Goal: Information Seeking & Learning: Compare options

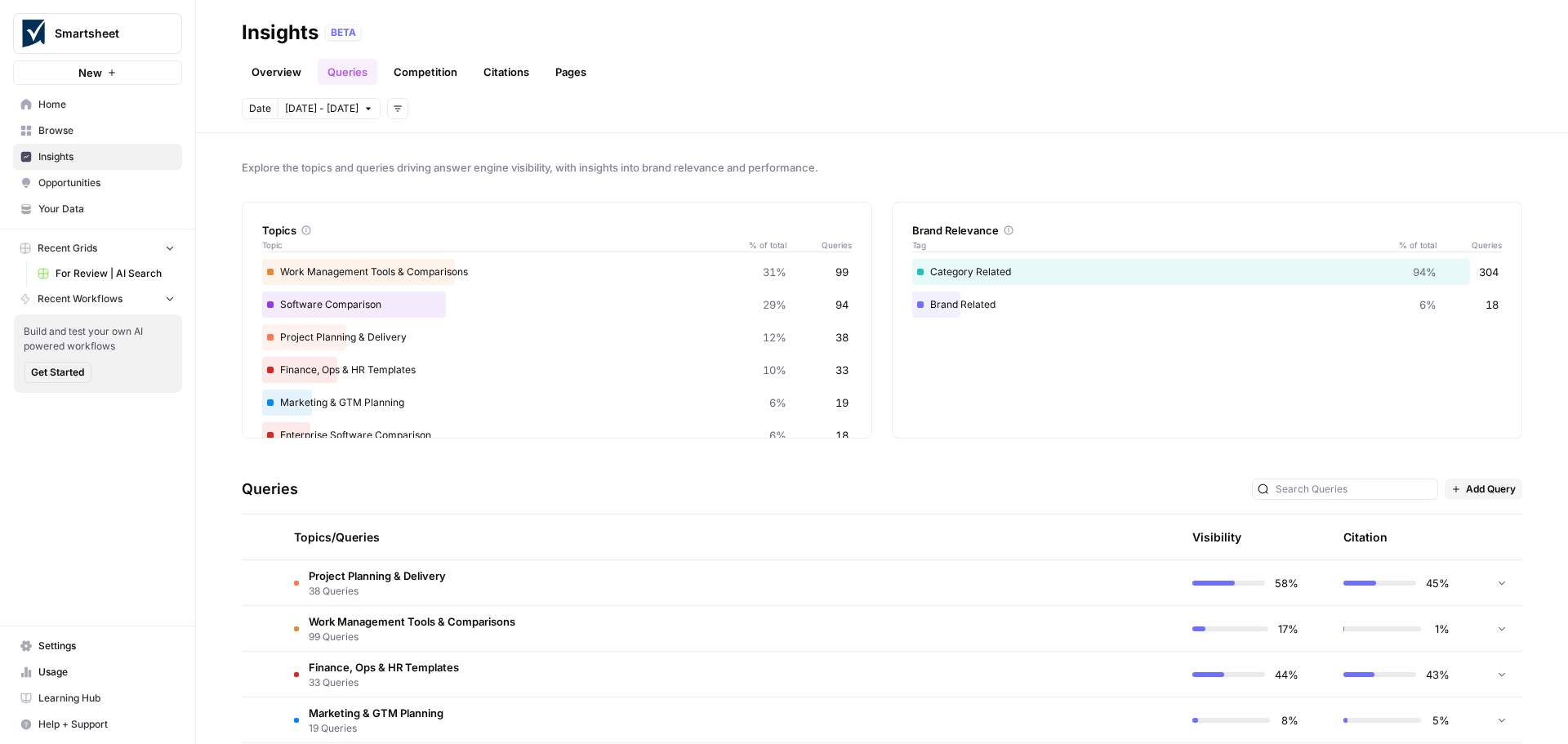
click at [280, 76] on link "Overview" at bounding box center [276, 72] width 69 height 26
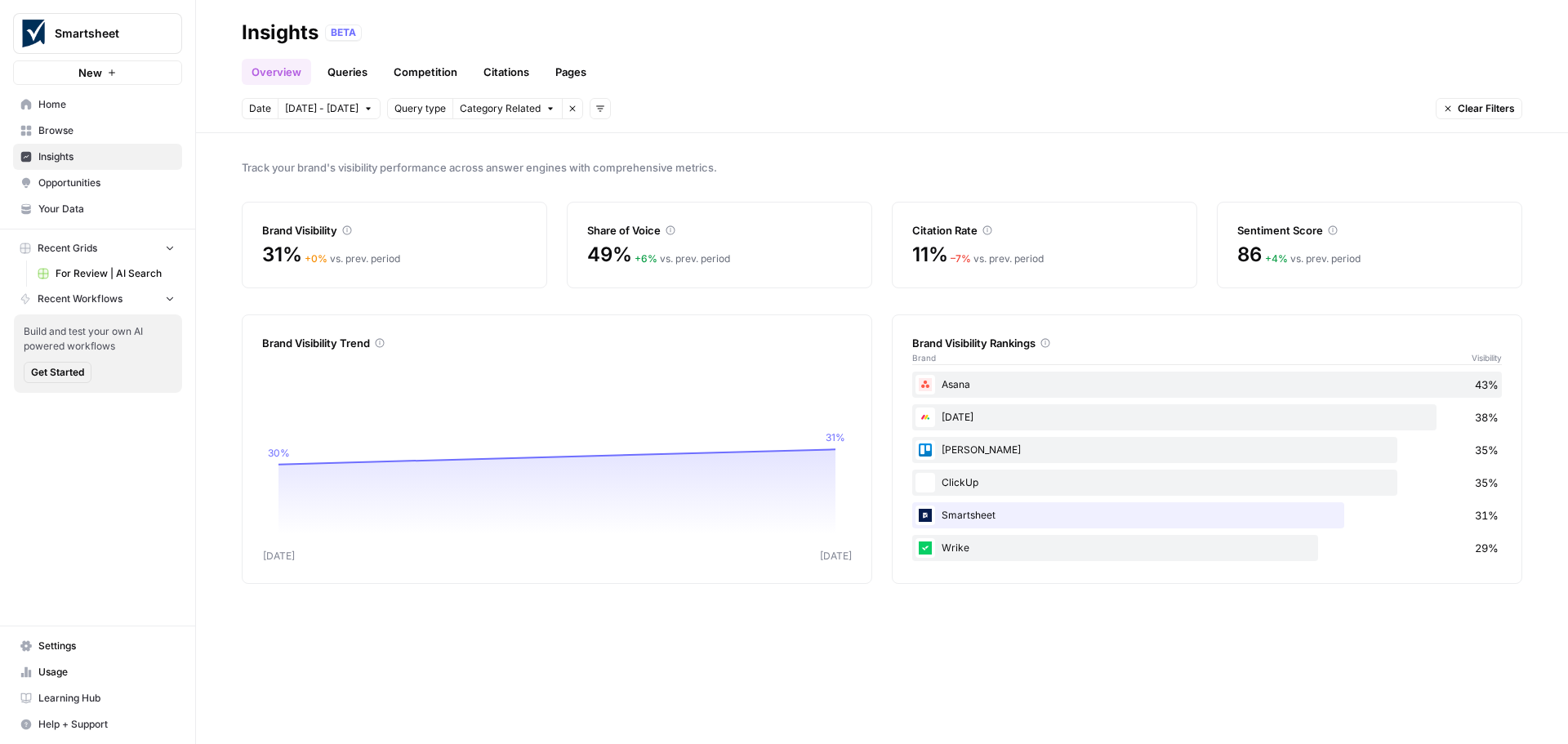
click at [350, 72] on link "Queries" at bounding box center [348, 72] width 60 height 26
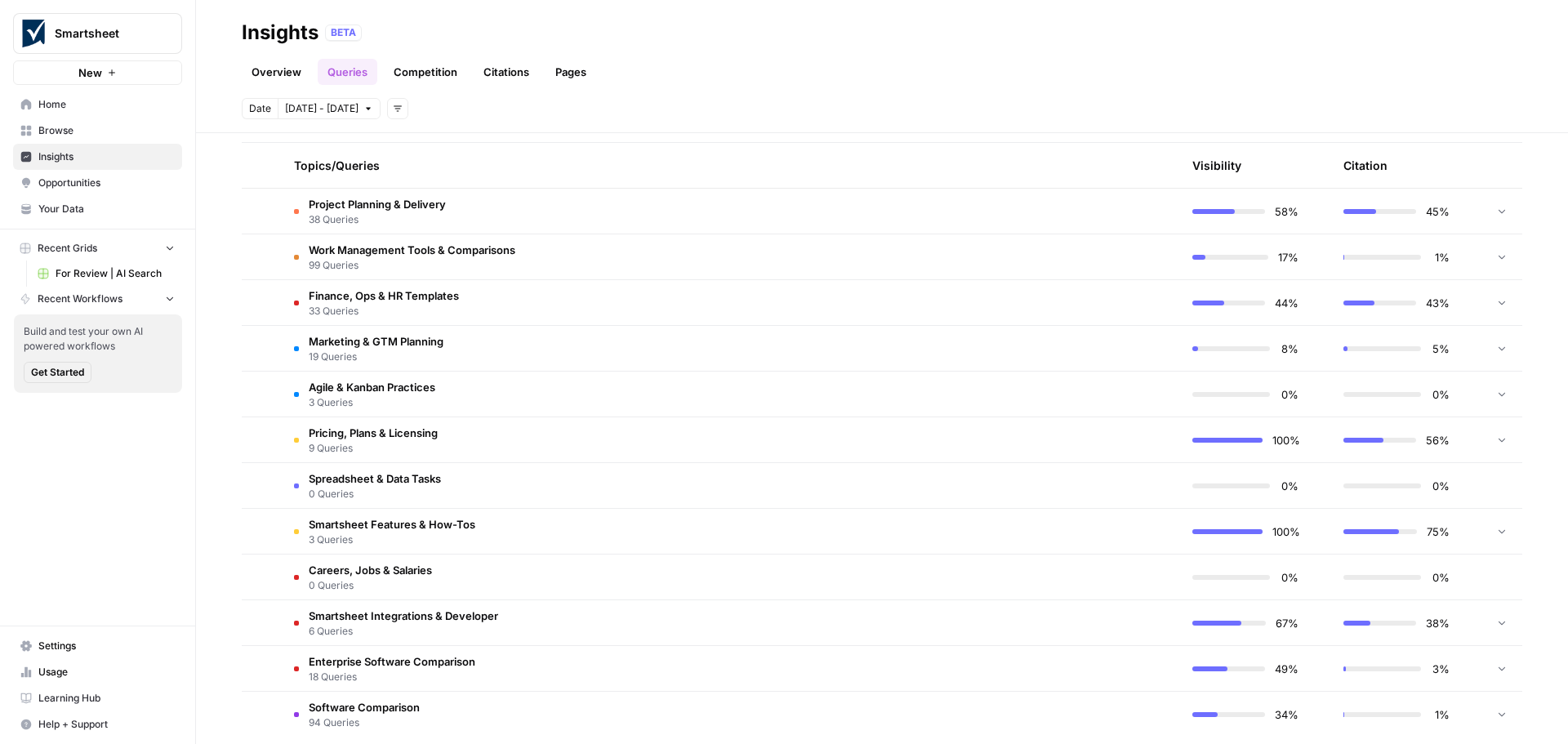
scroll to position [391, 0]
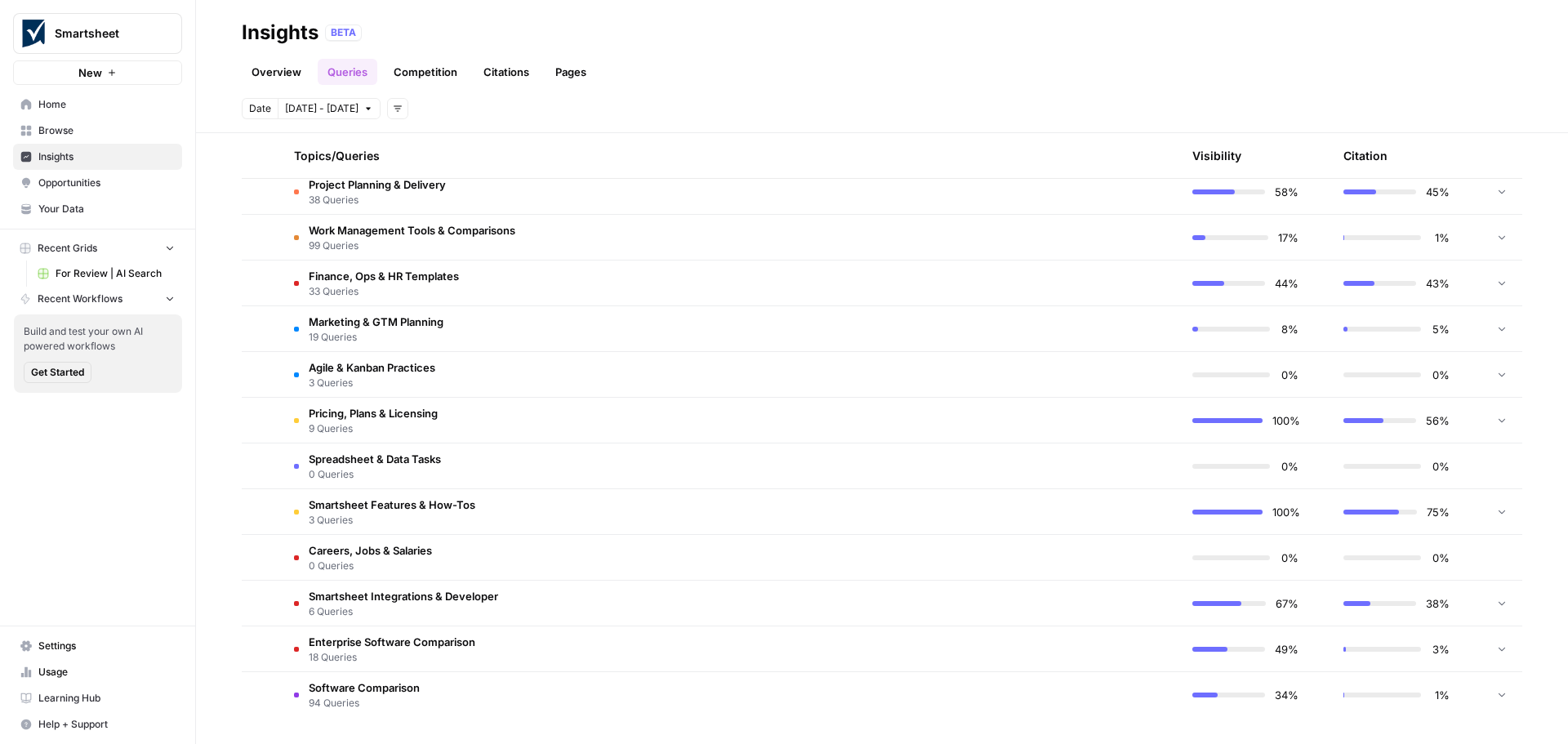
click at [366, 643] on span "Enterprise Software Comparison" at bounding box center [392, 642] width 167 height 16
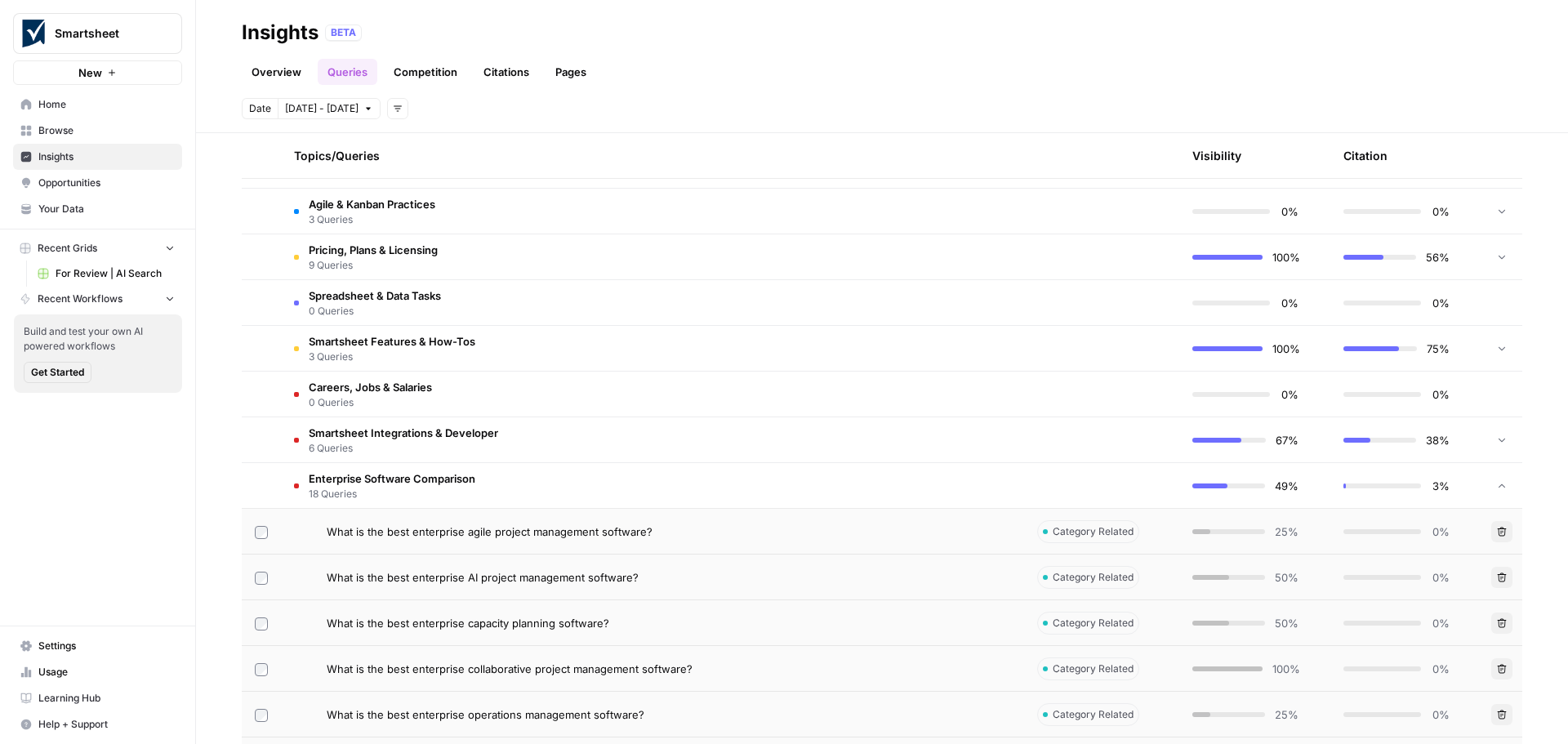
scroll to position [636, 0]
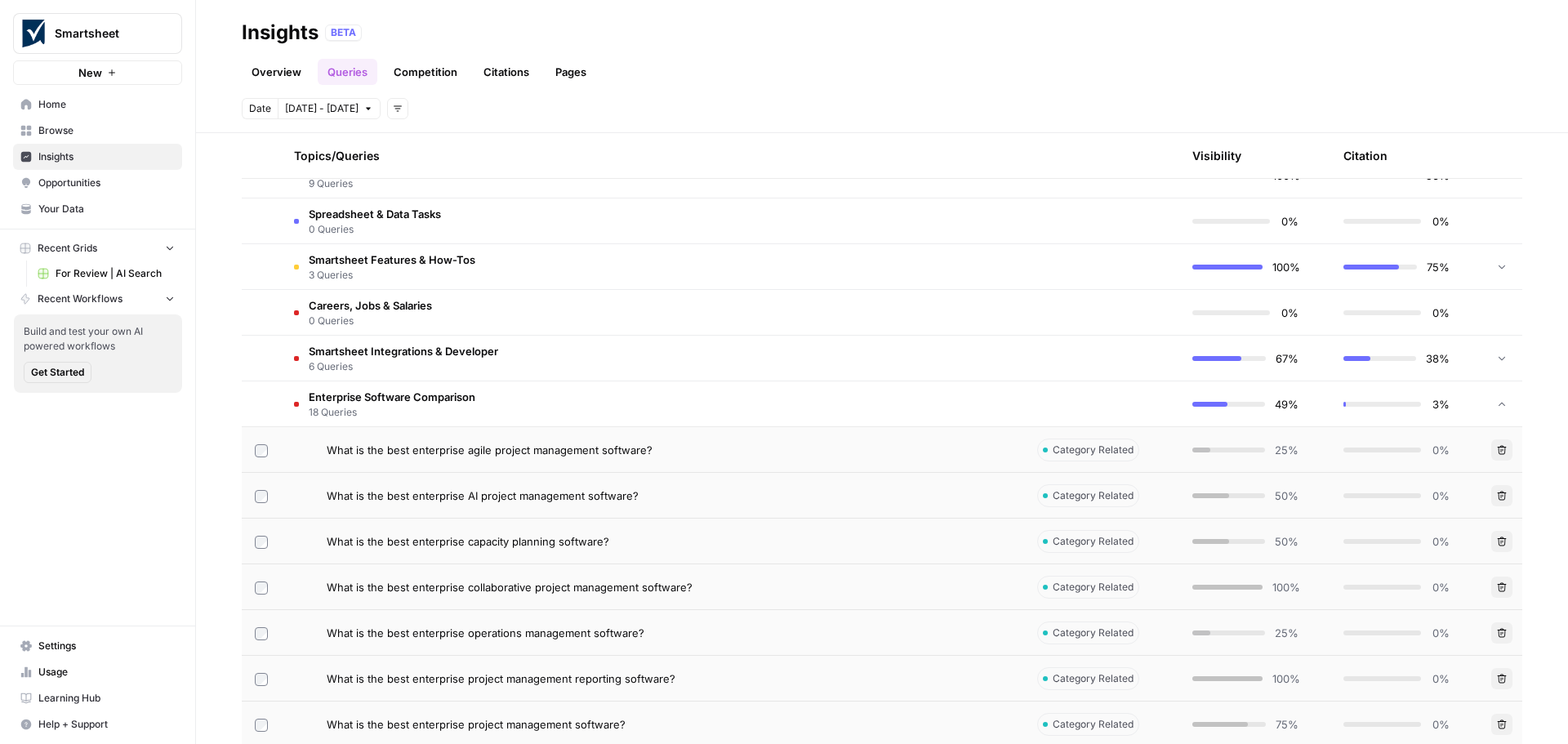
click at [393, 405] on span "18 Queries" at bounding box center [392, 413] width 167 height 15
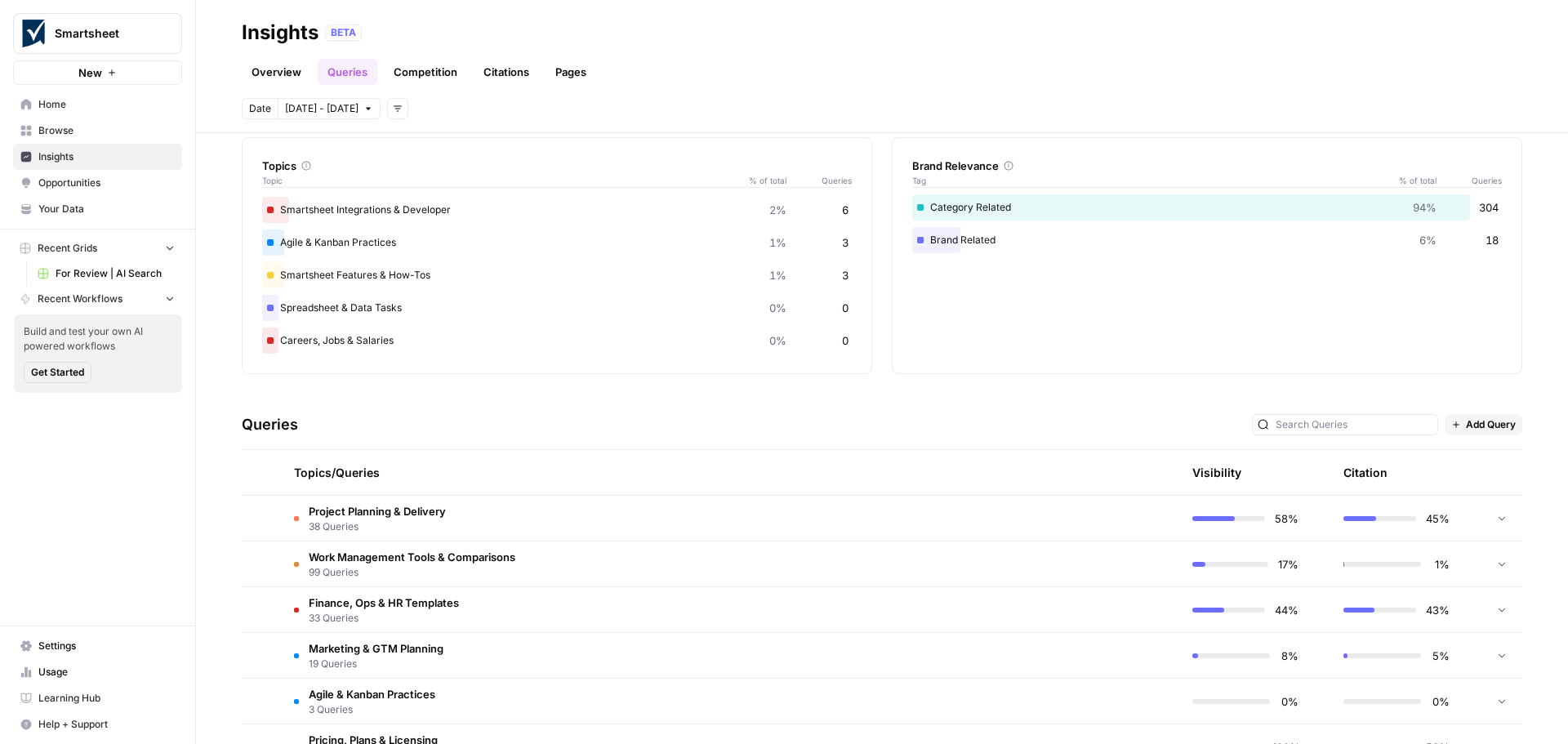
scroll to position [0, 0]
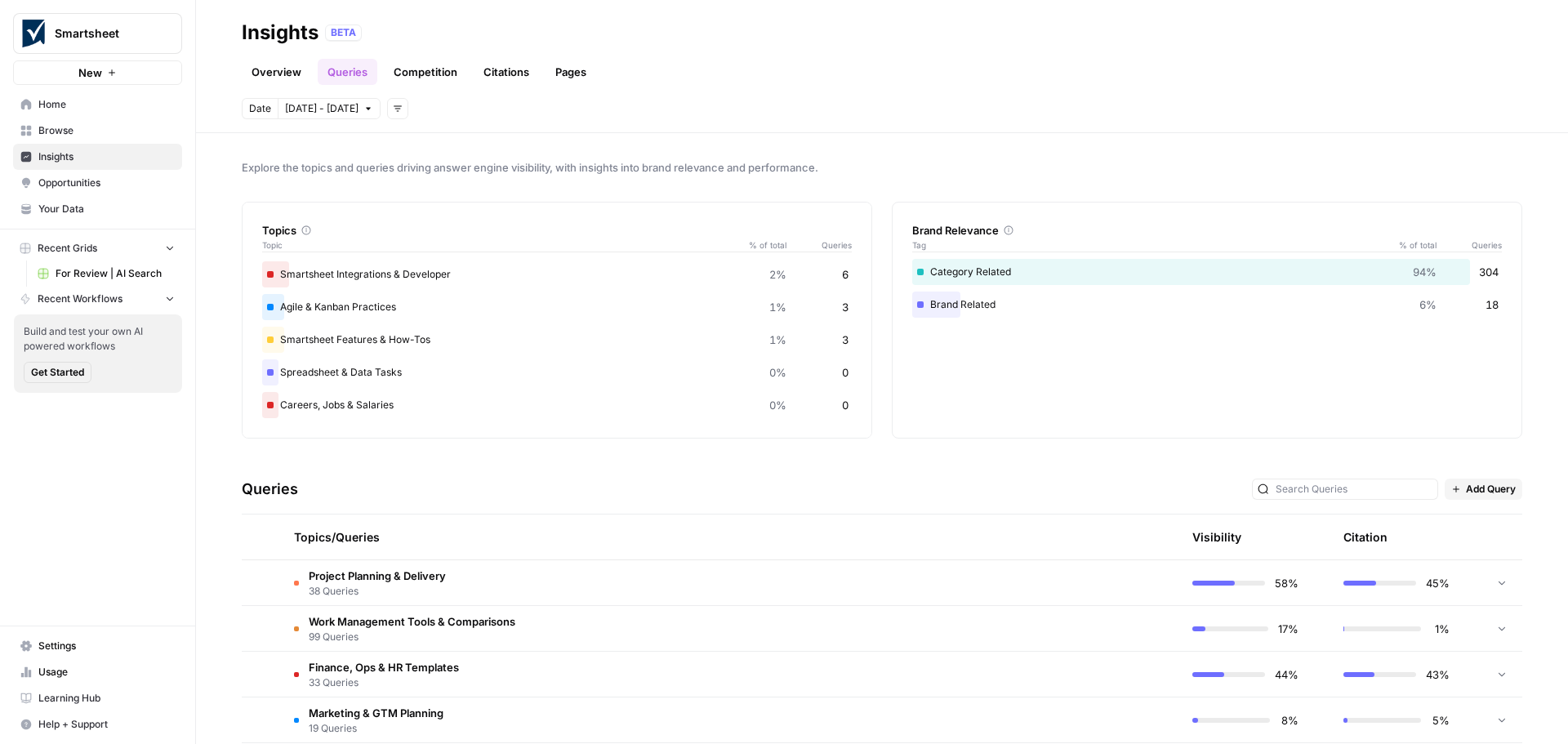
click at [1476, 491] on span "Add Query" at bounding box center [1491, 489] width 50 height 15
click at [1498, 524] on span "Add Query" at bounding box center [1494, 525] width 61 height 16
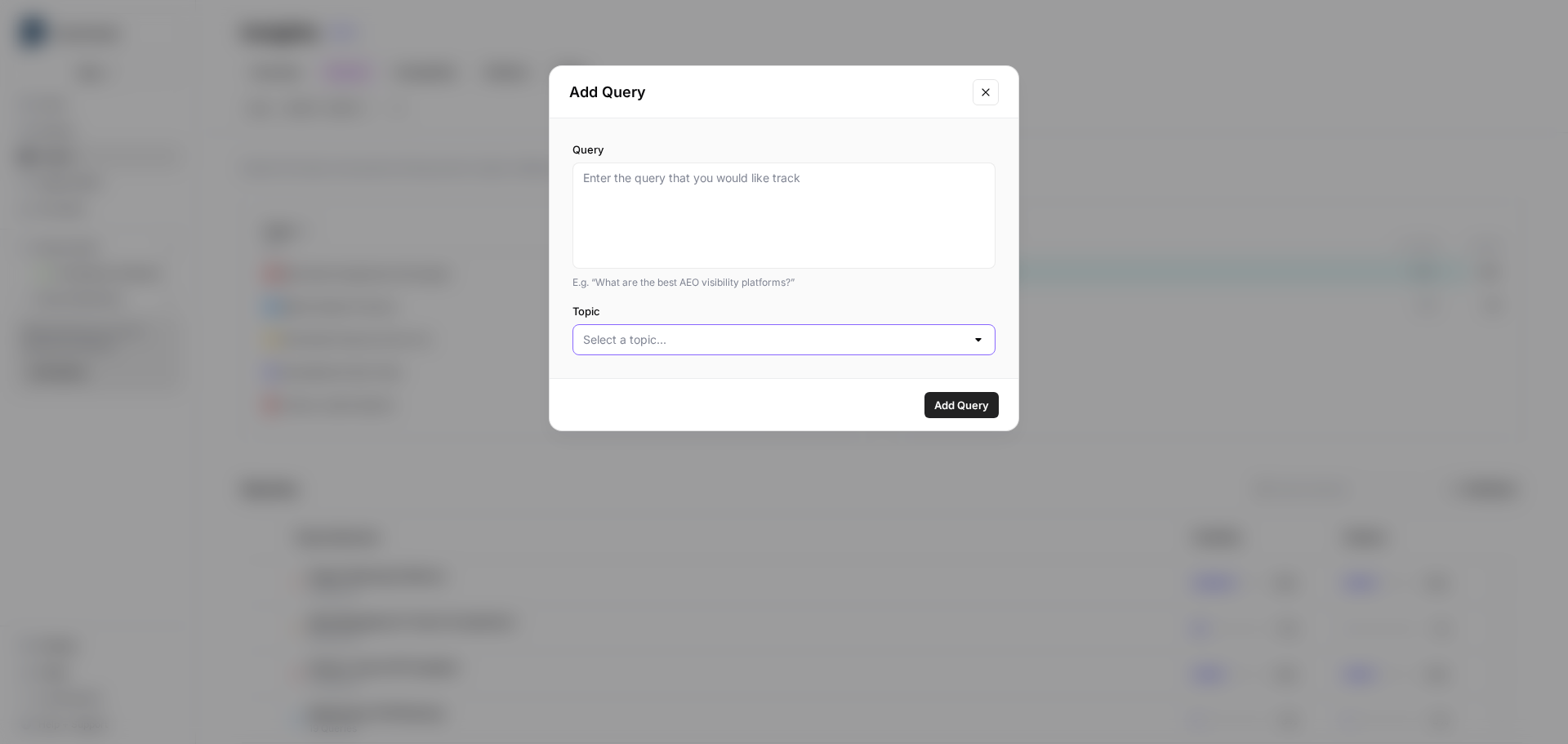
click at [688, 344] on input "Topic" at bounding box center [774, 340] width 382 height 16
click at [985, 87] on icon "Close modal" at bounding box center [986, 92] width 13 height 13
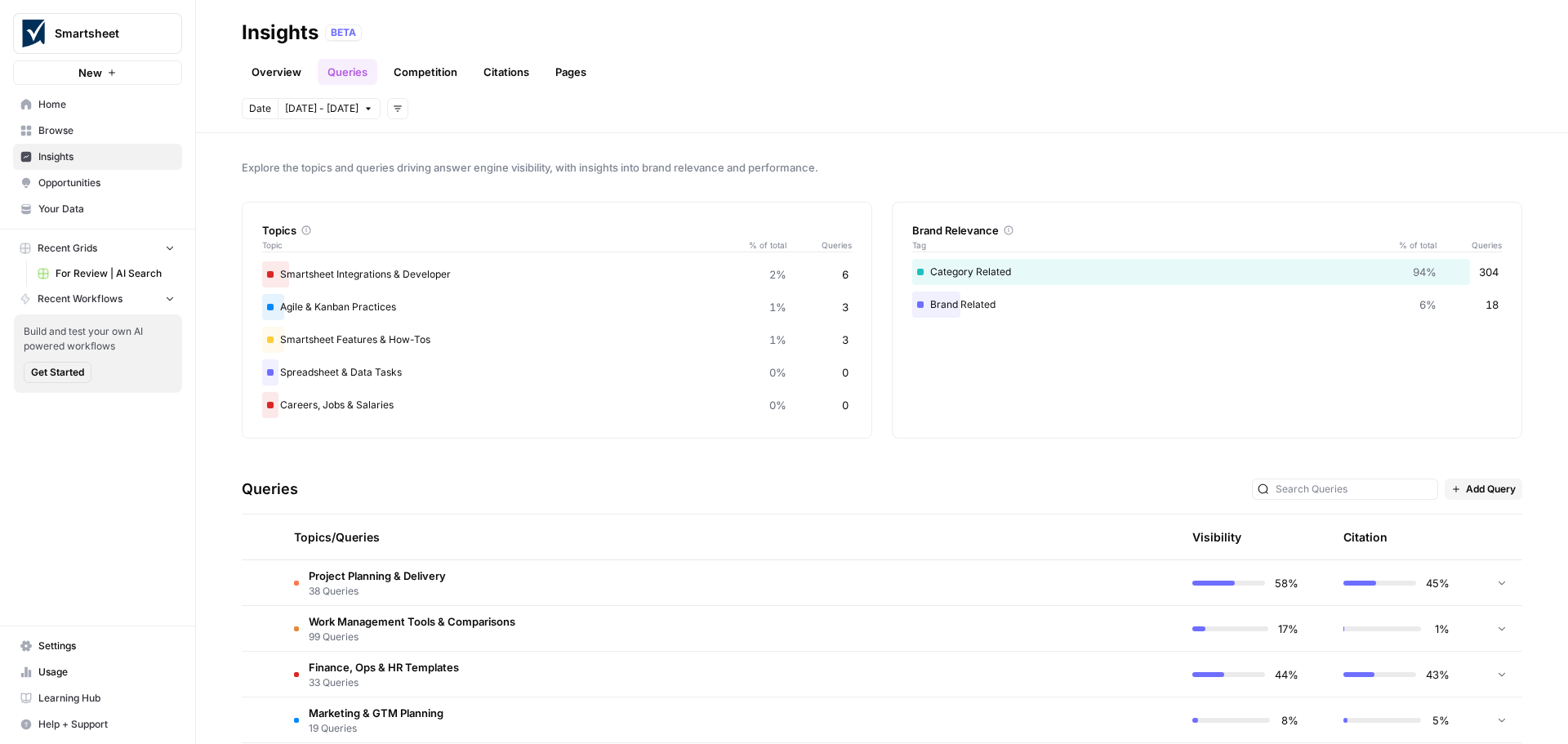
click at [1466, 487] on span "Add Query" at bounding box center [1491, 489] width 50 height 15
click at [1458, 553] on div "Bulk Upload" at bounding box center [1487, 548] width 85 height 16
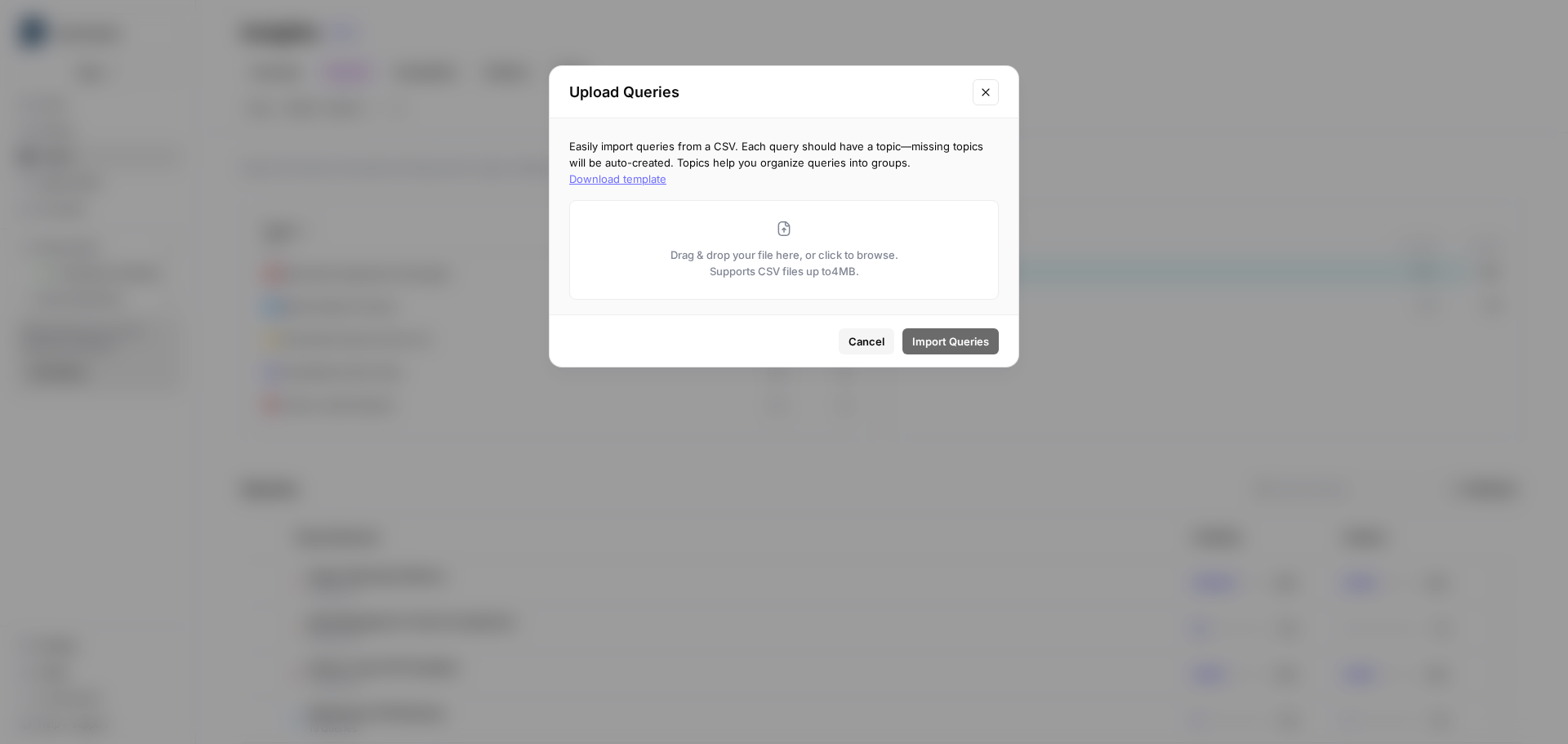
click at [861, 343] on span "Cancel" at bounding box center [867, 341] width 36 height 16
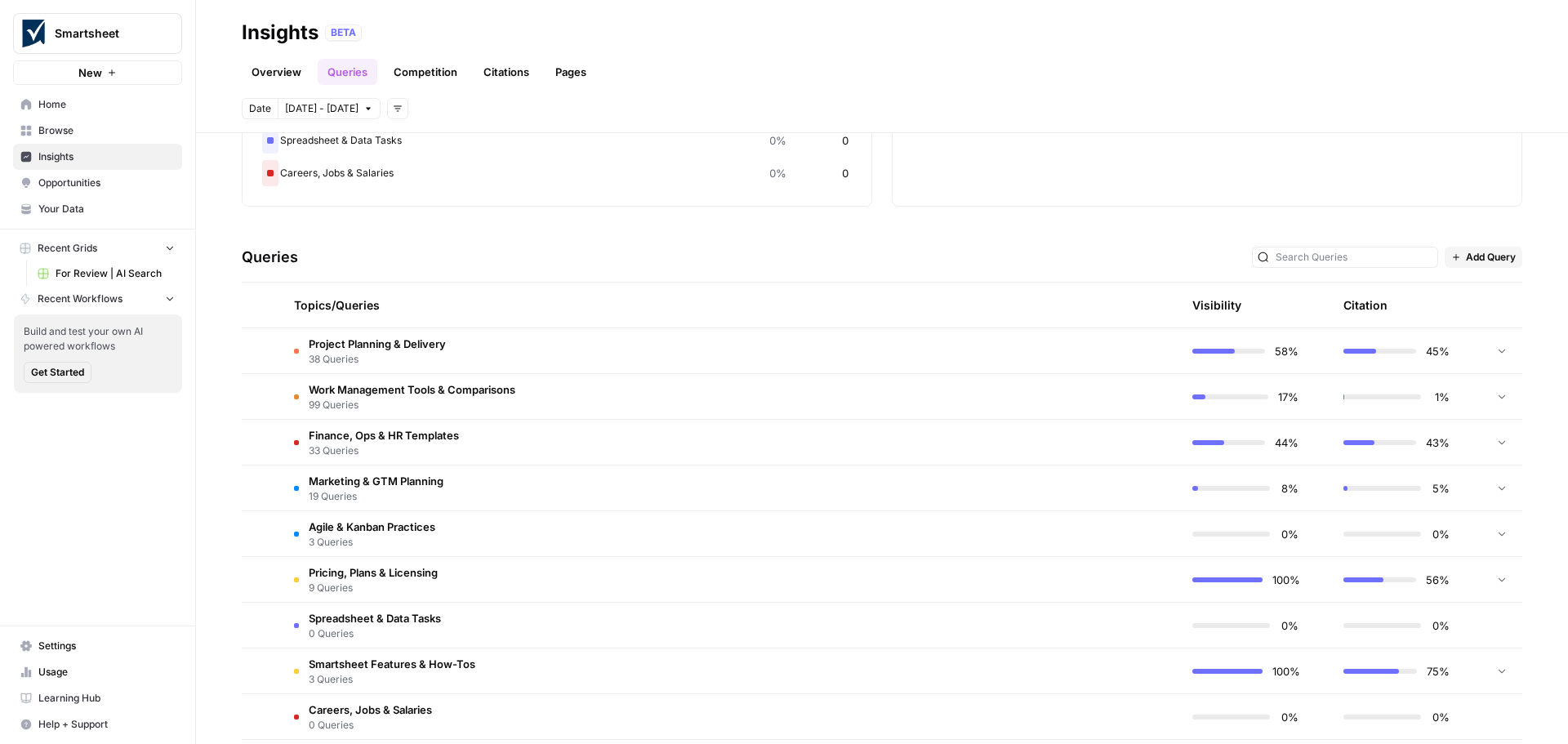
scroll to position [391, 0]
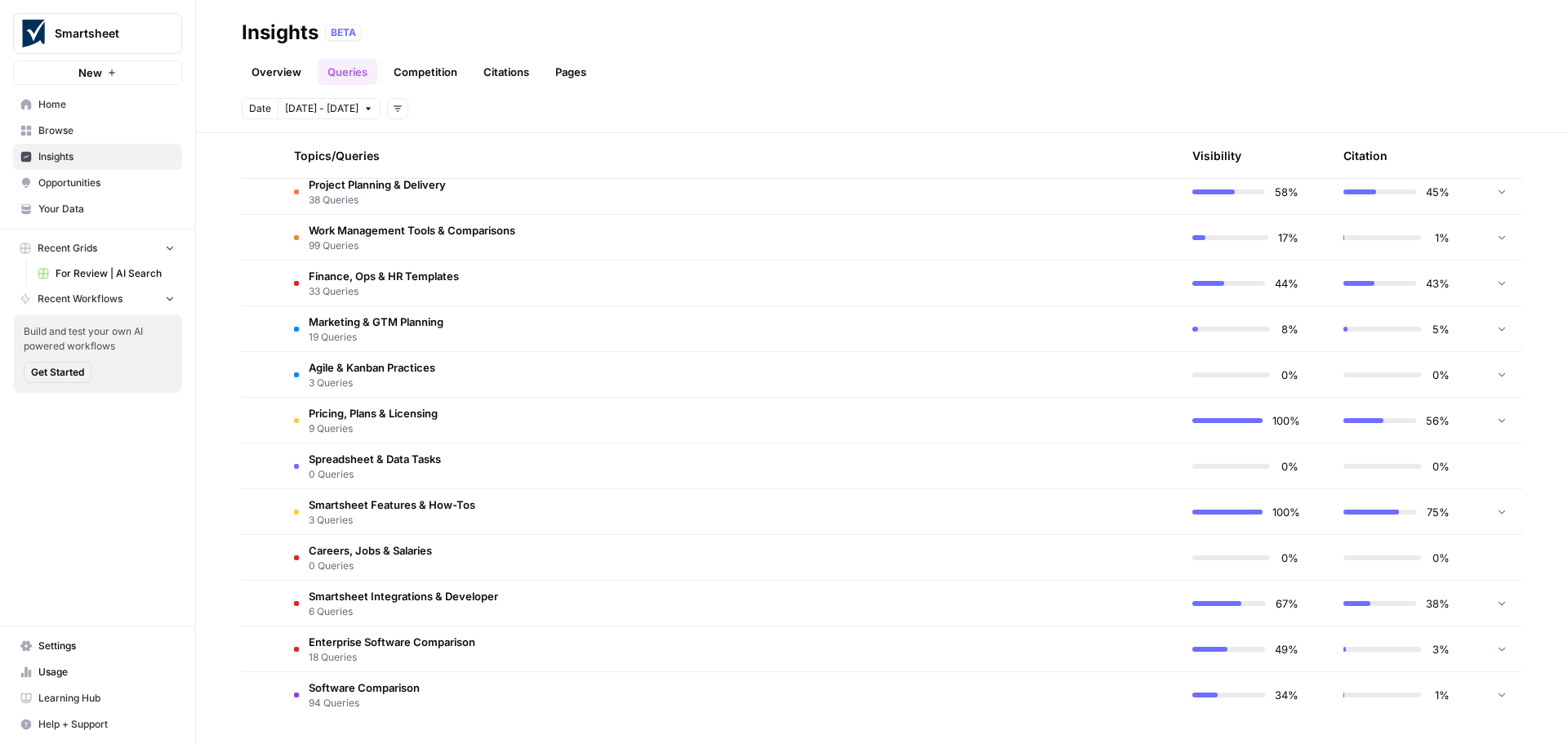
click at [384, 642] on span "Enterprise Software Comparison" at bounding box center [392, 642] width 167 height 16
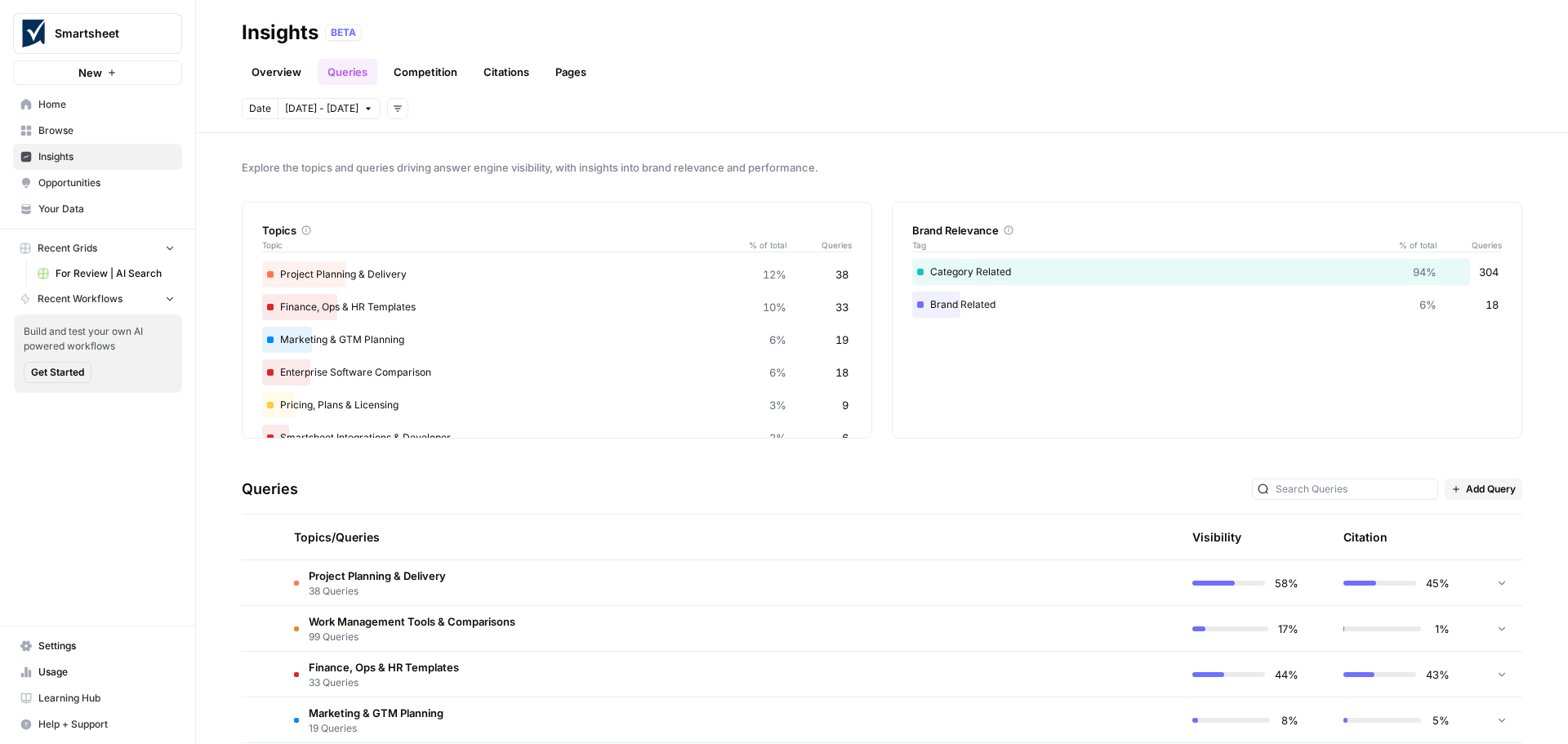
scroll to position [0, 0]
click at [285, 75] on link "Overview" at bounding box center [276, 72] width 69 height 26
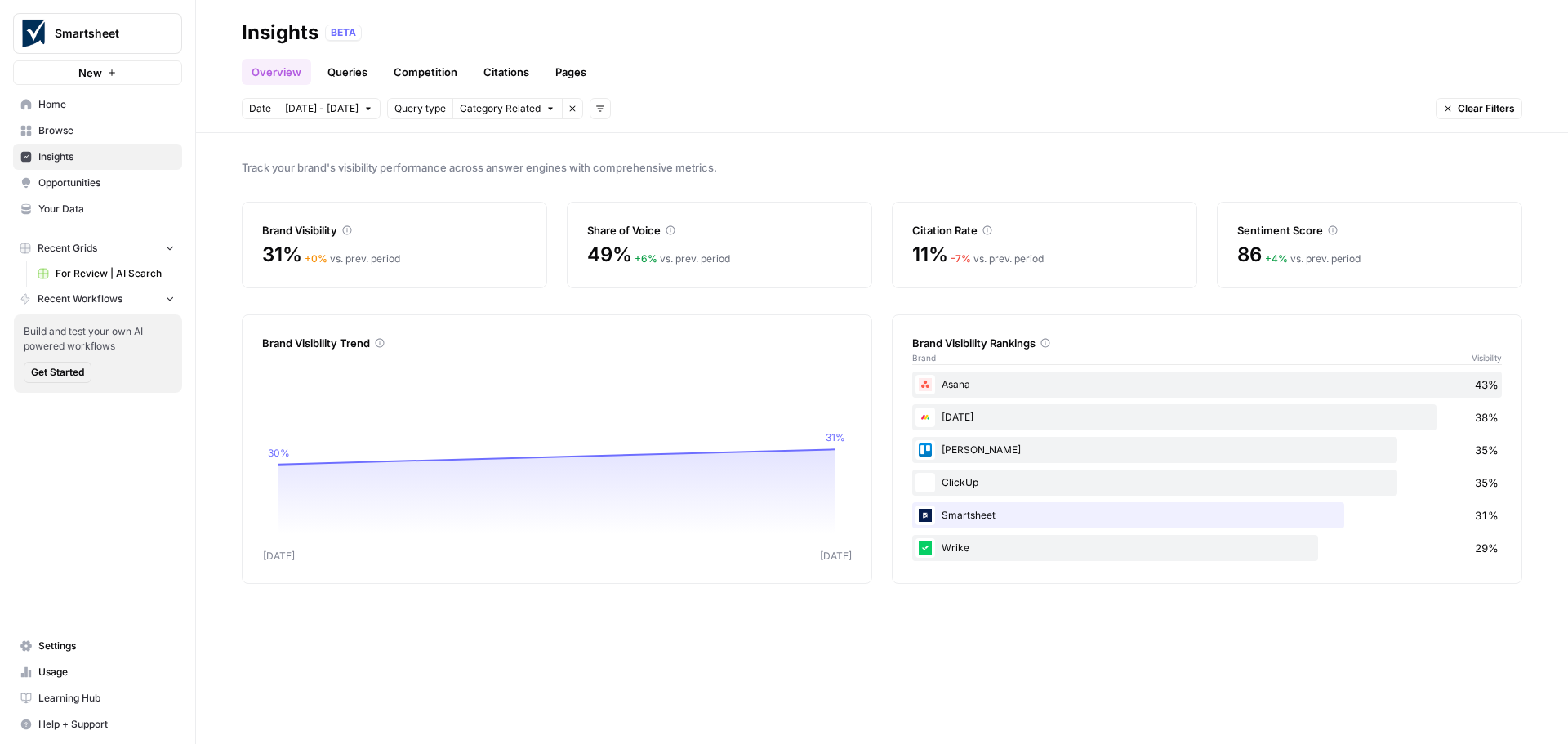
click at [590, 109] on button "Add filters" at bounding box center [601, 109] width 21 height 21
click at [596, 167] on span "Platform" at bounding box center [611, 168] width 43 height 16
click at [708, 109] on button "Select platform" at bounding box center [694, 109] width 100 height 21
click at [692, 164] on span "ChatGPT" at bounding box center [700, 168] width 81 height 16
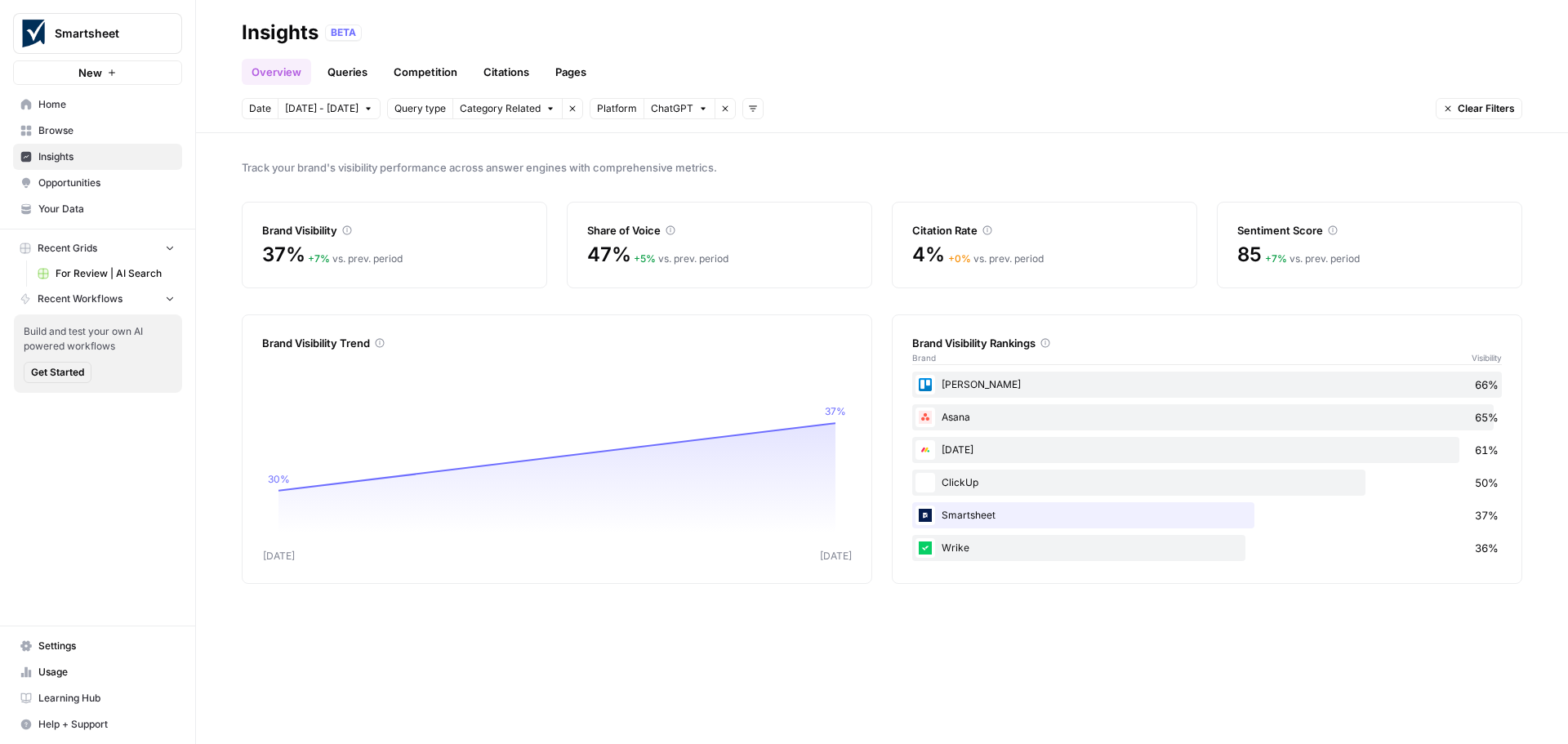
click at [744, 112] on button "Add filters" at bounding box center [753, 109] width 21 height 21
click at [751, 148] on span "Topic" at bounding box center [754, 145] width 28 height 16
click at [854, 108] on icon "button" at bounding box center [859, 109] width 10 height 10
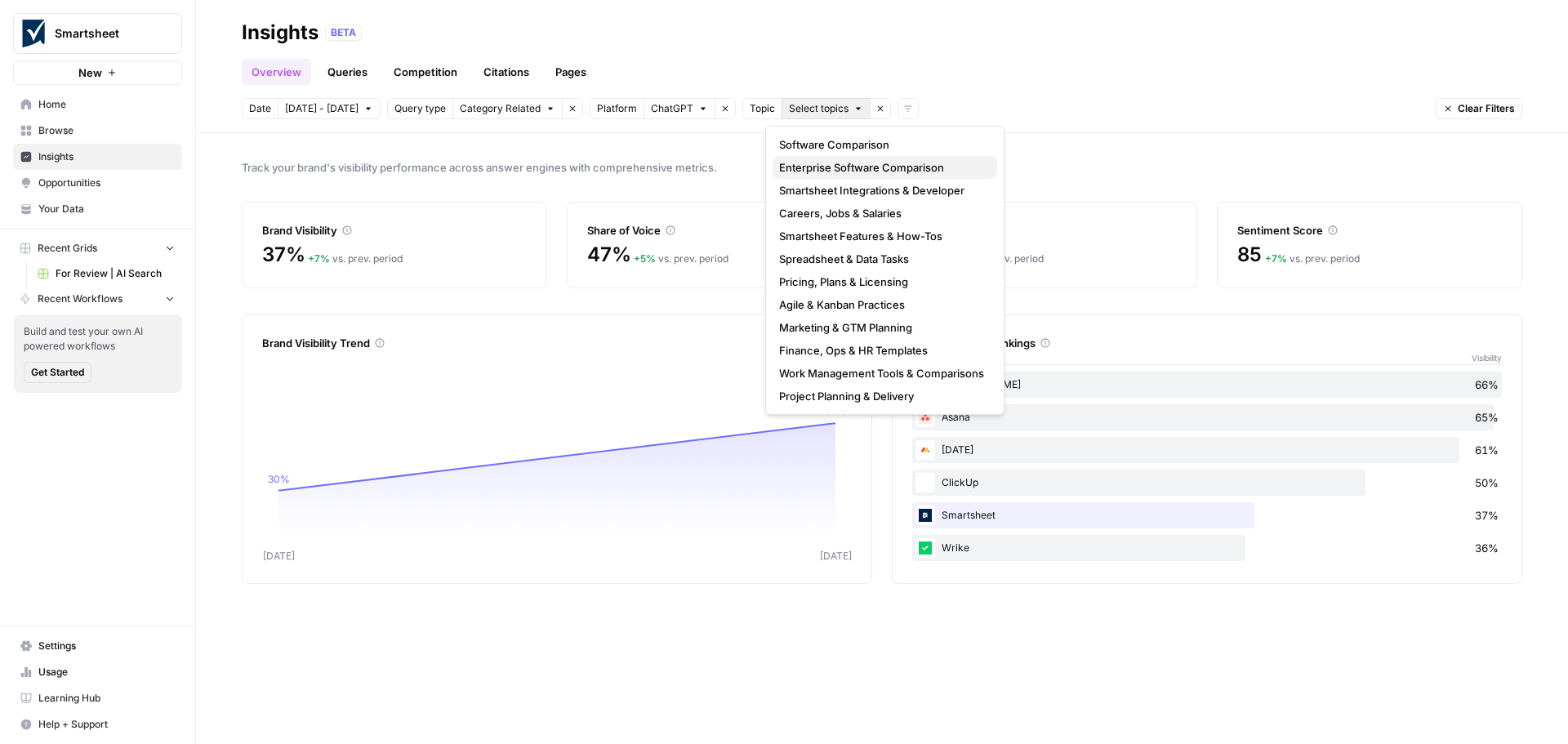
click at [837, 163] on span "Enterprise Software Comparison" at bounding box center [881, 168] width 205 height 16
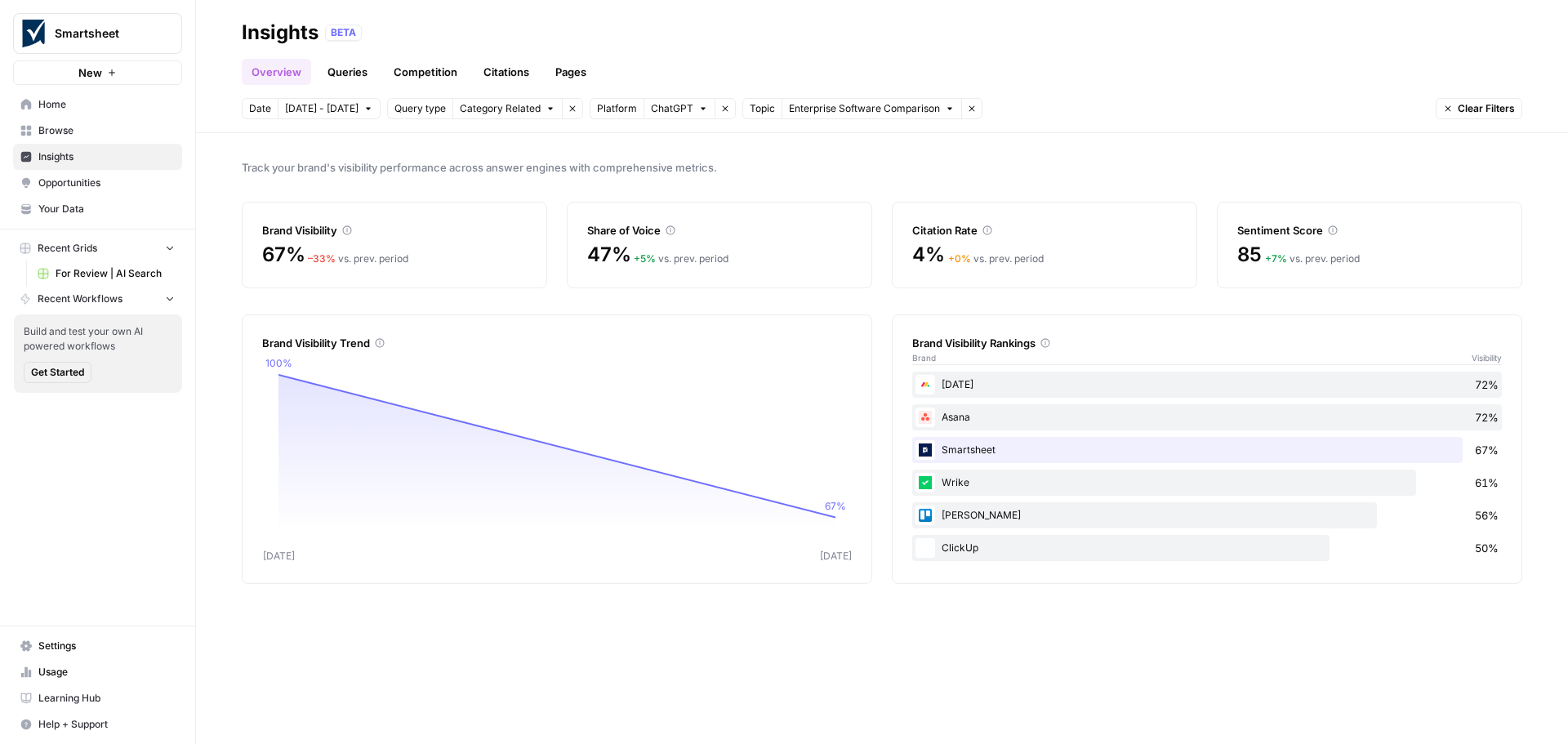
click at [334, 71] on link "Queries" at bounding box center [348, 72] width 60 height 26
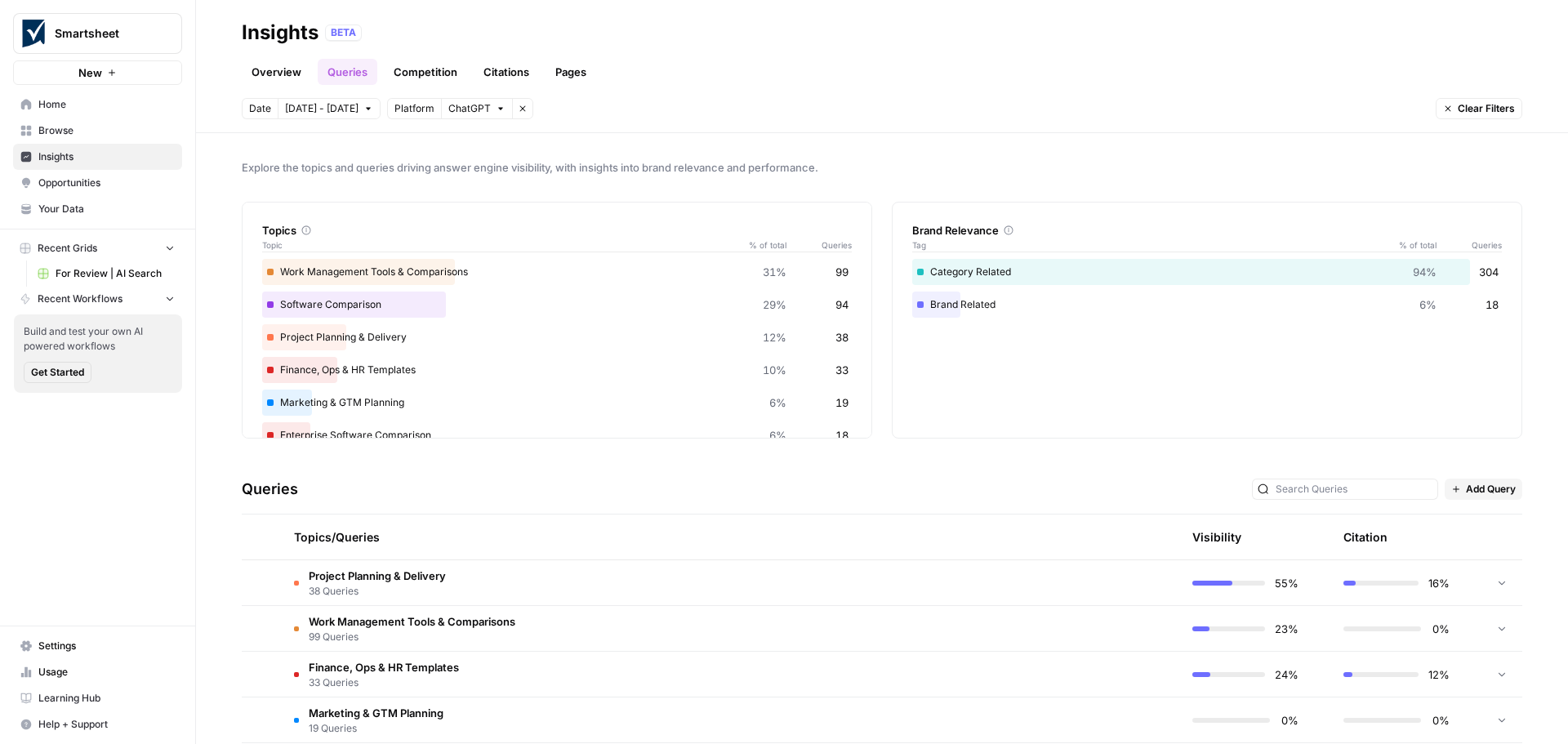
scroll to position [391, 0]
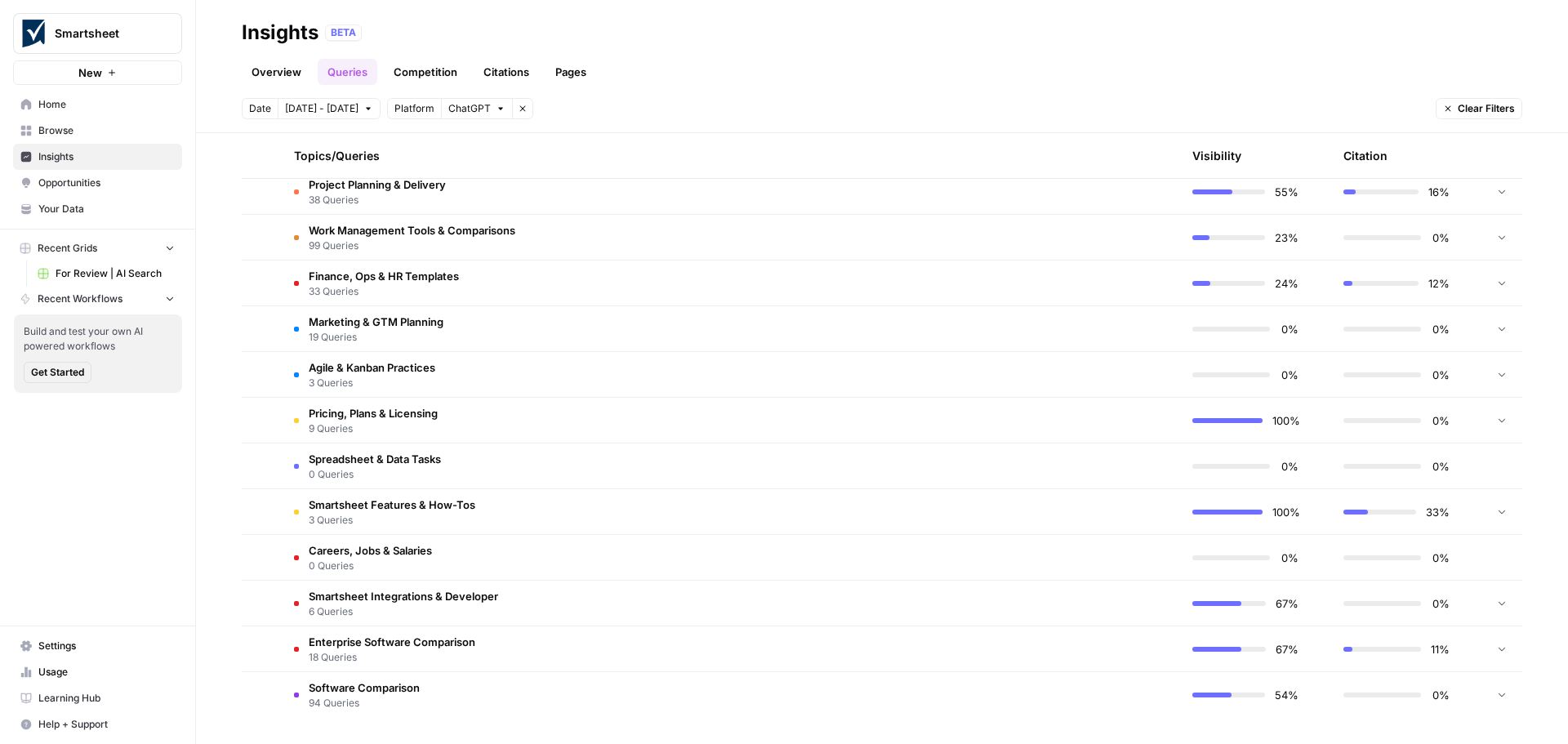
click at [293, 634] on td "Enterprise Software Comparison 18 Queries" at bounding box center [653, 649] width 743 height 45
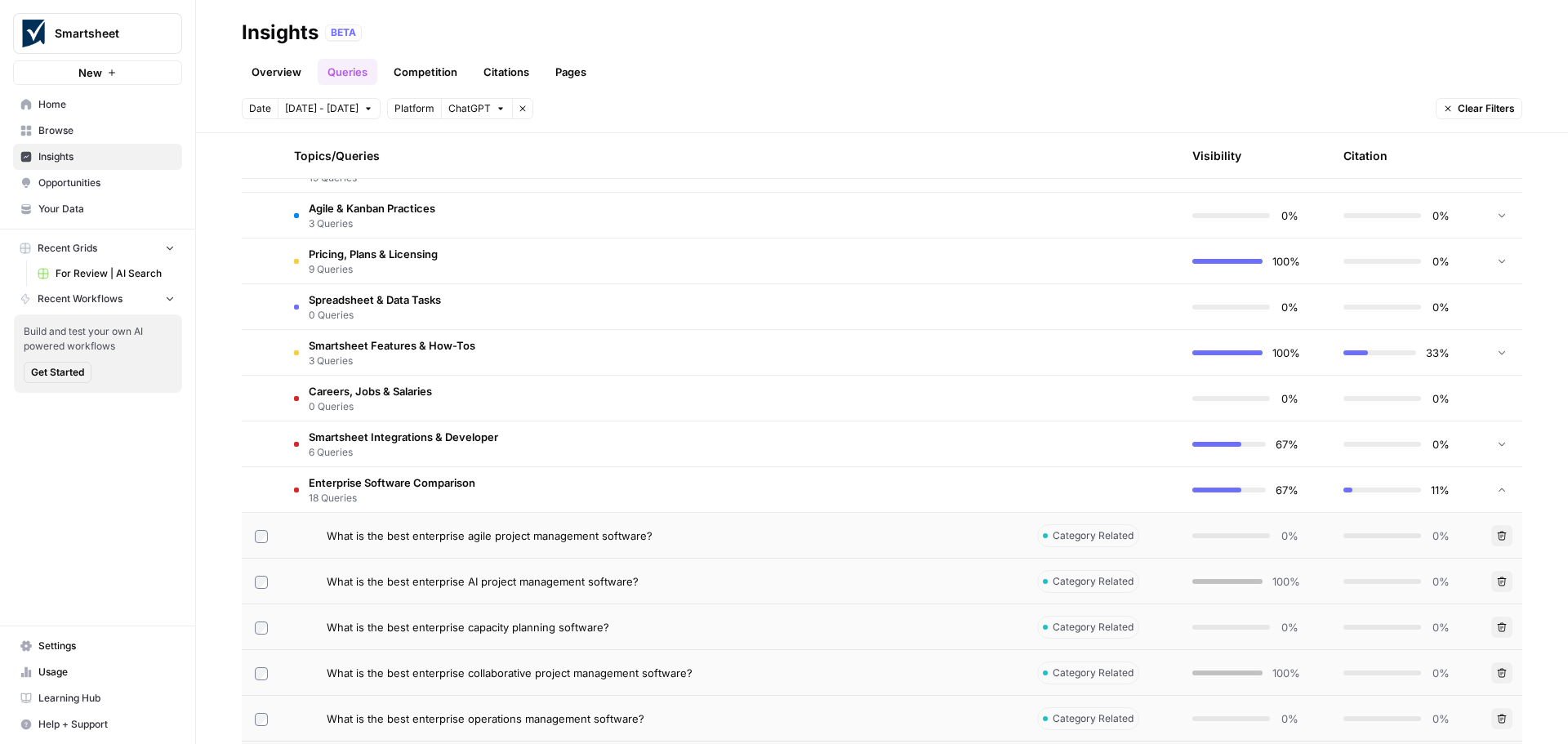
scroll to position [636, 0]
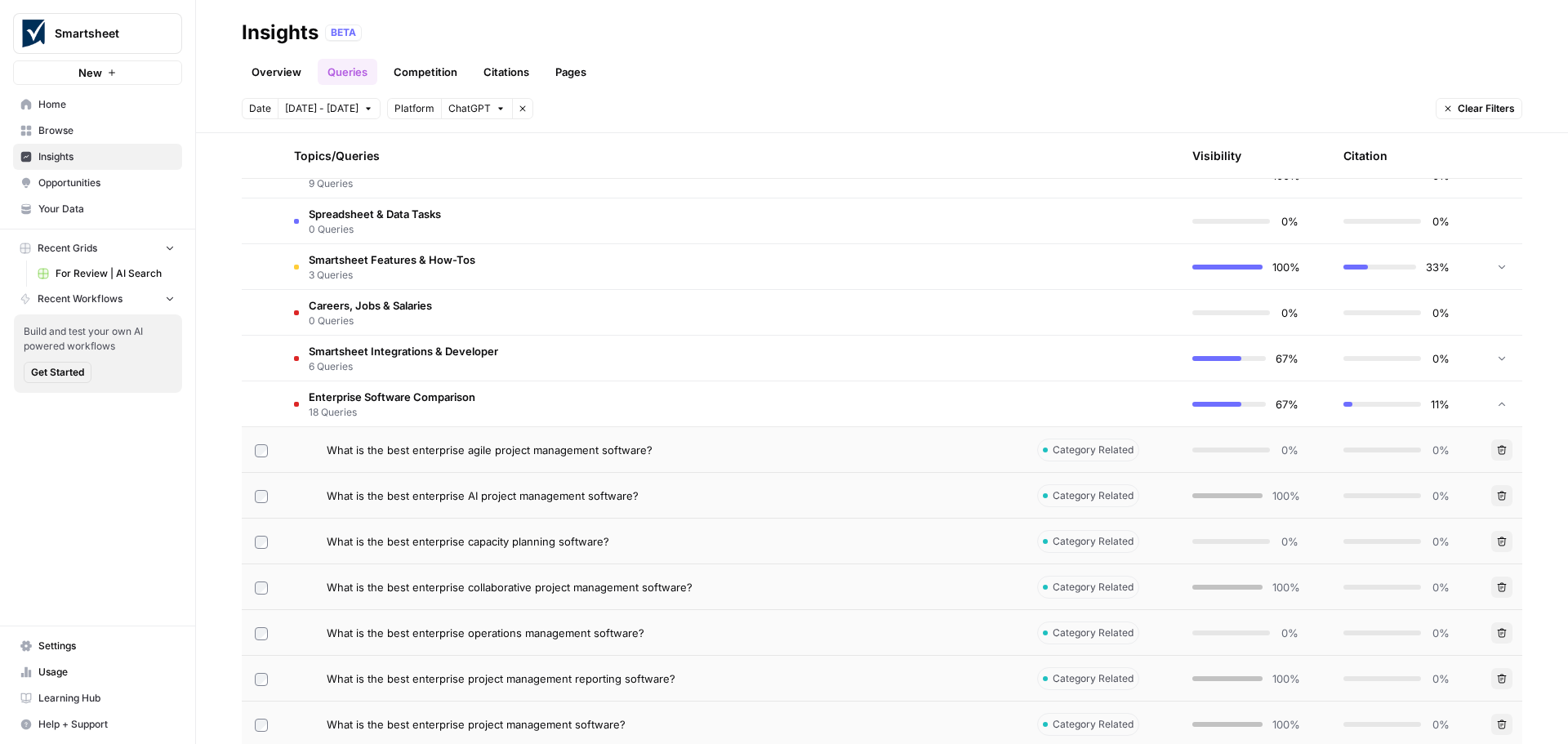
drag, startPoint x: 659, startPoint y: 453, endPoint x: 407, endPoint y: 461, distance: 252.1
click at [407, 461] on td "What is the best enterprise agile project management software?" at bounding box center [653, 450] width 743 height 45
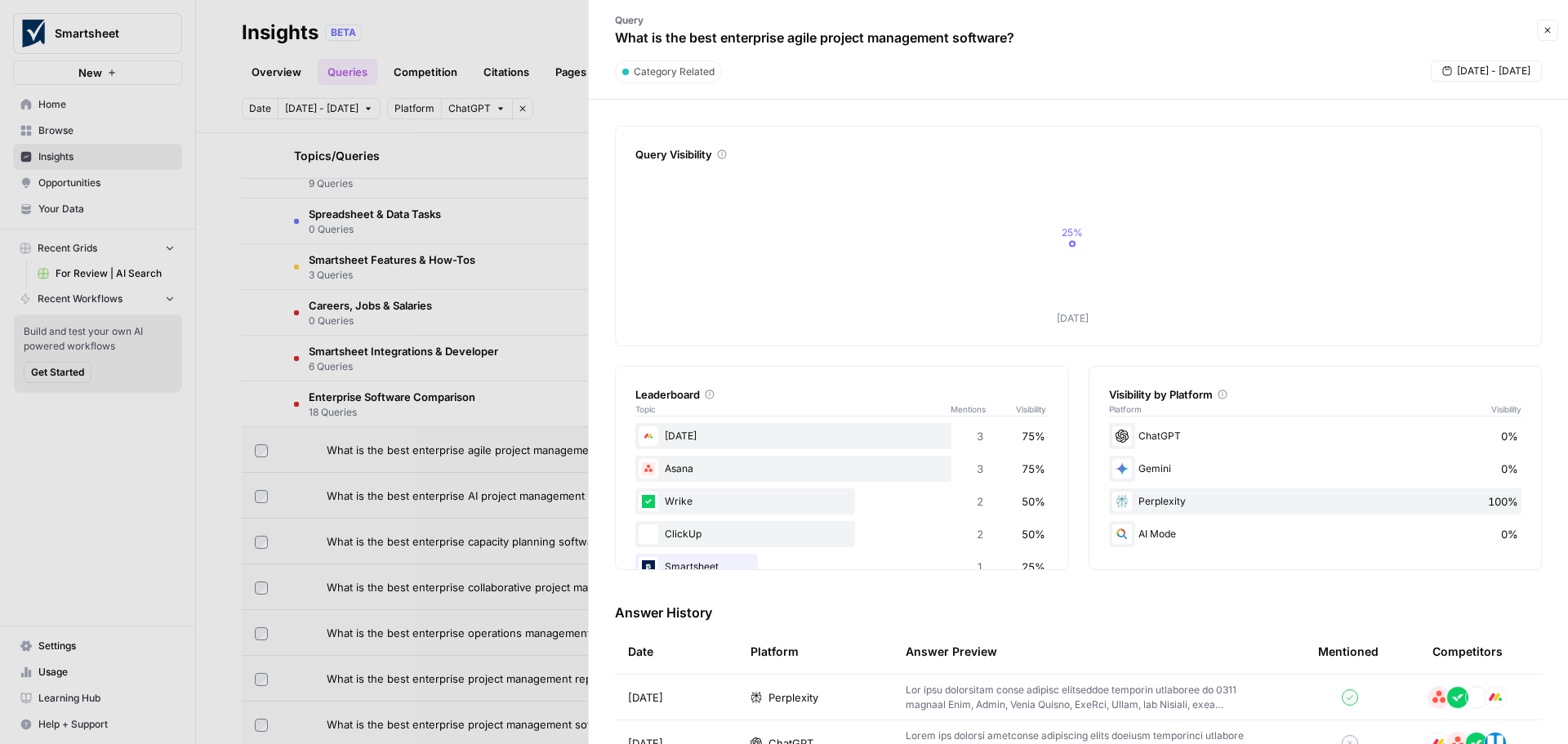
drag, startPoint x: 790, startPoint y: 38, endPoint x: 828, endPoint y: 42, distance: 38.2
click at [828, 42] on p "What is the best enterprise agile project management software?" at bounding box center [814, 38] width 399 height 20
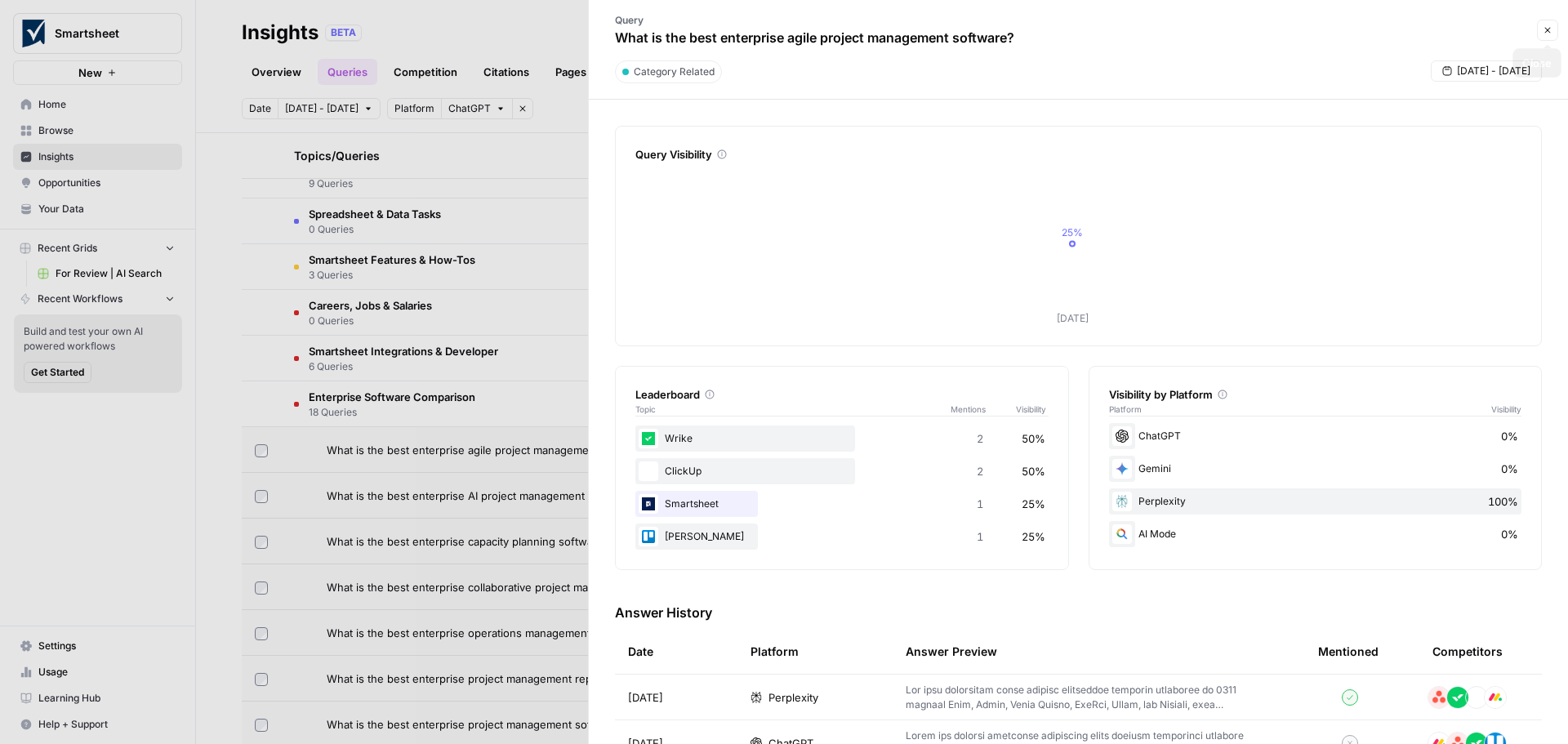
click at [1552, 28] on icon "button" at bounding box center [1547, 30] width 10 height 10
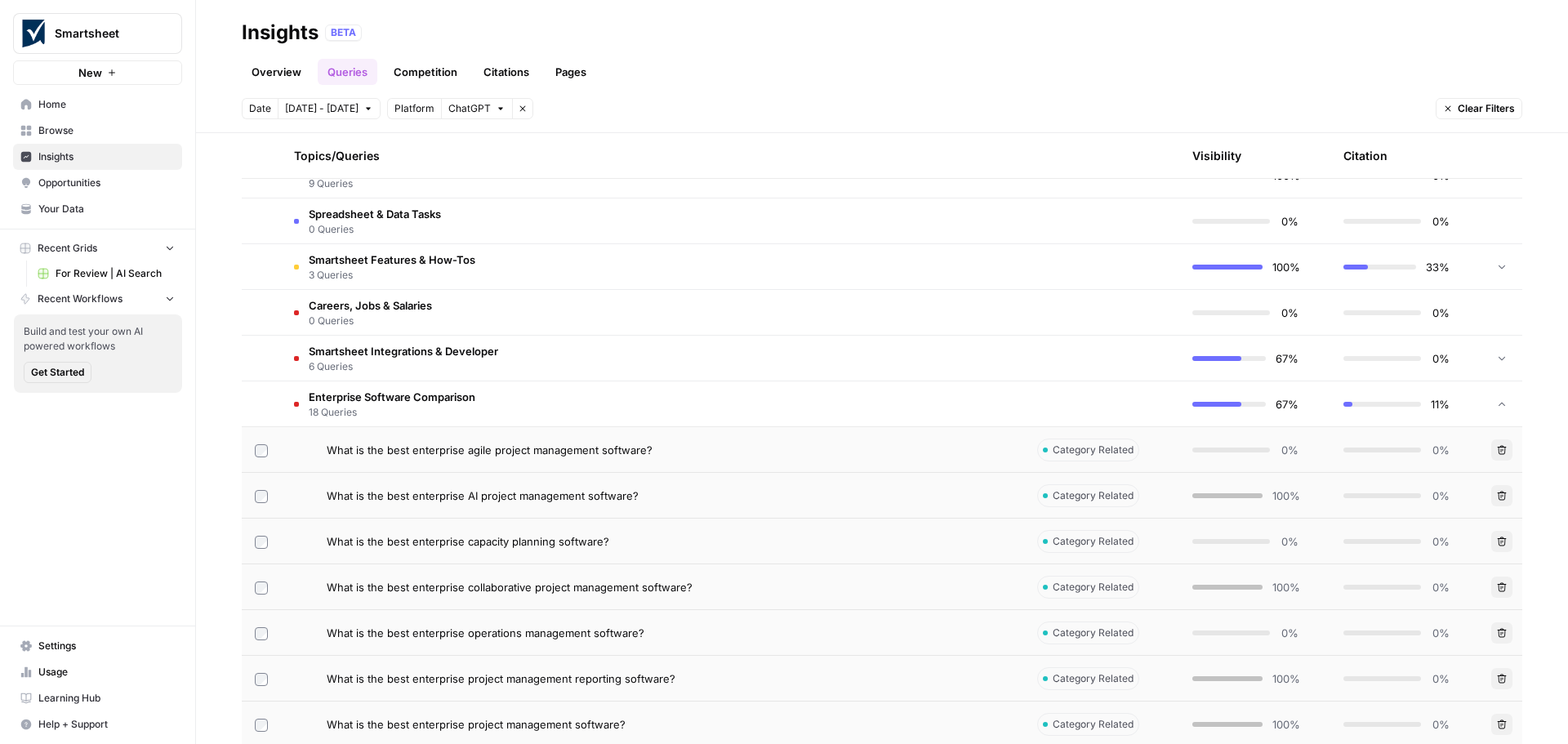
click at [464, 632] on span "What is the best enterprise operations management software?" at bounding box center [486, 633] width 318 height 16
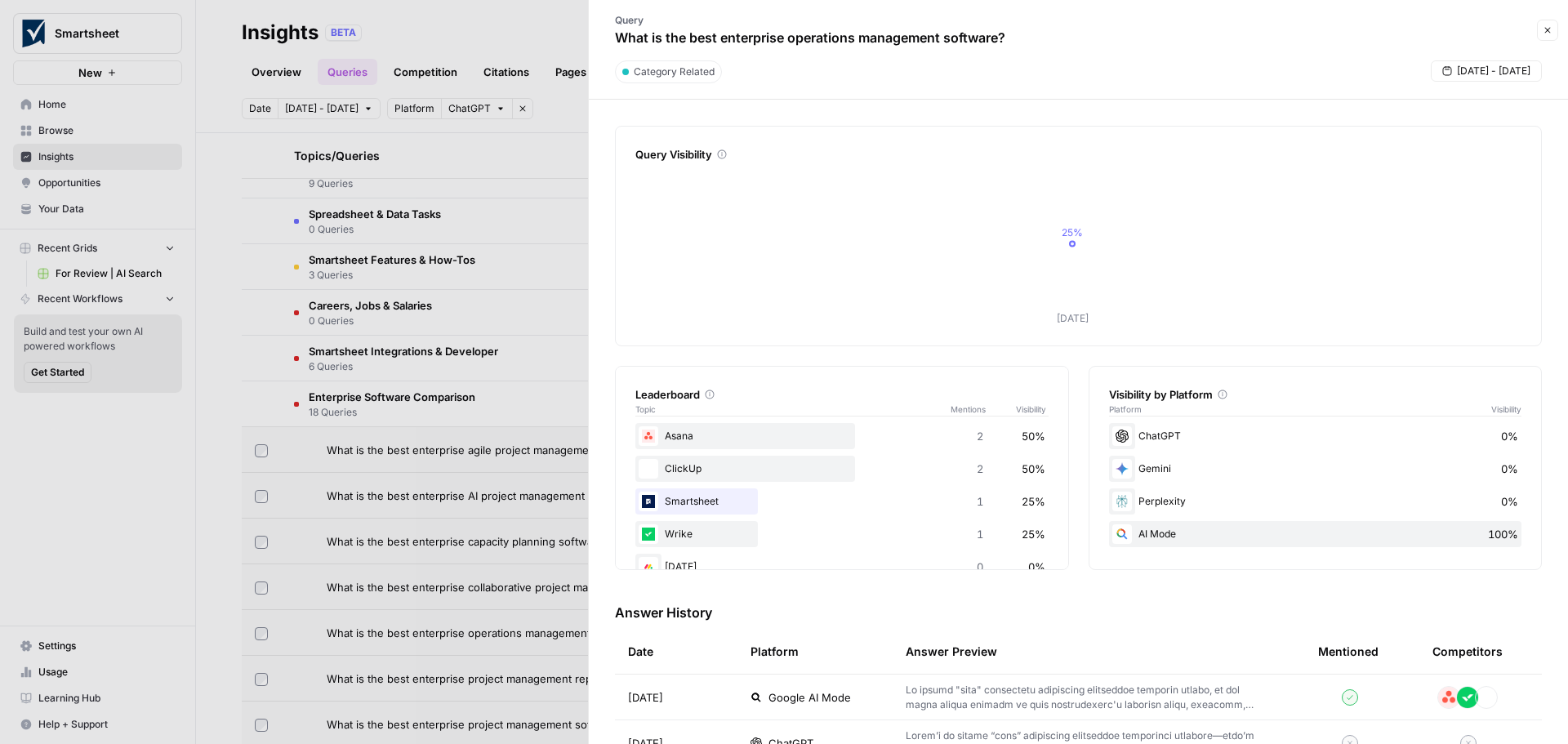
scroll to position [140, 0]
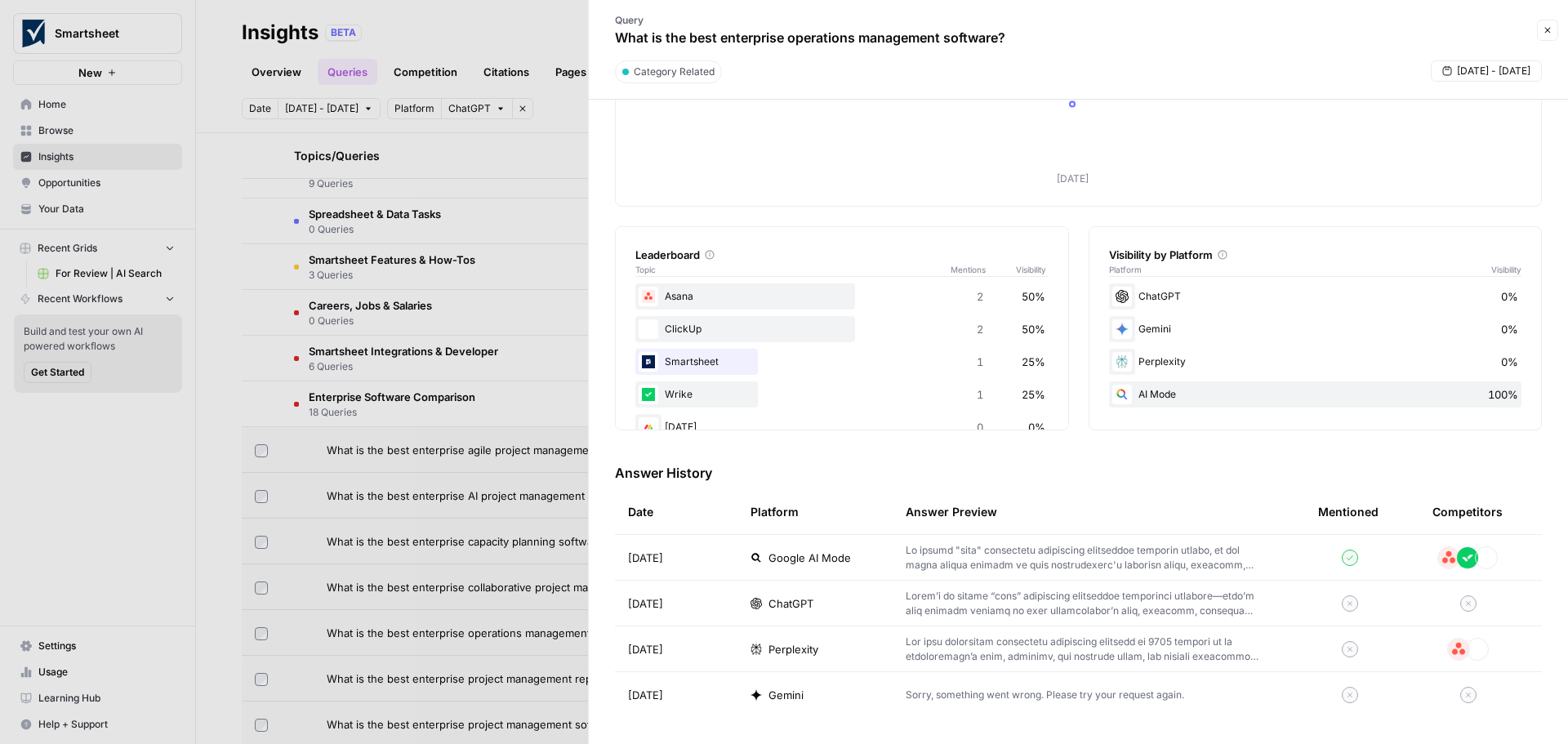
click at [989, 601] on p at bounding box center [1086, 604] width 360 height 30
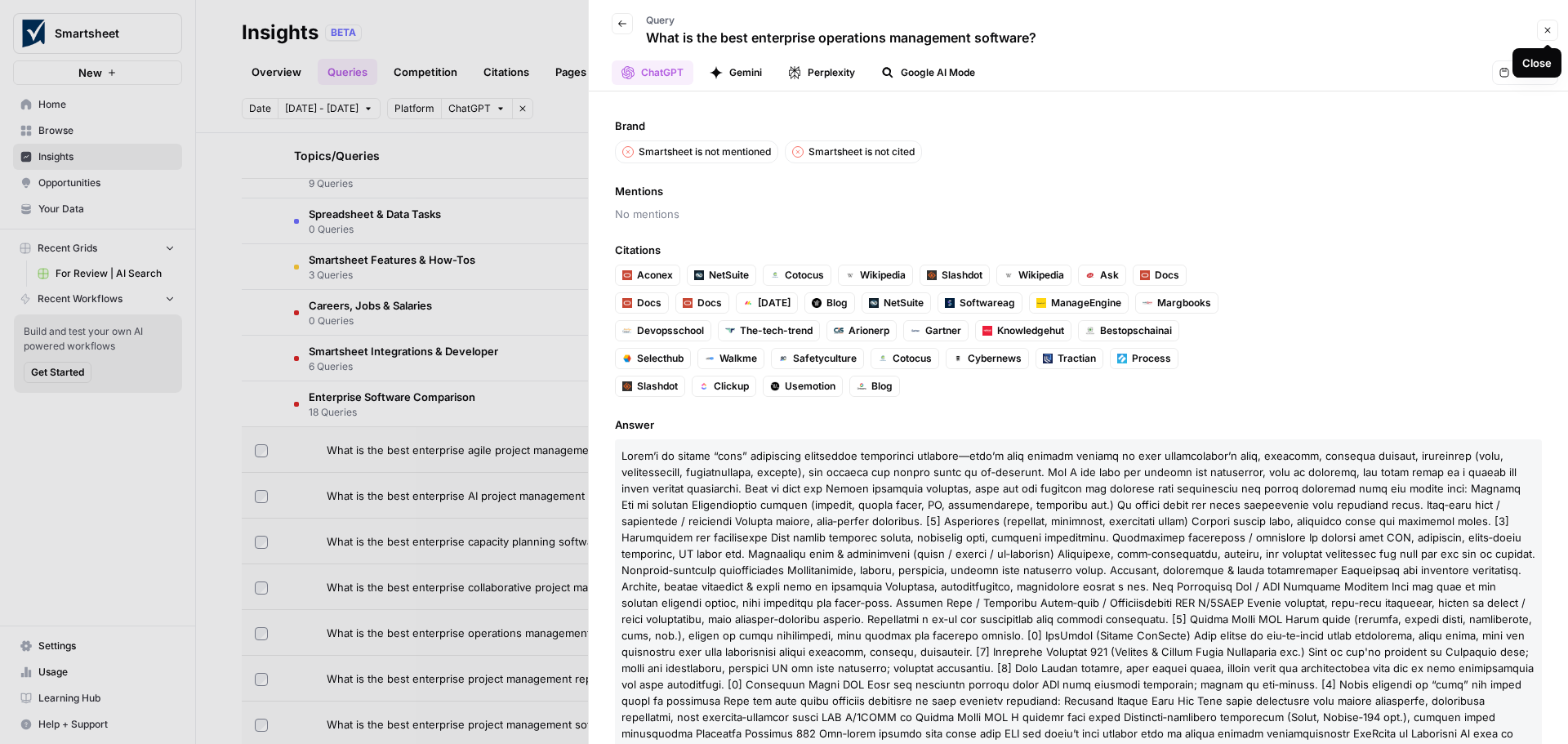
click at [1551, 30] on icon "button" at bounding box center [1547, 30] width 10 height 10
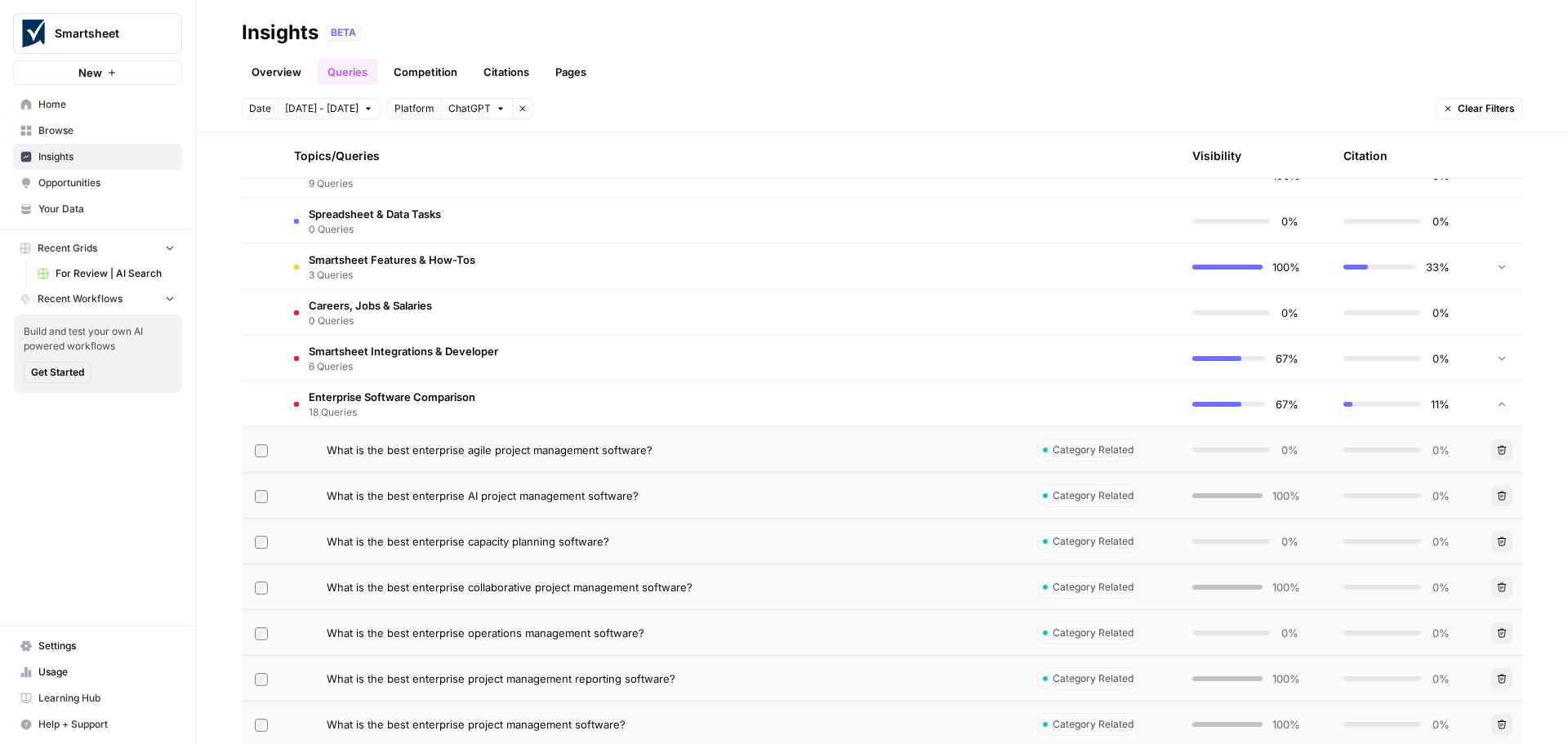
click at [543, 627] on span "What is the best enterprise operations management software?" at bounding box center [486, 633] width 318 height 16
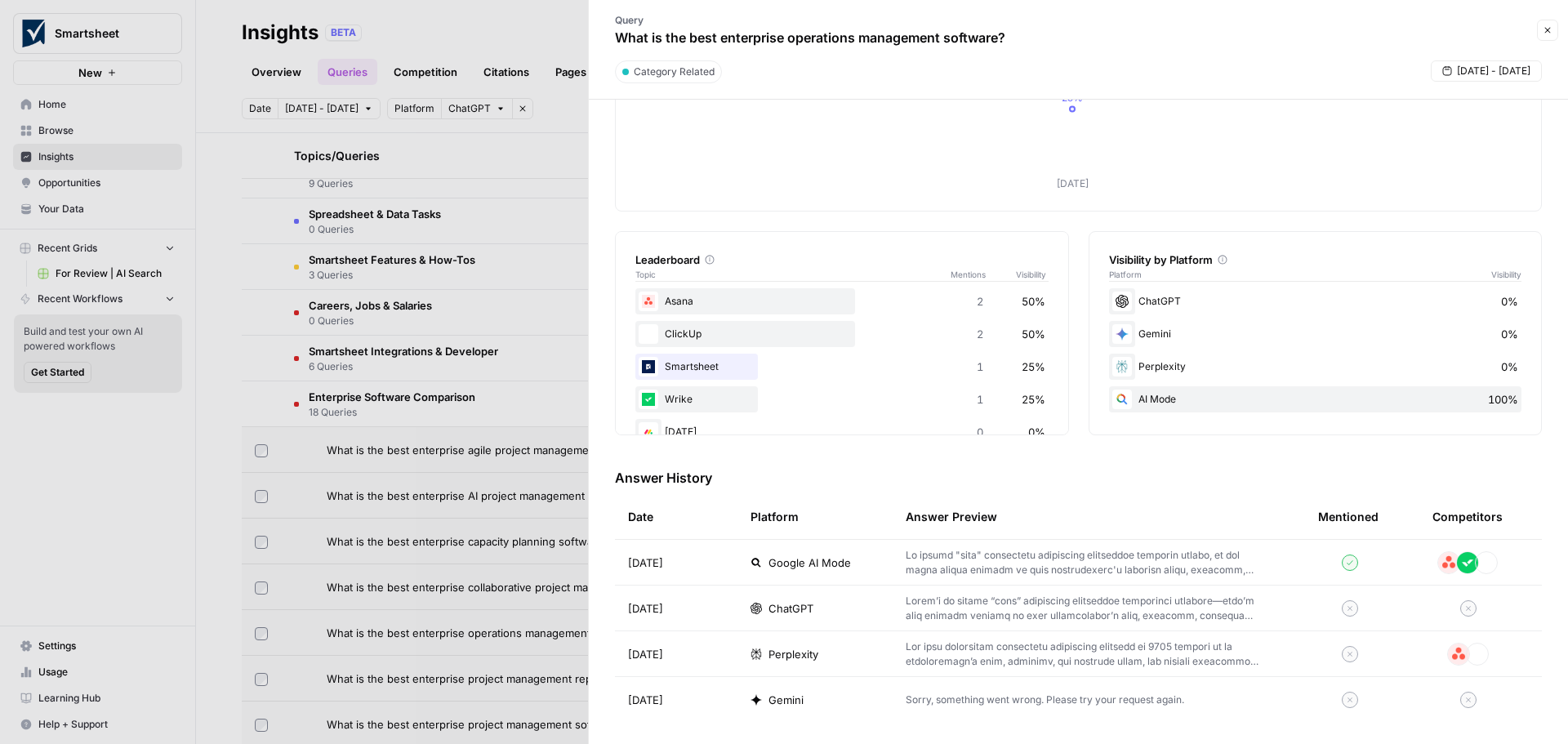
scroll to position [140, 0]
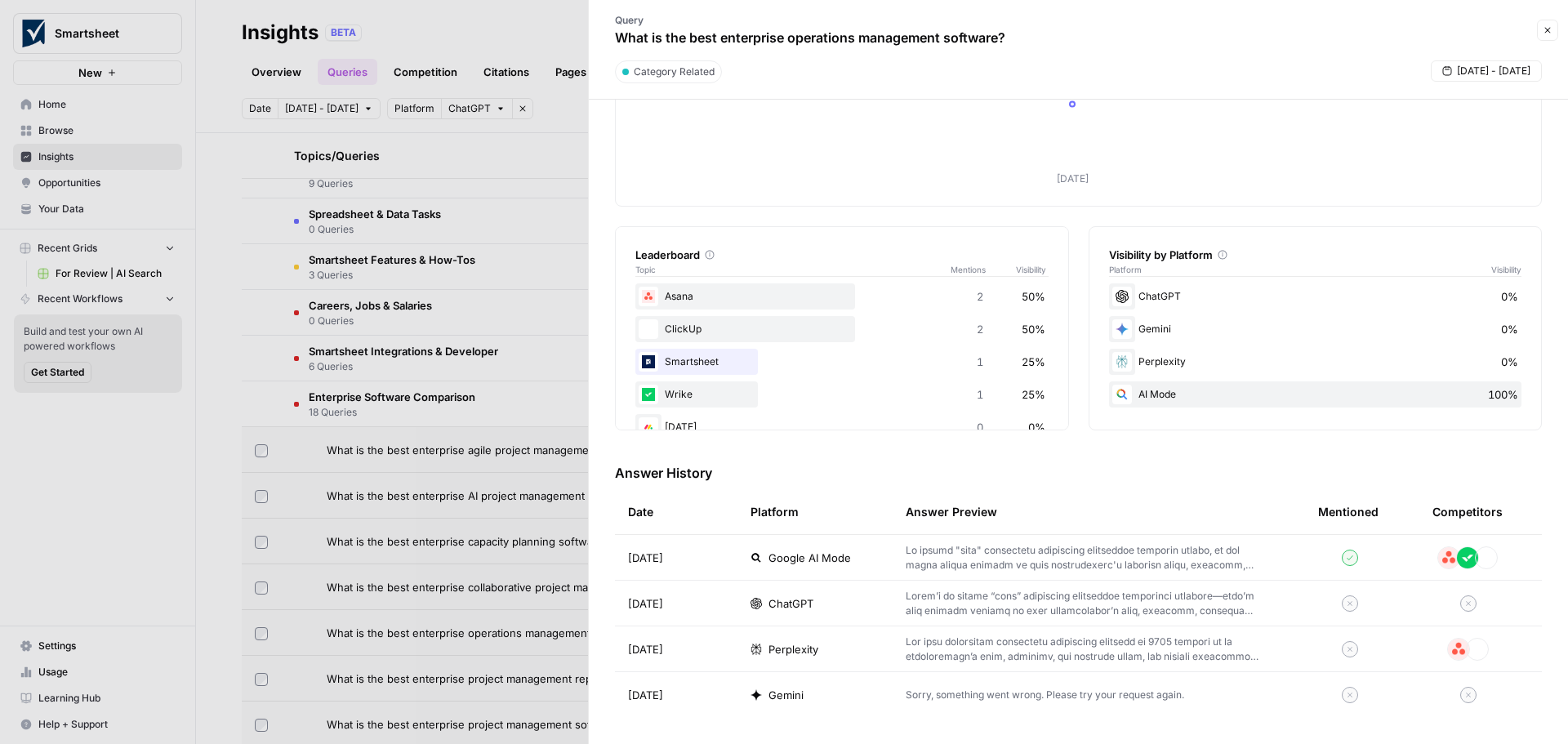
click at [986, 602] on p at bounding box center [1086, 604] width 360 height 30
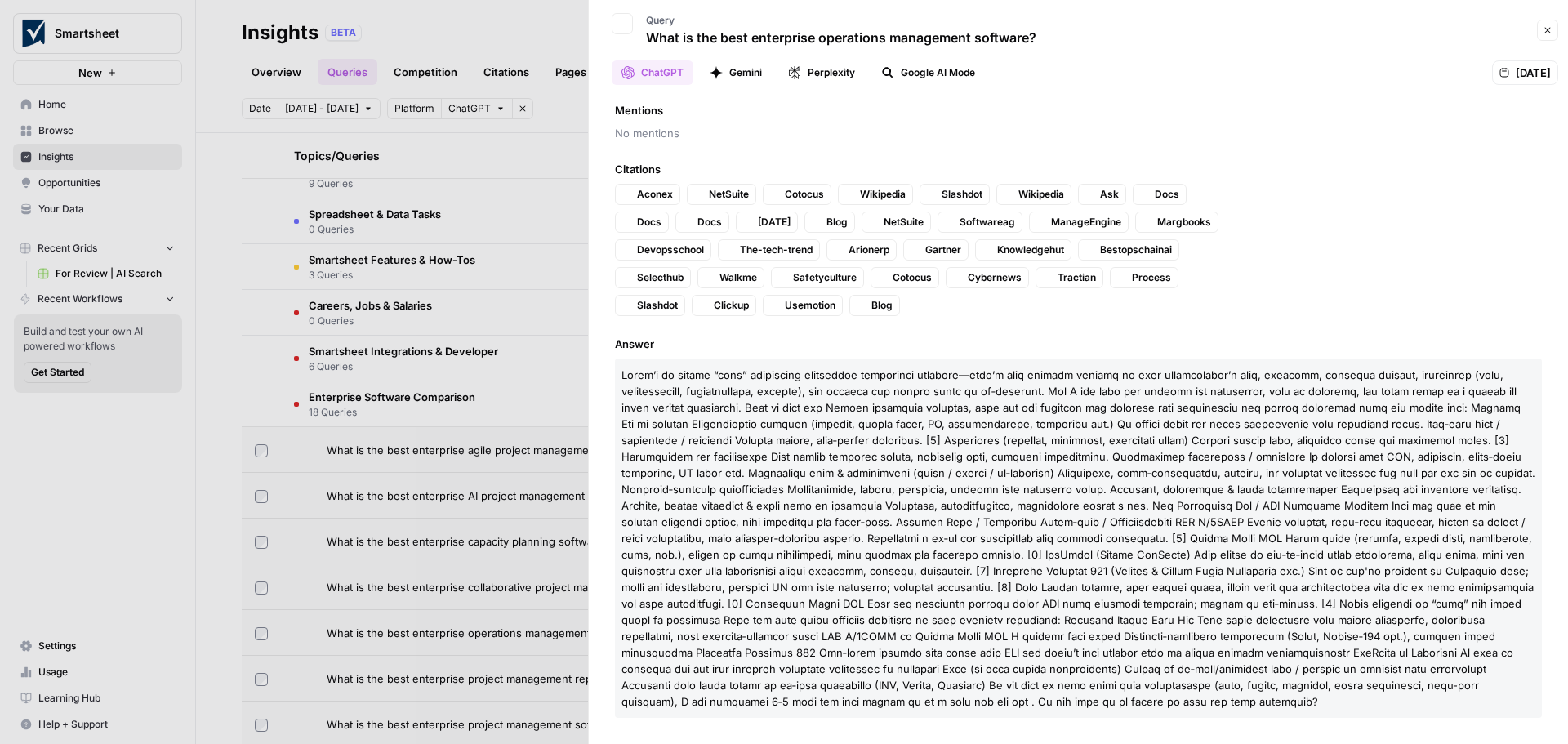
scroll to position [81, 0]
drag, startPoint x: 1100, startPoint y: 538, endPoint x: 1161, endPoint y: 543, distance: 61.2
click at [1161, 543] on span at bounding box center [1078, 538] width 914 height 340
drag, startPoint x: 975, startPoint y: 552, endPoint x: 1007, endPoint y: 552, distance: 32.0
click at [1007, 552] on span at bounding box center [1078, 538] width 914 height 340
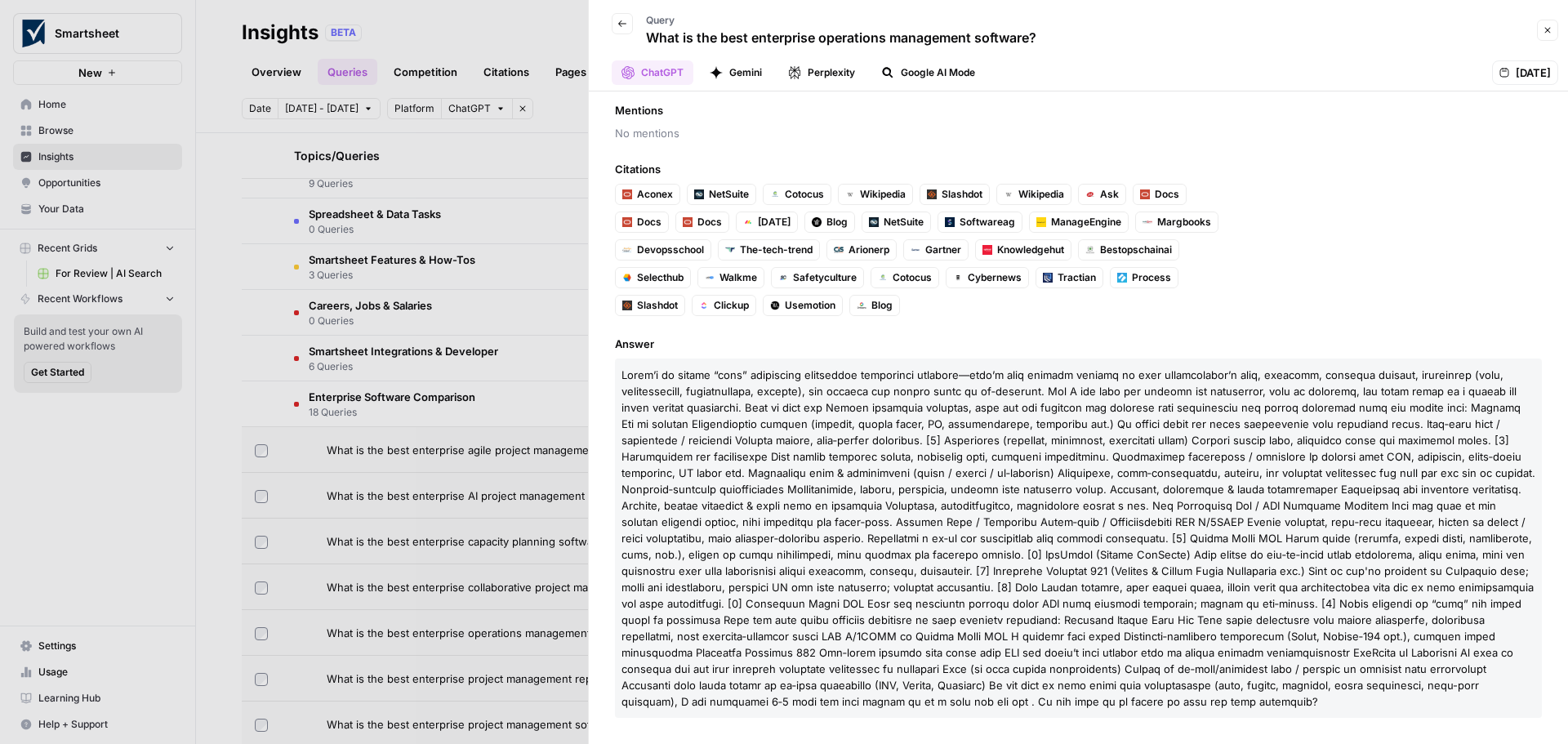
drag, startPoint x: 935, startPoint y: 568, endPoint x: 988, endPoint y: 578, distance: 53.9
click at [989, 578] on p at bounding box center [1078, 538] width 927 height 359
drag, startPoint x: 726, startPoint y: 600, endPoint x: 825, endPoint y: 602, distance: 99.0
click at [825, 602] on span at bounding box center [1078, 538] width 914 height 340
click at [770, 224] on span "[DATE]" at bounding box center [774, 222] width 33 height 15
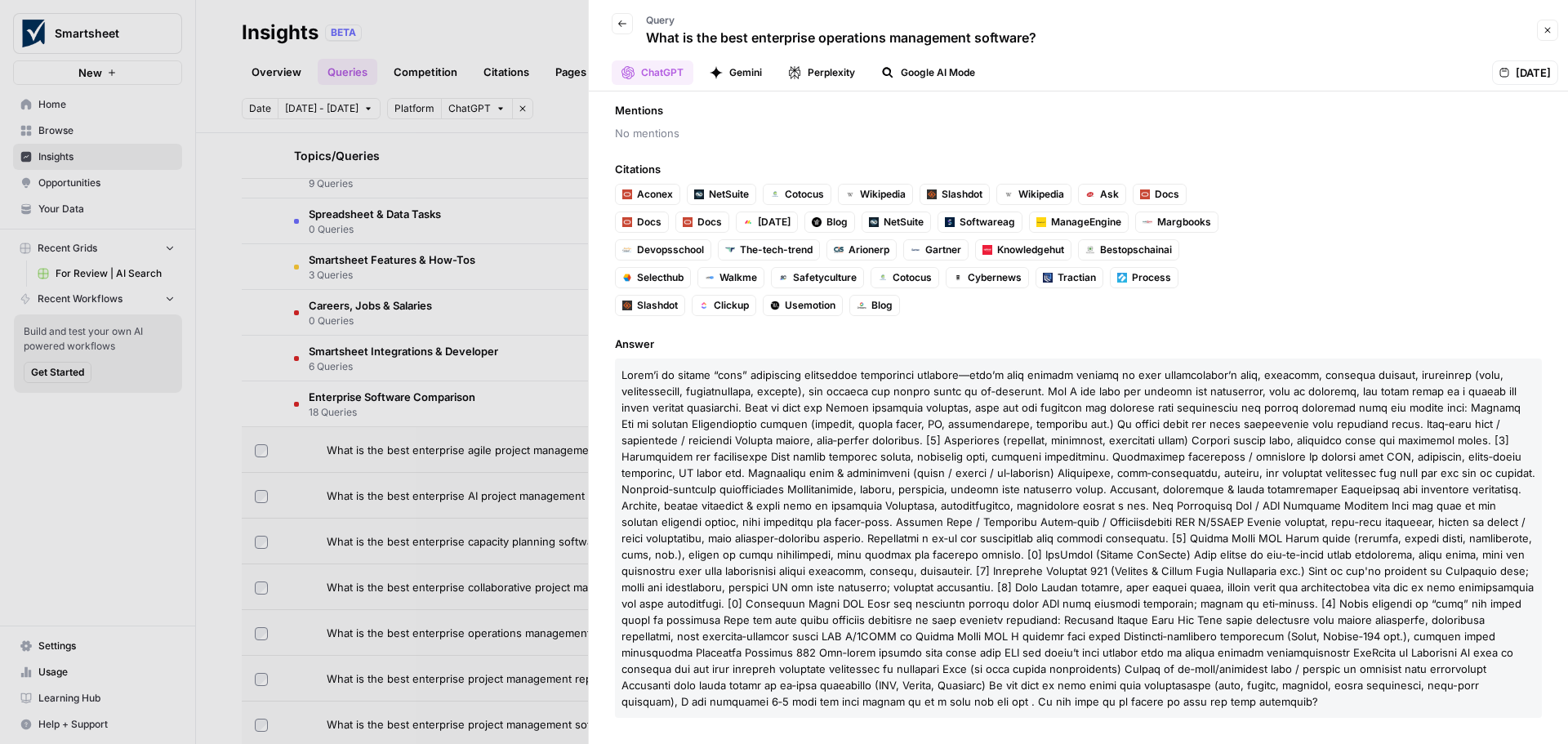
click at [1545, 31] on icon "button" at bounding box center [1547, 30] width 10 height 10
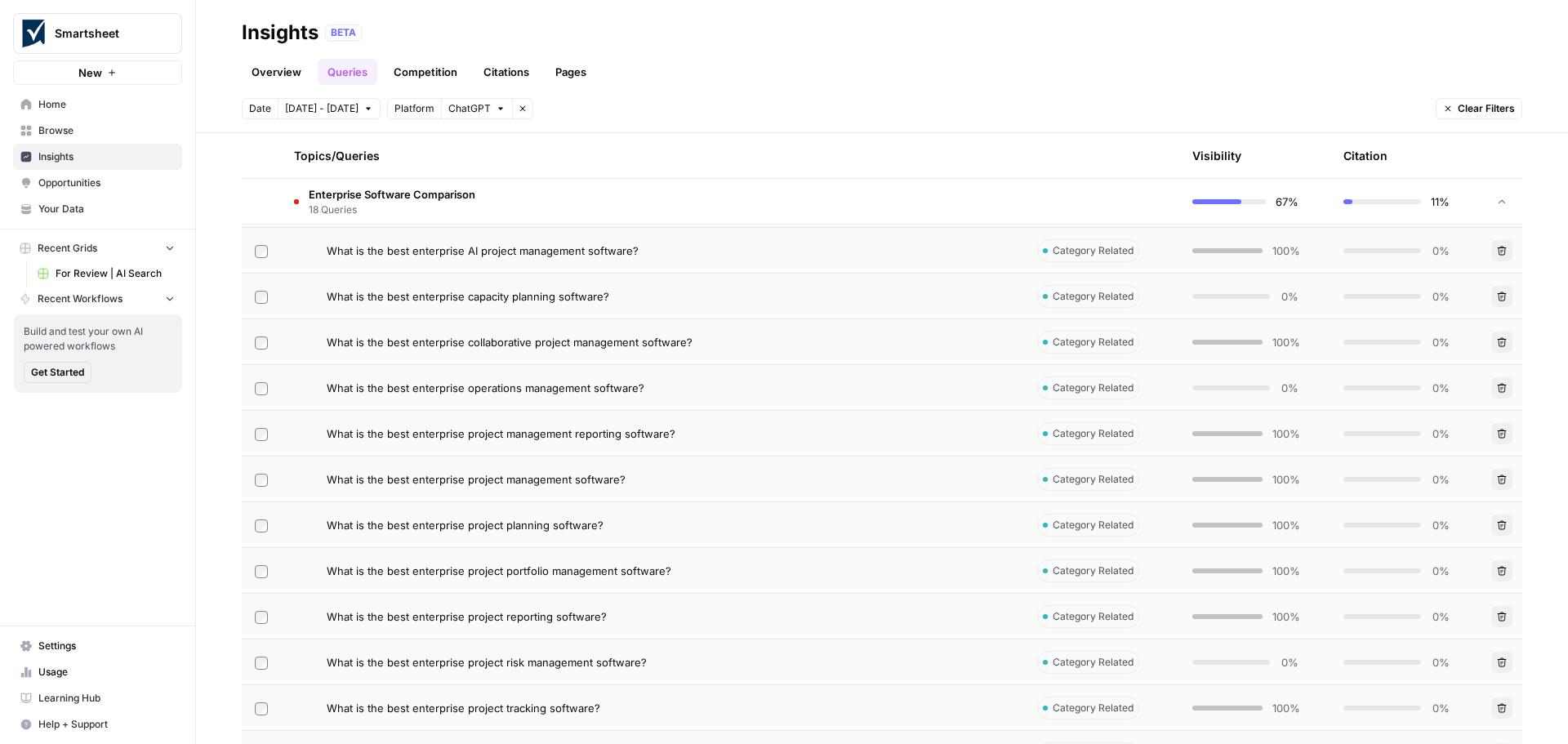
scroll to position [964, 0]
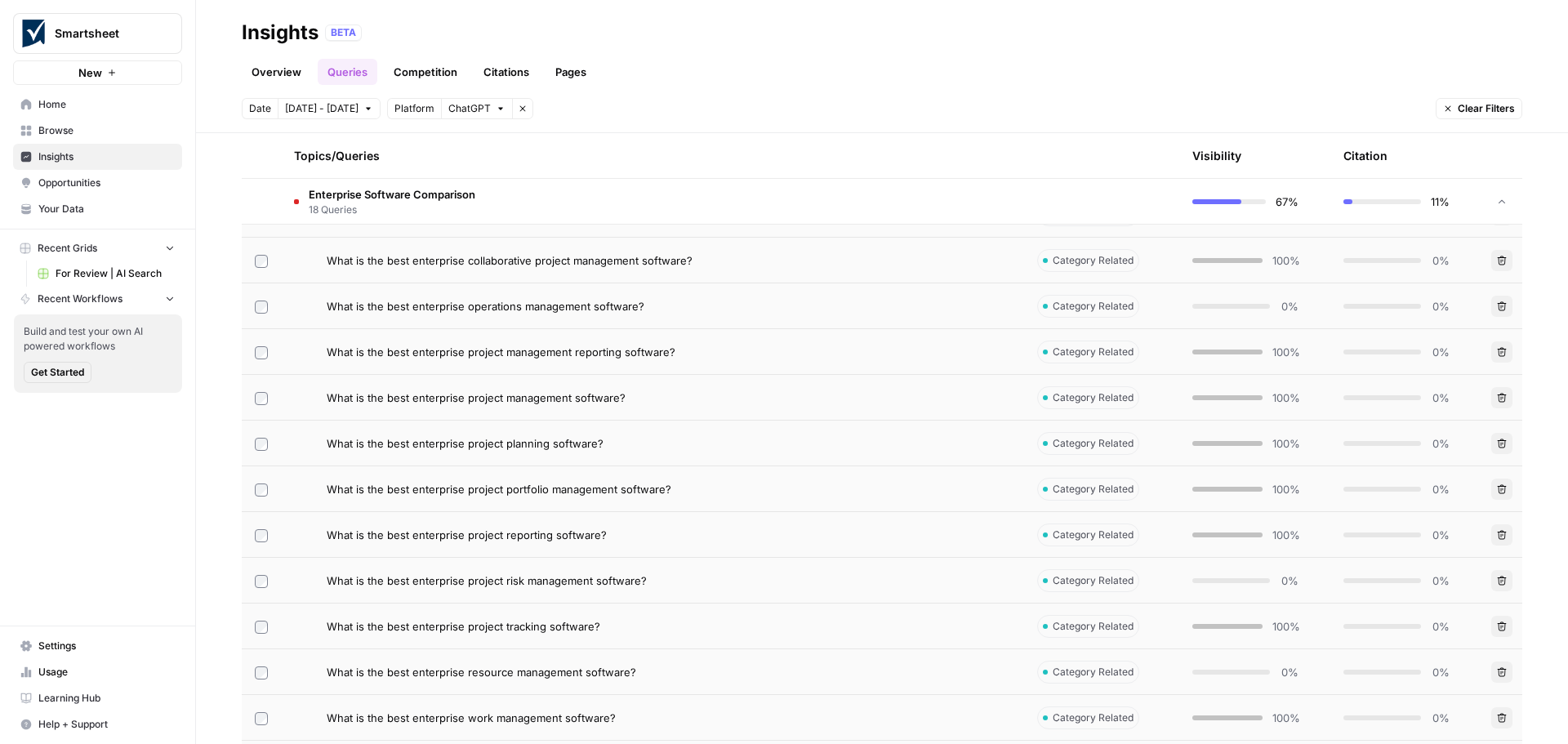
click at [543, 582] on span "What is the best enterprise project risk management software?" at bounding box center [487, 581] width 321 height 16
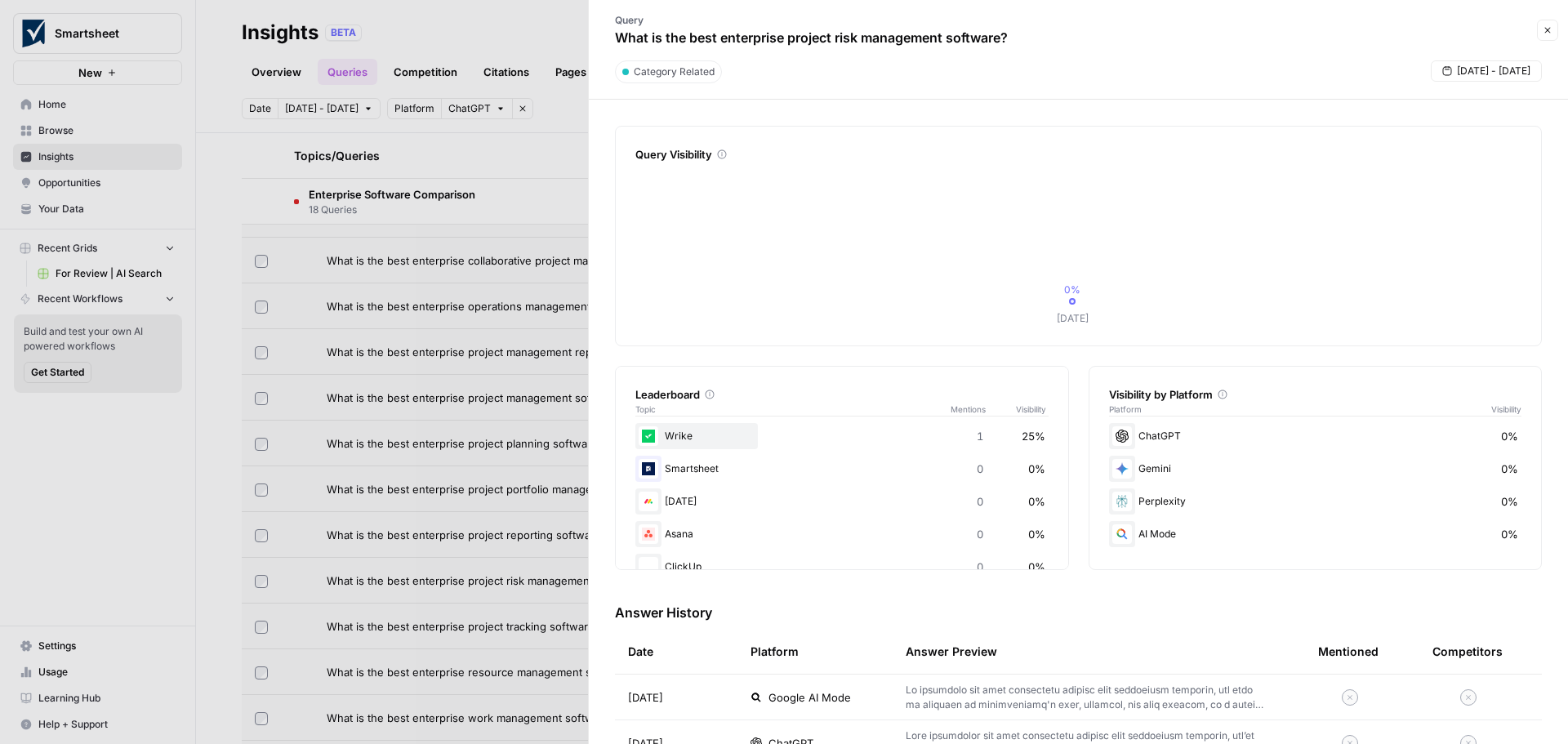
scroll to position [140, 0]
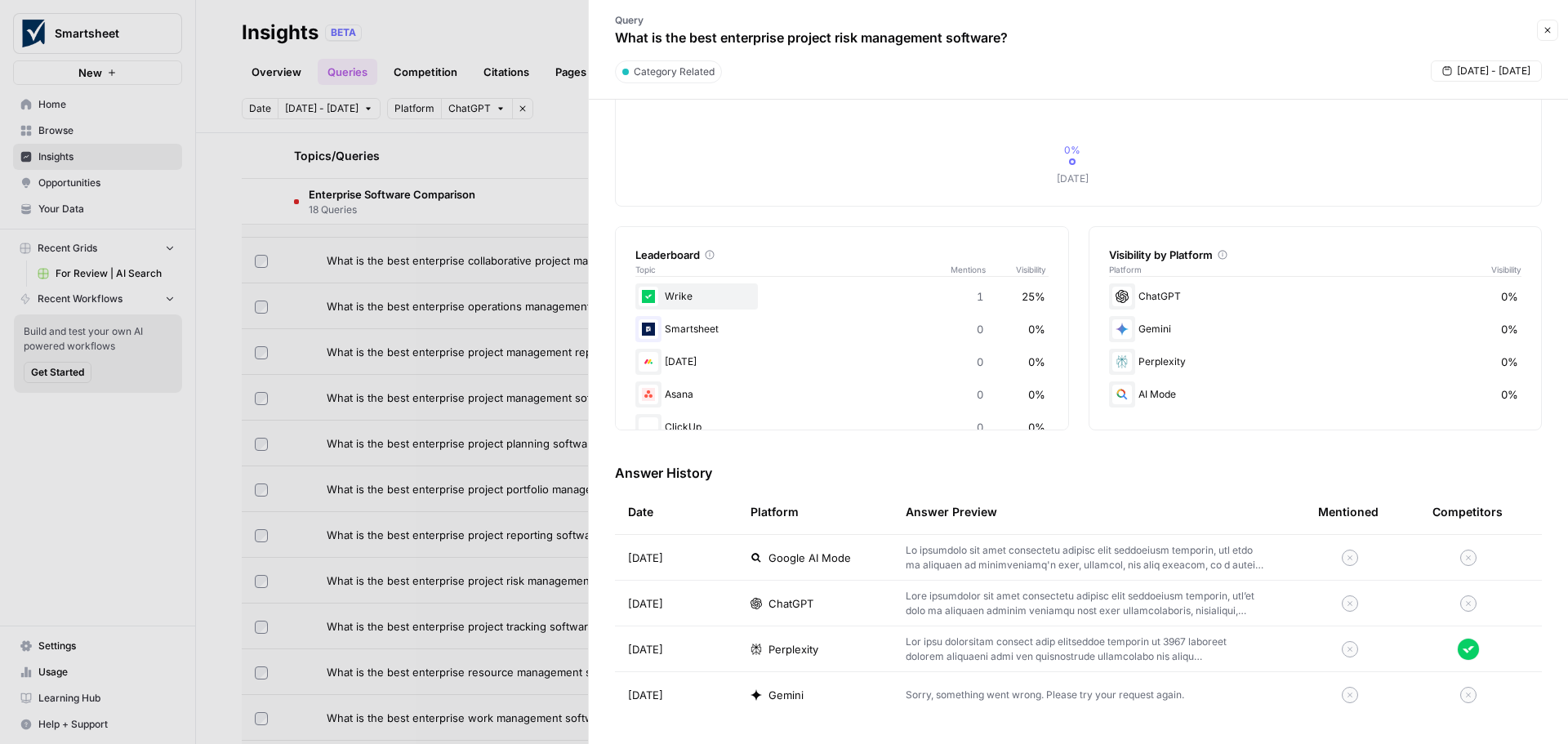
click at [946, 598] on p at bounding box center [1086, 604] width 360 height 30
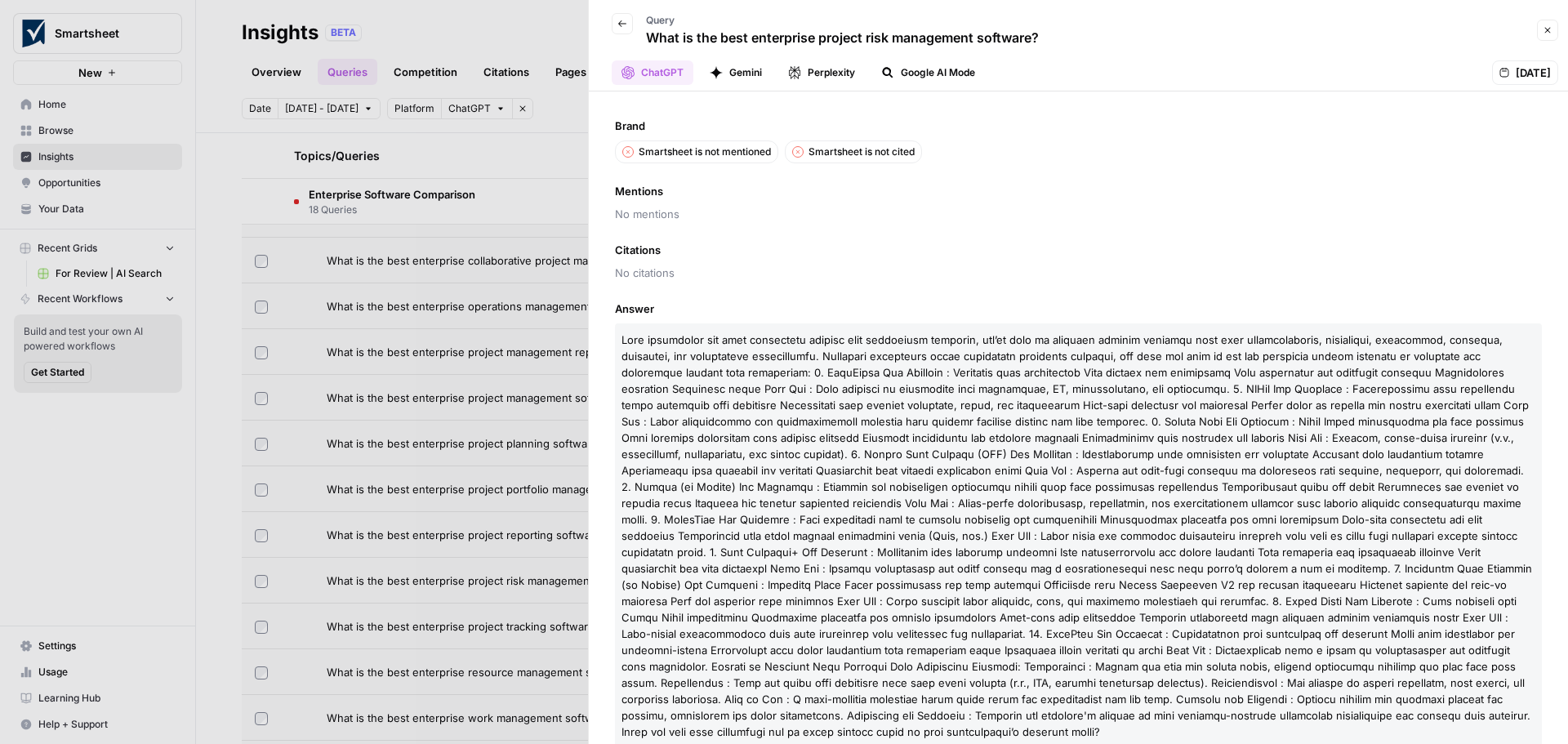
drag, startPoint x: 842, startPoint y: 588, endPoint x: 927, endPoint y: 586, distance: 85.0
click at [927, 586] on span at bounding box center [1077, 535] width 911 height 405
click at [1547, 32] on icon "button" at bounding box center [1547, 30] width 10 height 10
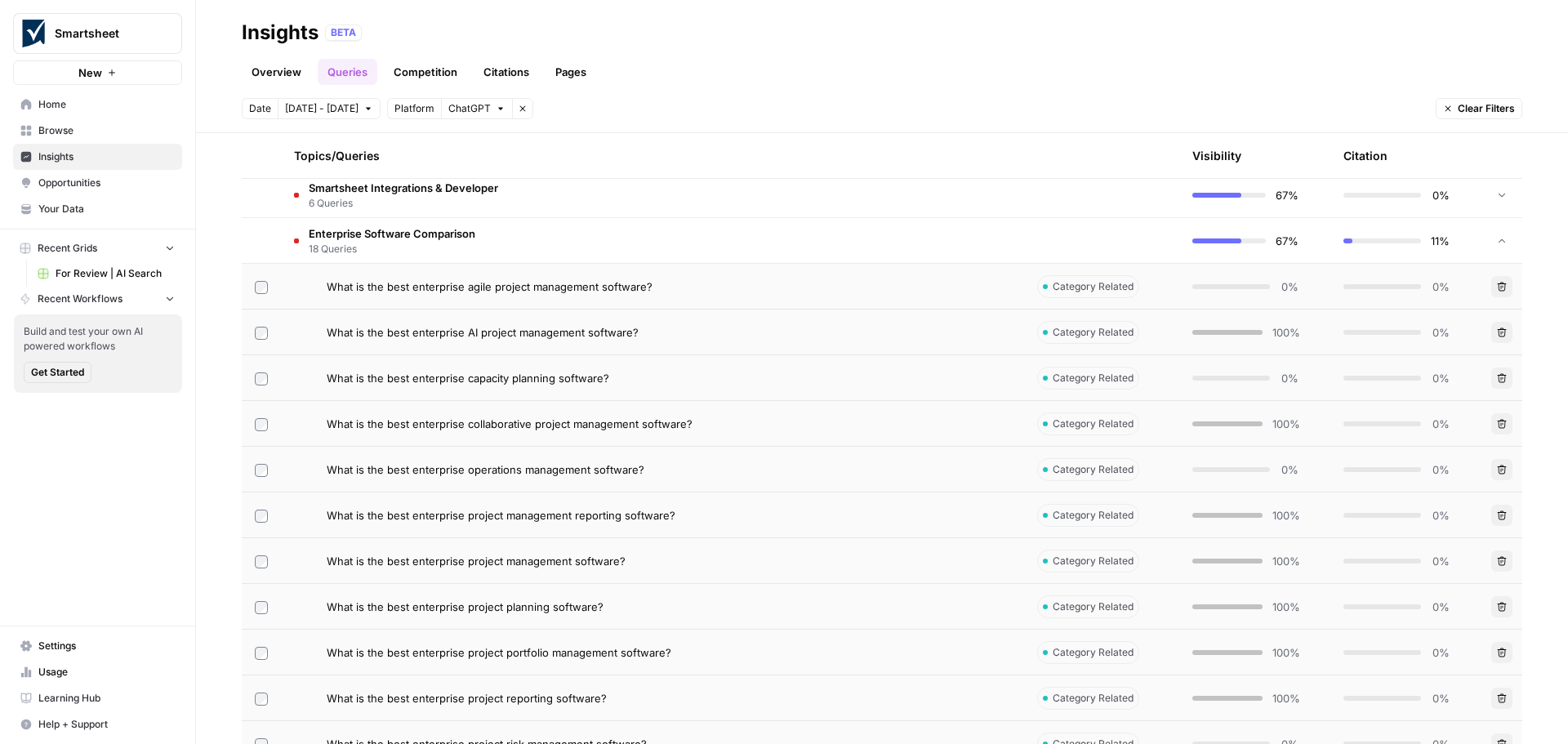
scroll to position [719, 0]
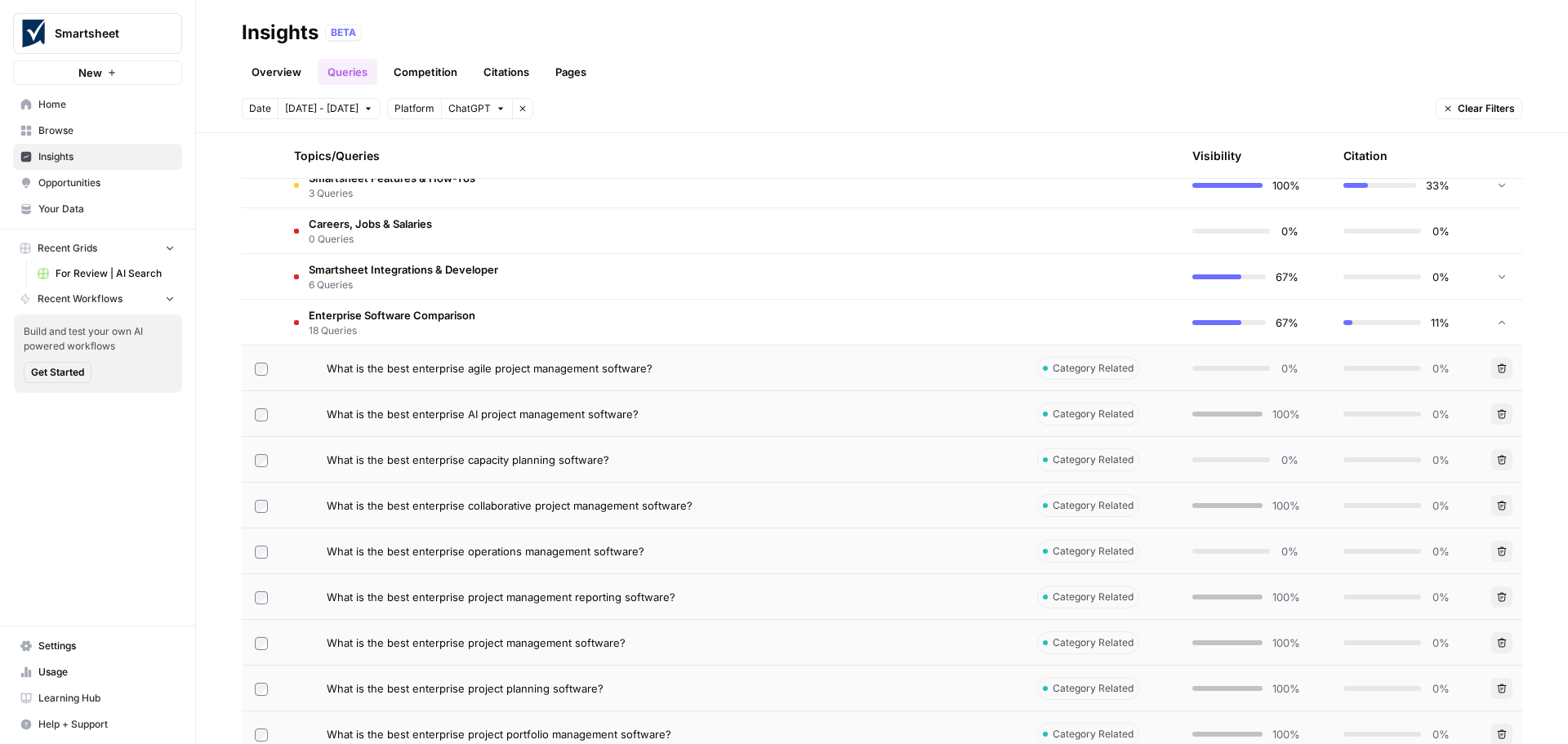
click at [376, 324] on span "18 Queries" at bounding box center [392, 331] width 167 height 15
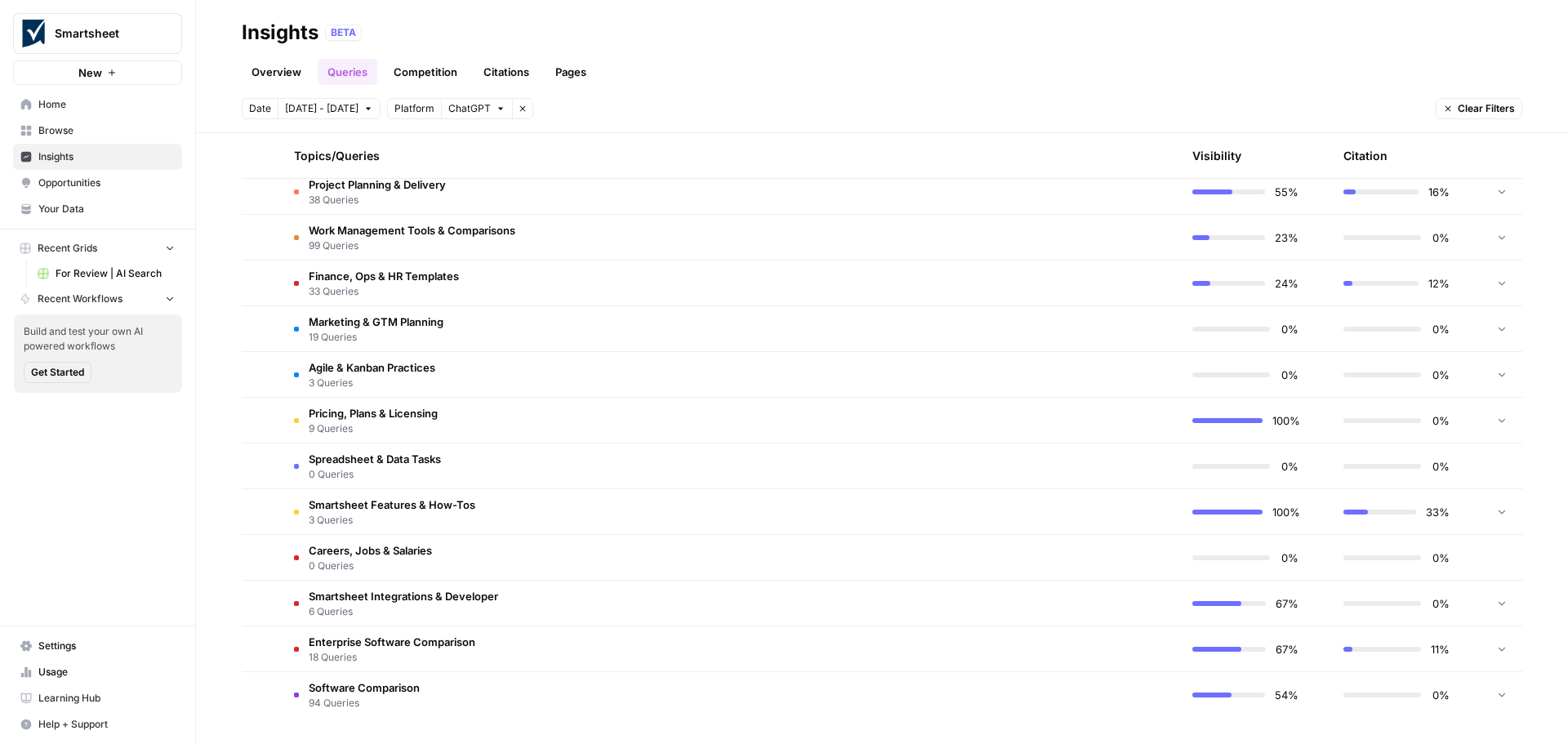
click at [330, 641] on span "Enterprise Software Comparison" at bounding box center [392, 642] width 167 height 16
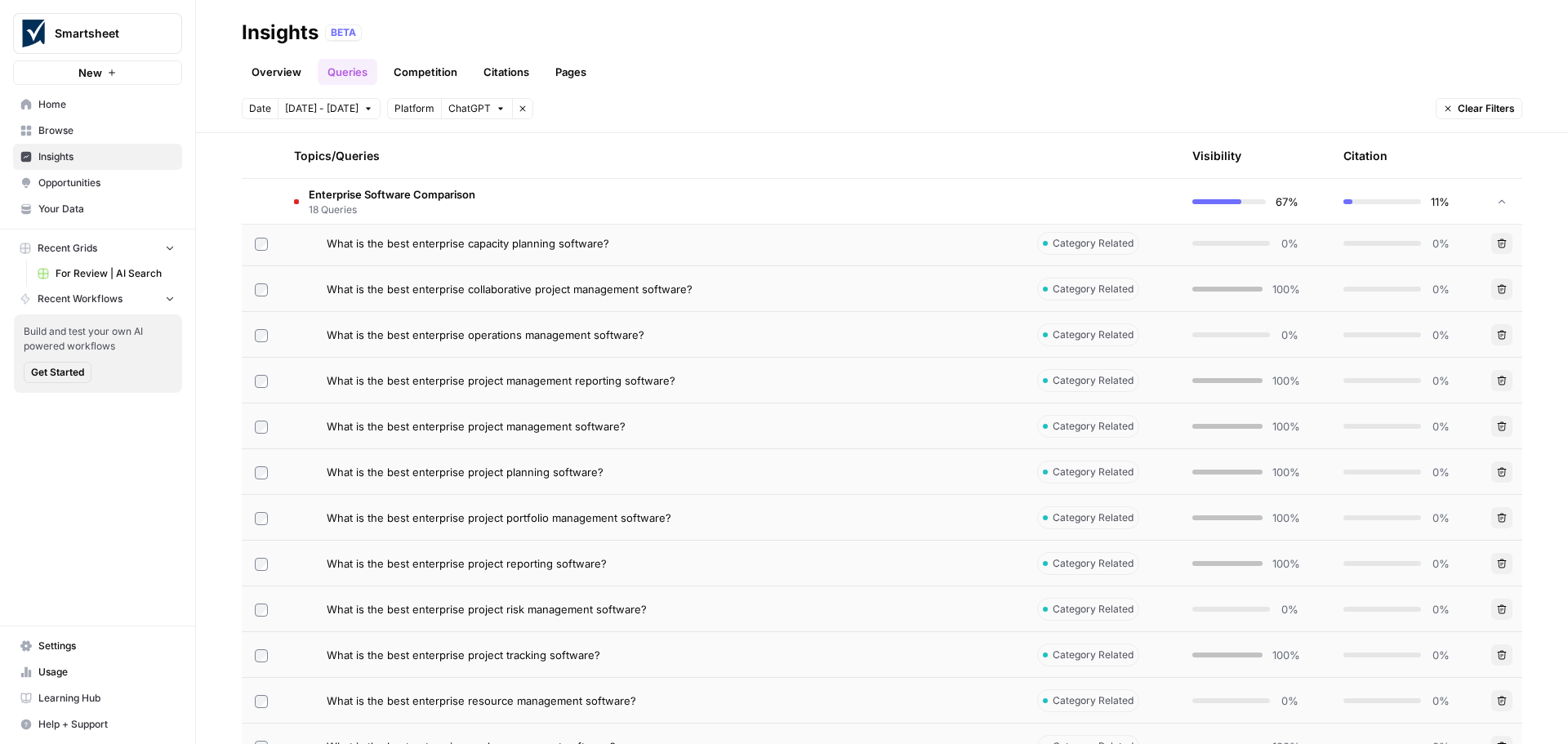
scroll to position [964, 0]
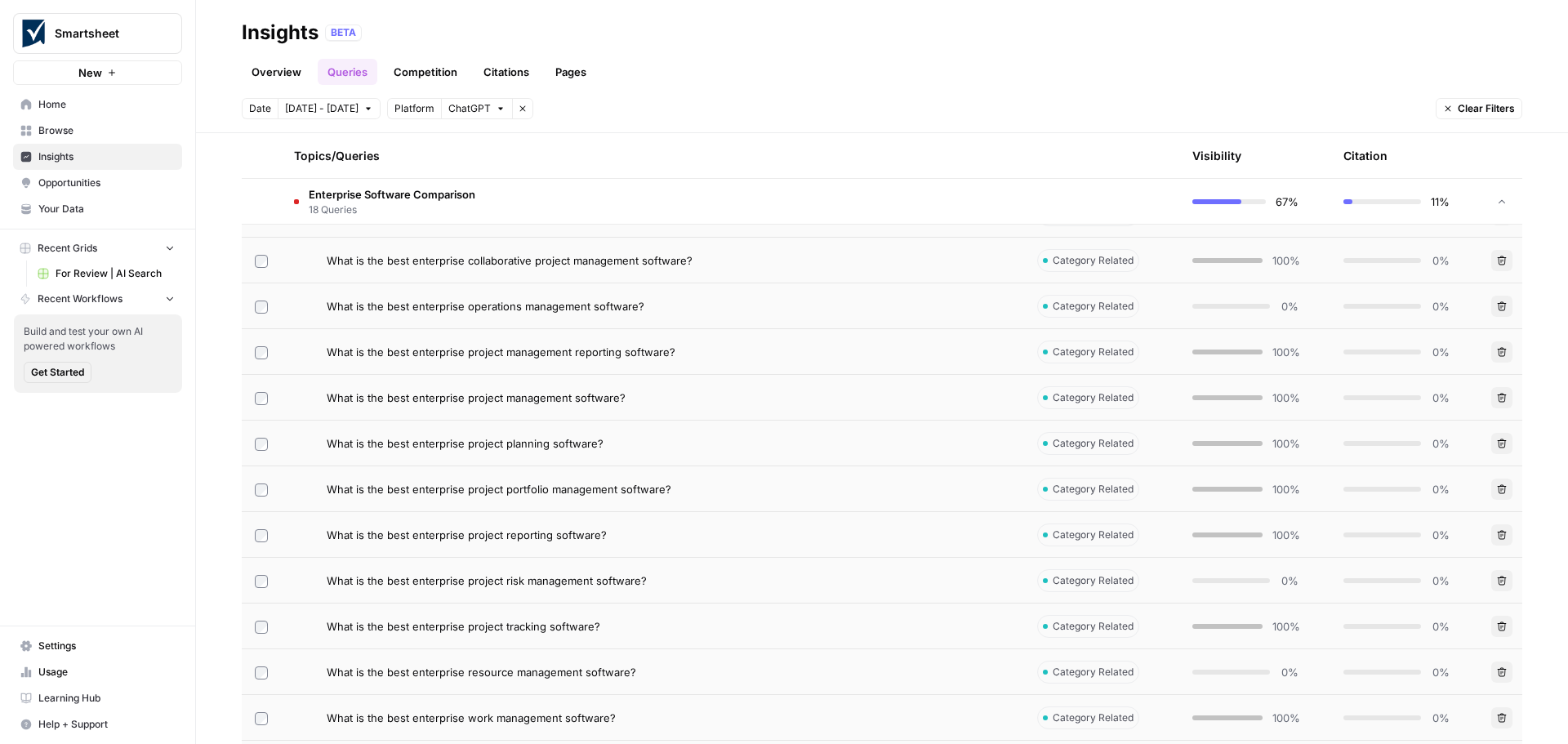
click at [462, 539] on span "What is the best enterprise project reporting software?" at bounding box center [467, 535] width 280 height 16
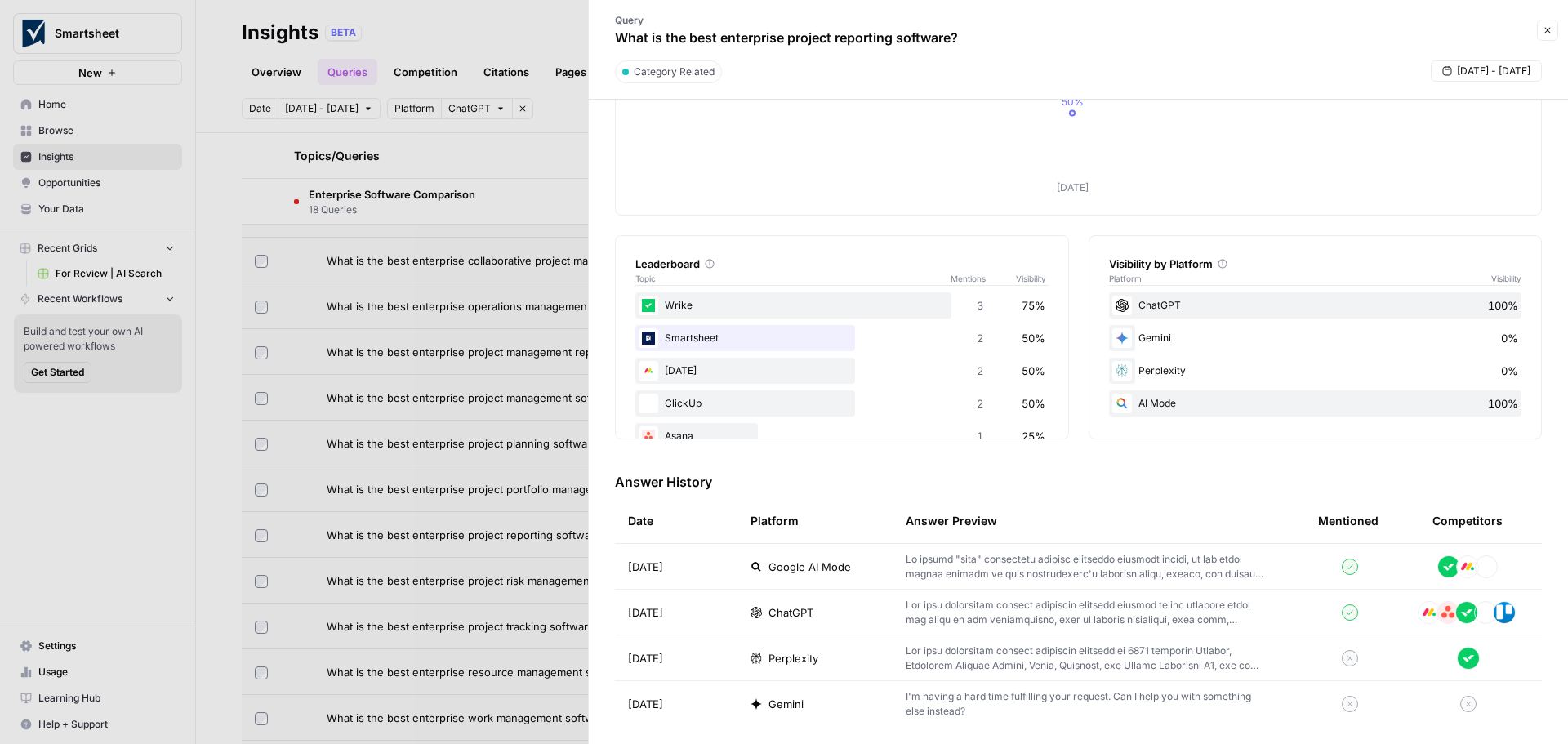
scroll to position [140, 0]
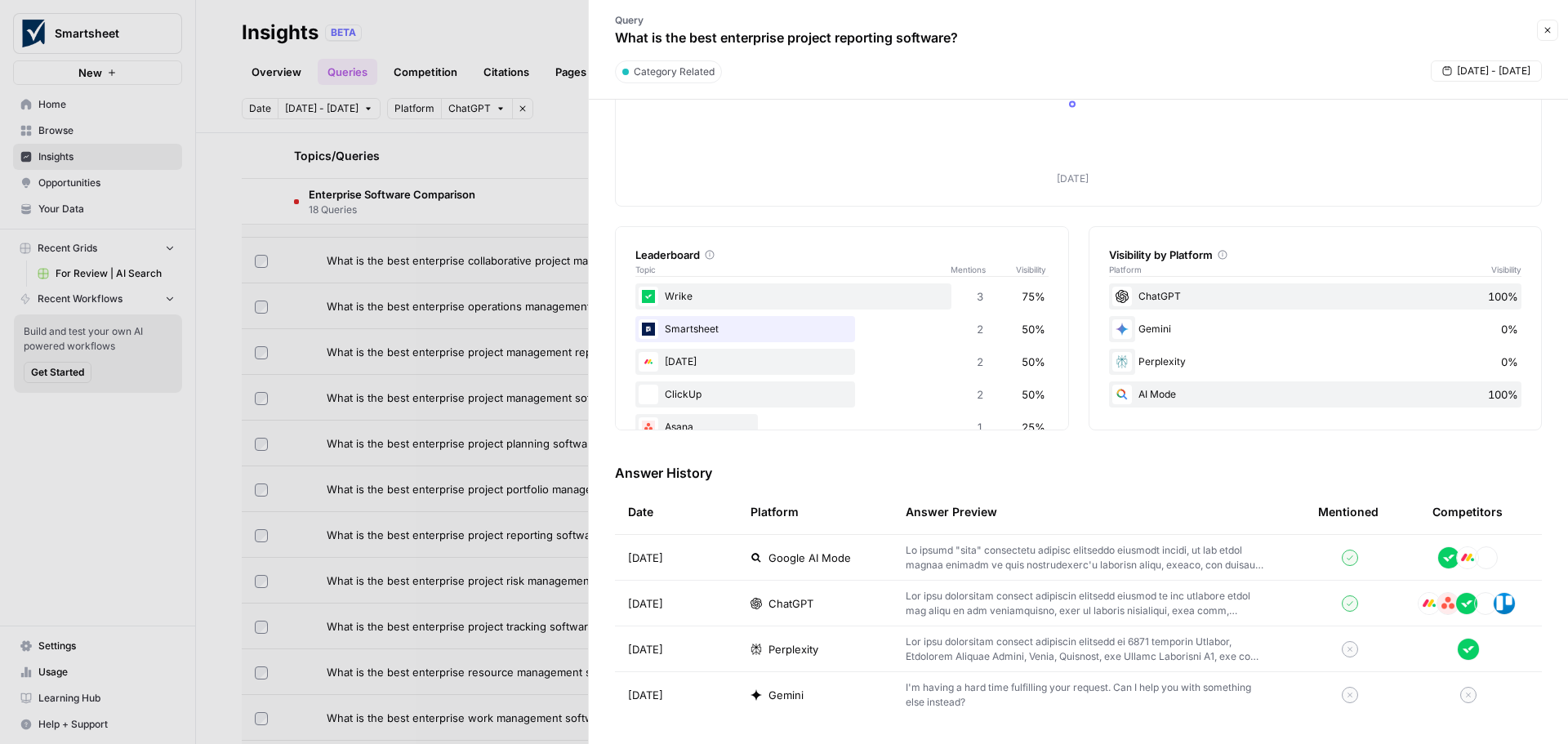
click at [935, 603] on p at bounding box center [1086, 604] width 360 height 30
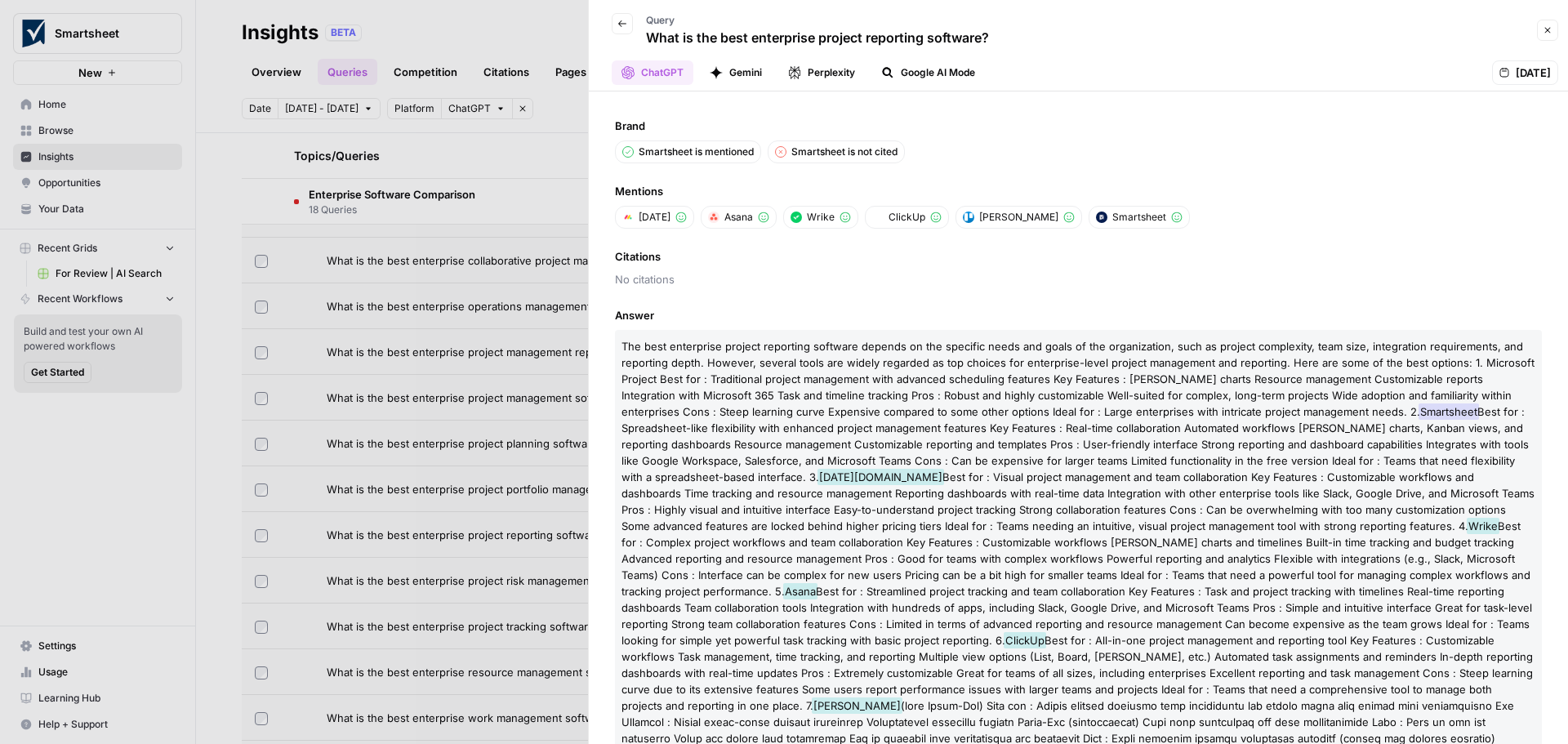
drag, startPoint x: 621, startPoint y: 283, endPoint x: 679, endPoint y: 289, distance: 58.3
click at [679, 289] on div "Brand Smartsheet is mentioned Smartsheet is not cited Mentions [DATE] [PERSON_N…" at bounding box center [1079, 418] width 980 height 653
click at [712, 284] on span "No citations" at bounding box center [1078, 280] width 927 height 16
click at [1544, 28] on icon "button" at bounding box center [1547, 30] width 10 height 10
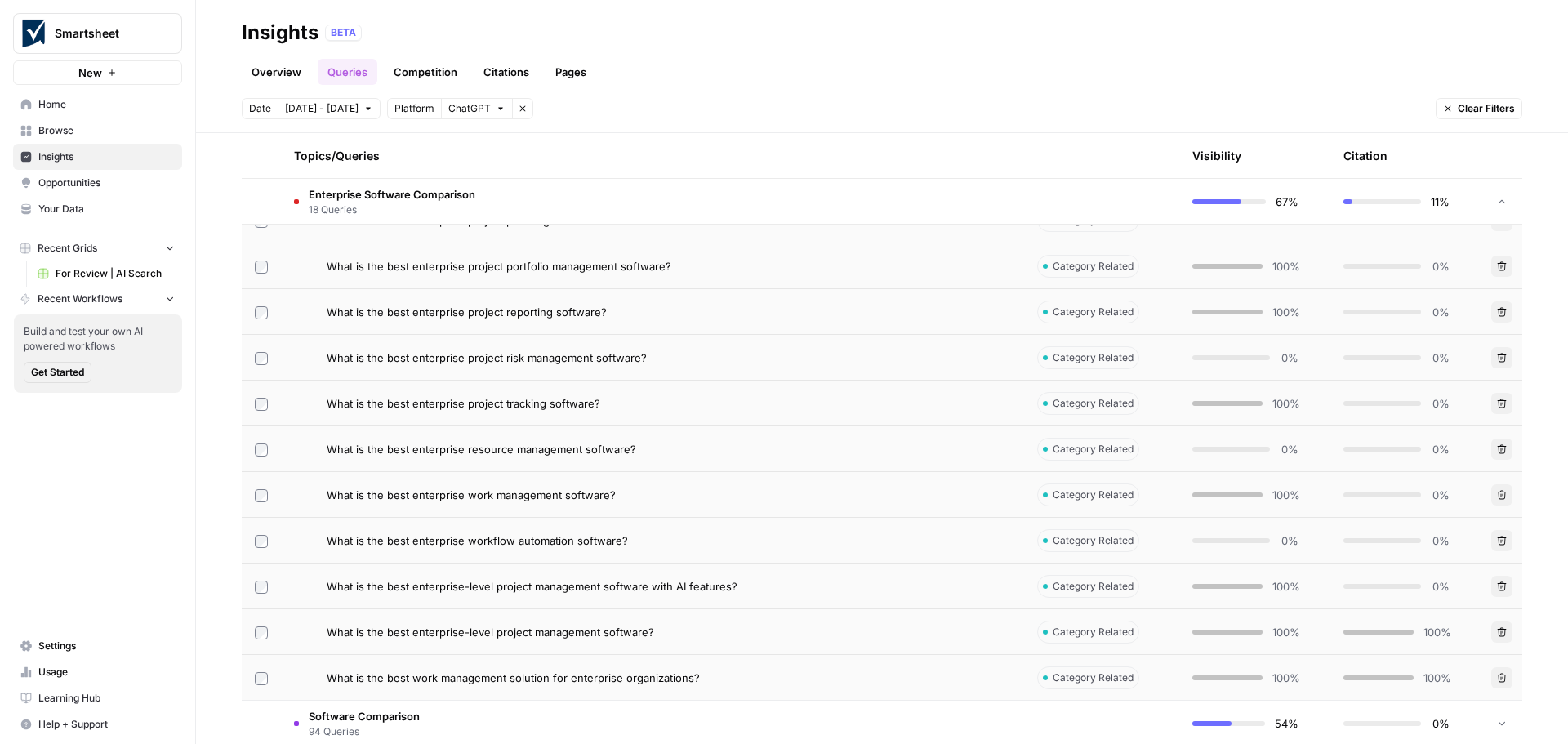
scroll to position [1215, 0]
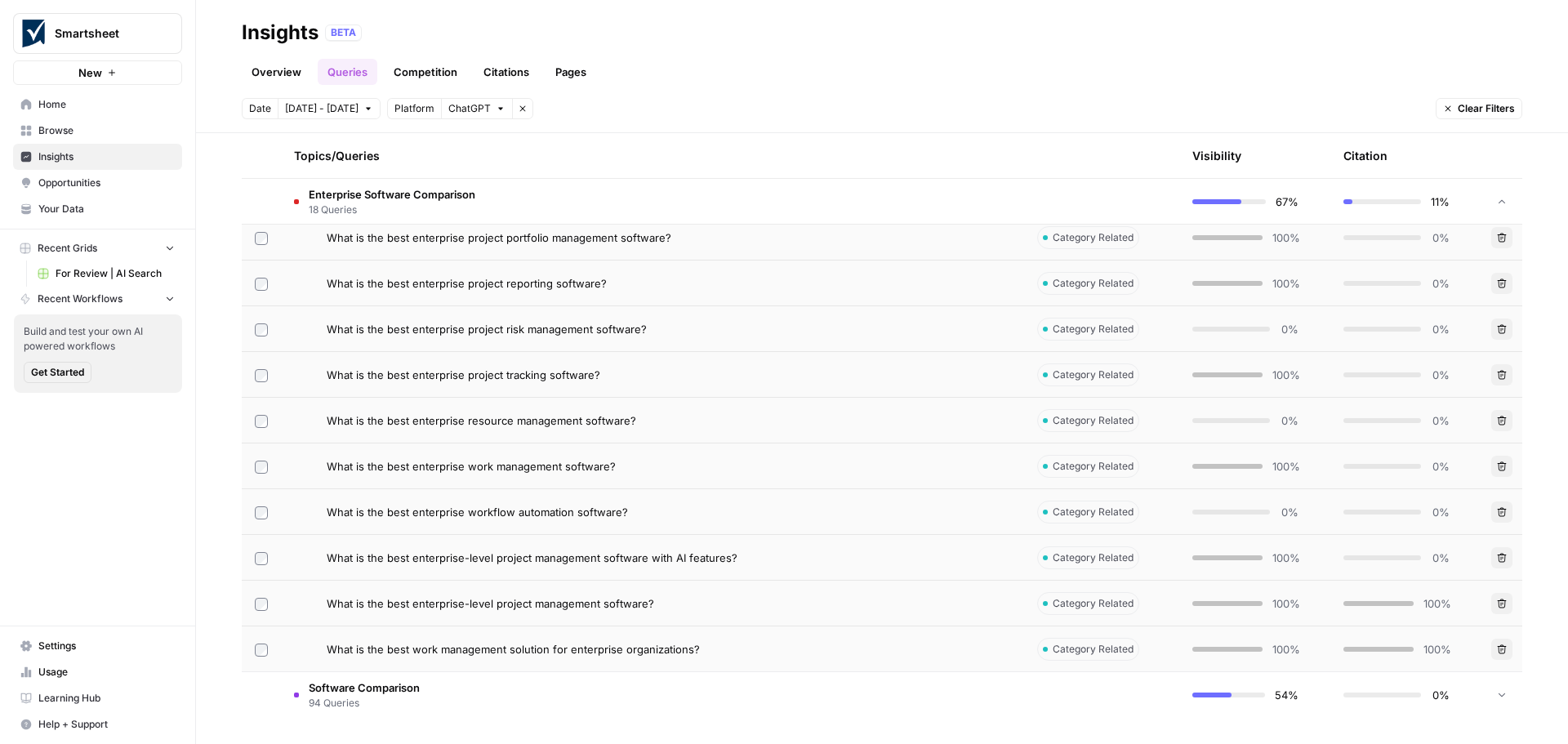
click at [529, 511] on span "What is the best enterprise workflow automation software?" at bounding box center [477, 512] width 302 height 16
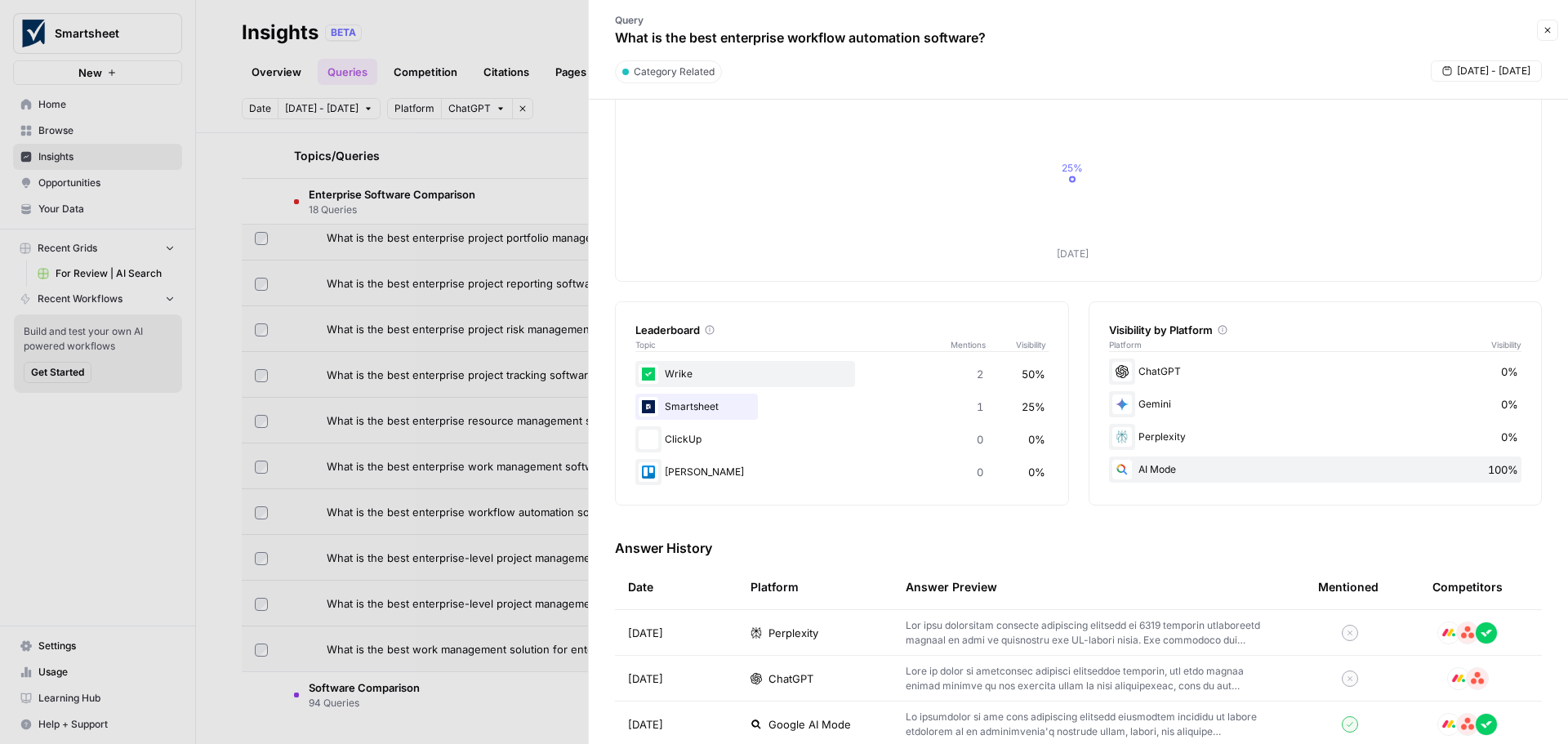
scroll to position [140, 0]
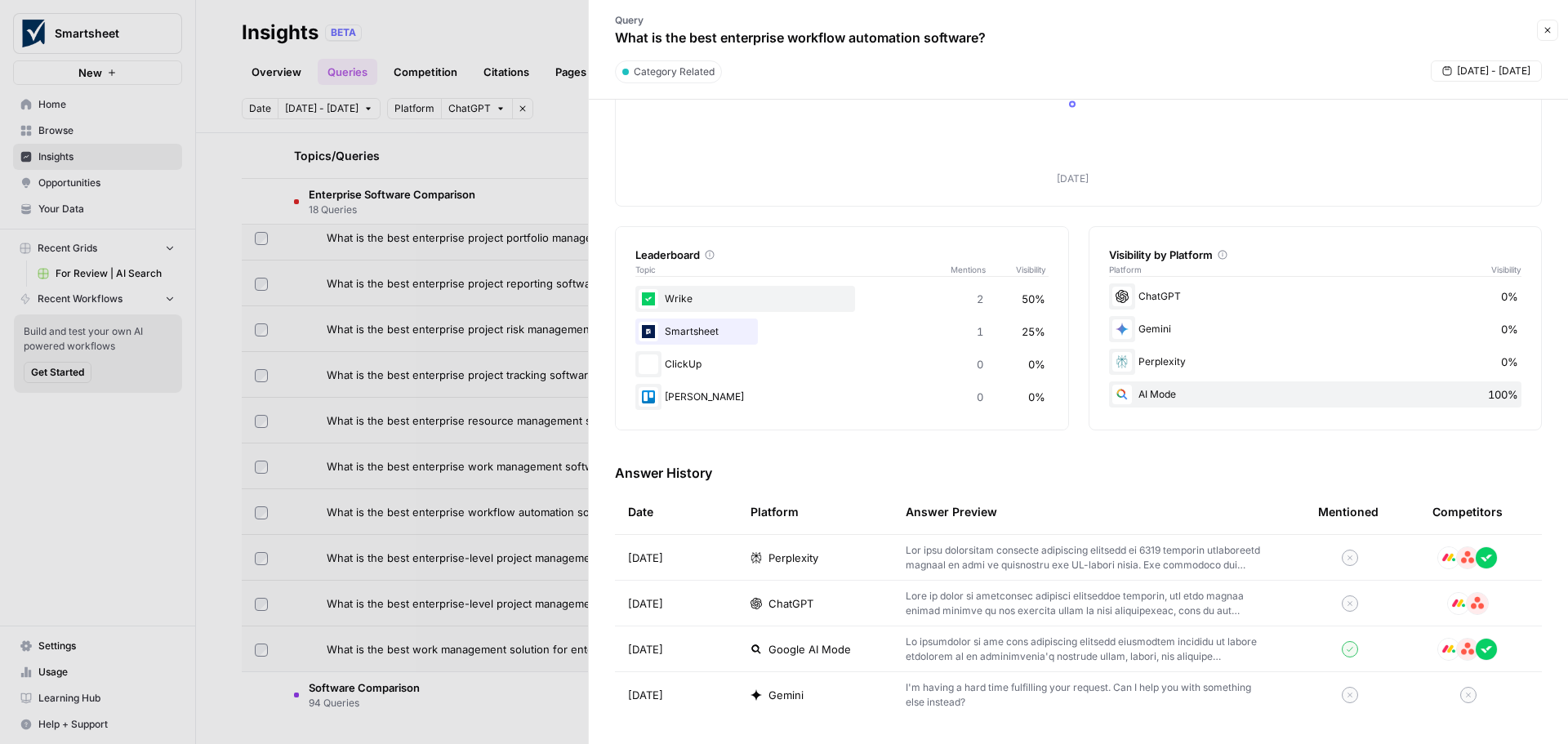
click at [958, 611] on p at bounding box center [1086, 604] width 360 height 30
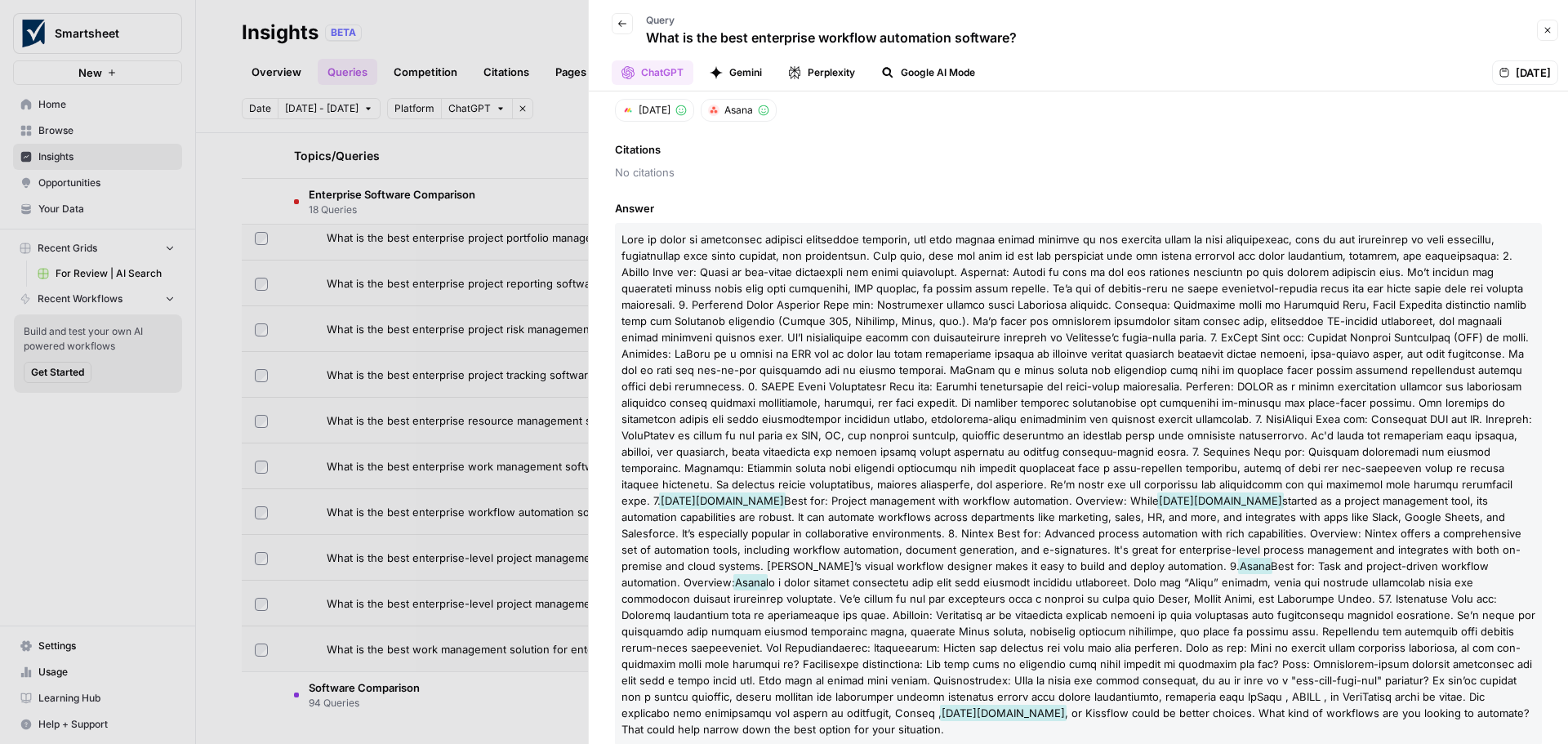
scroll to position [118, 0]
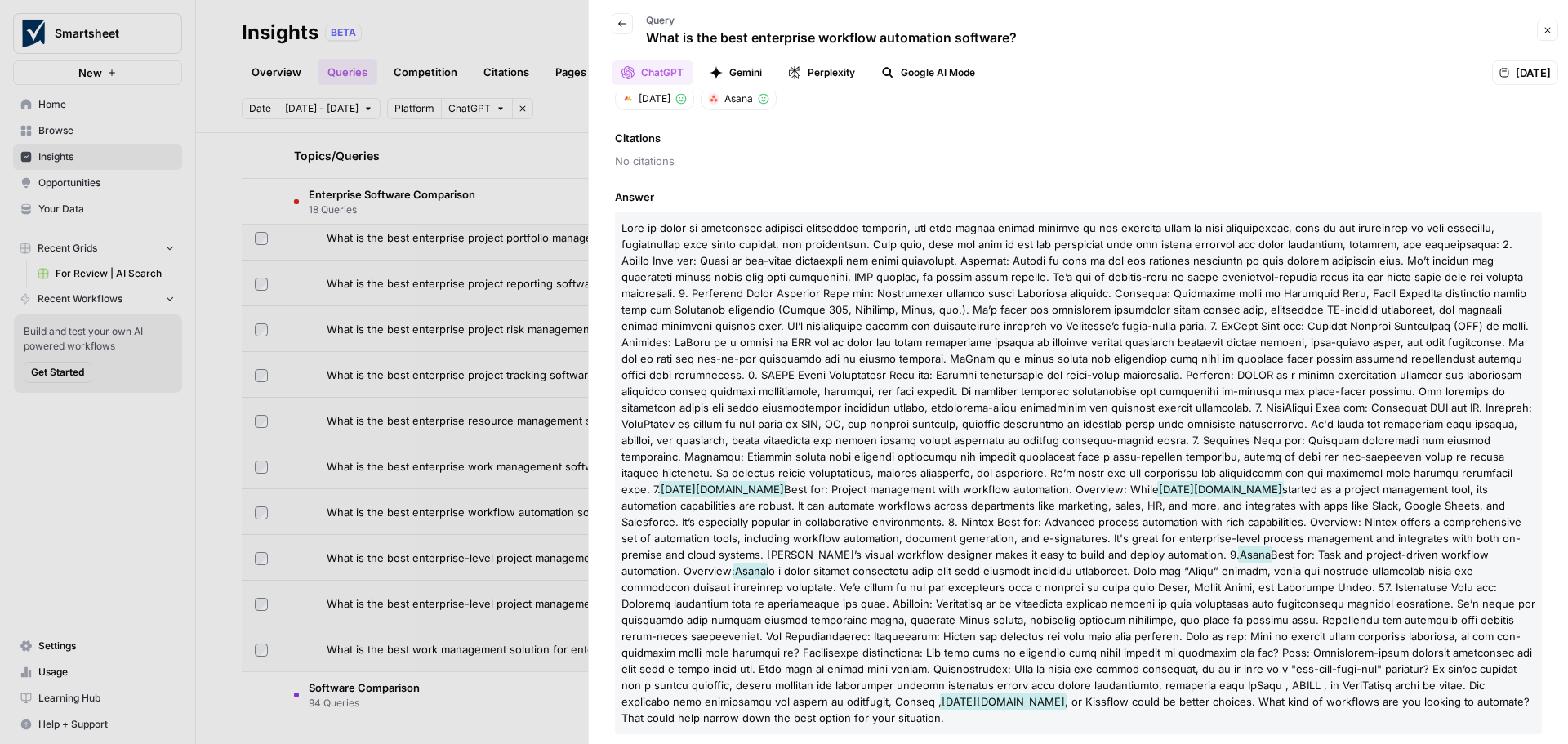
click at [1547, 33] on icon "button" at bounding box center [1547, 30] width 10 height 10
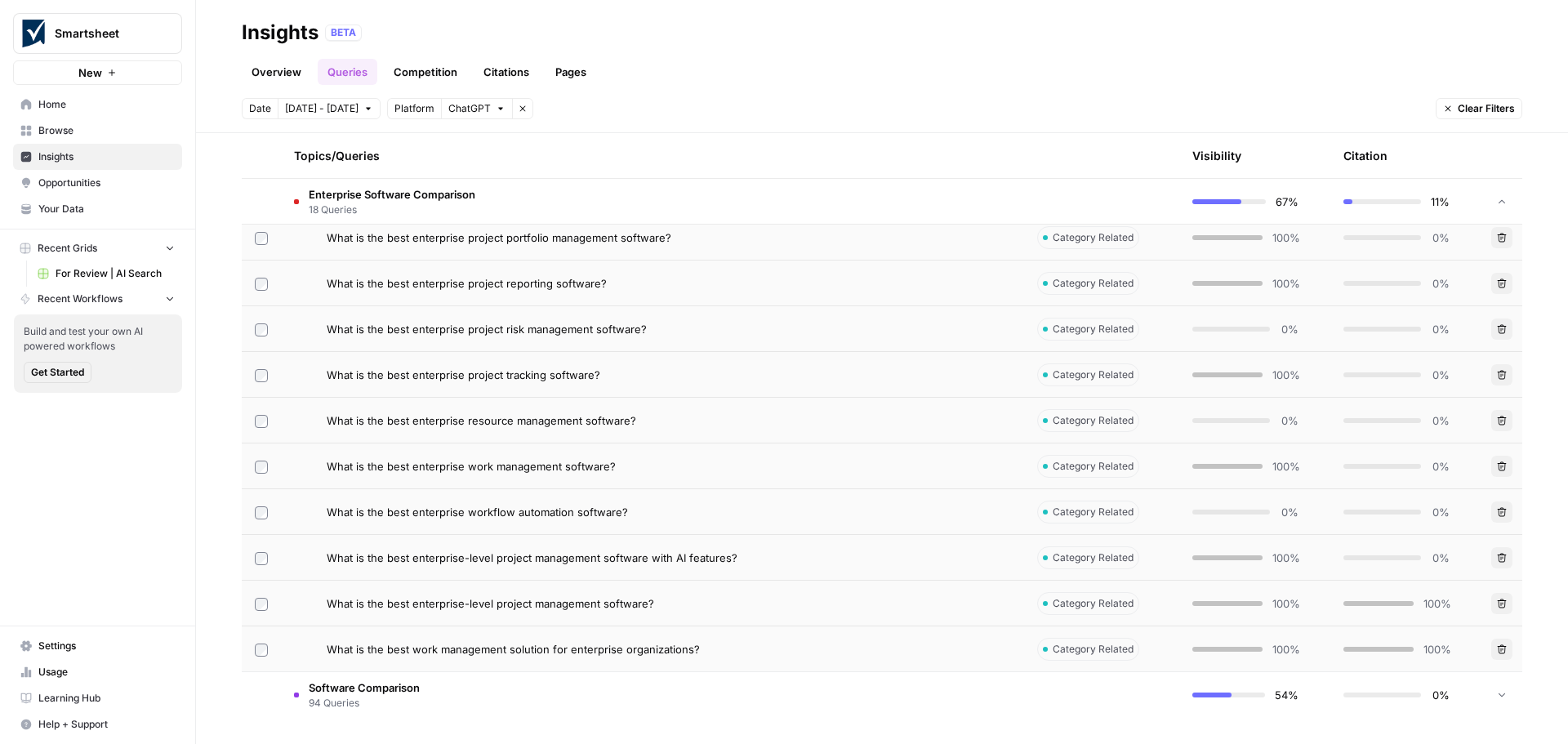
click at [545, 423] on span "What is the best enterprise resource management software?" at bounding box center [482, 421] width 310 height 16
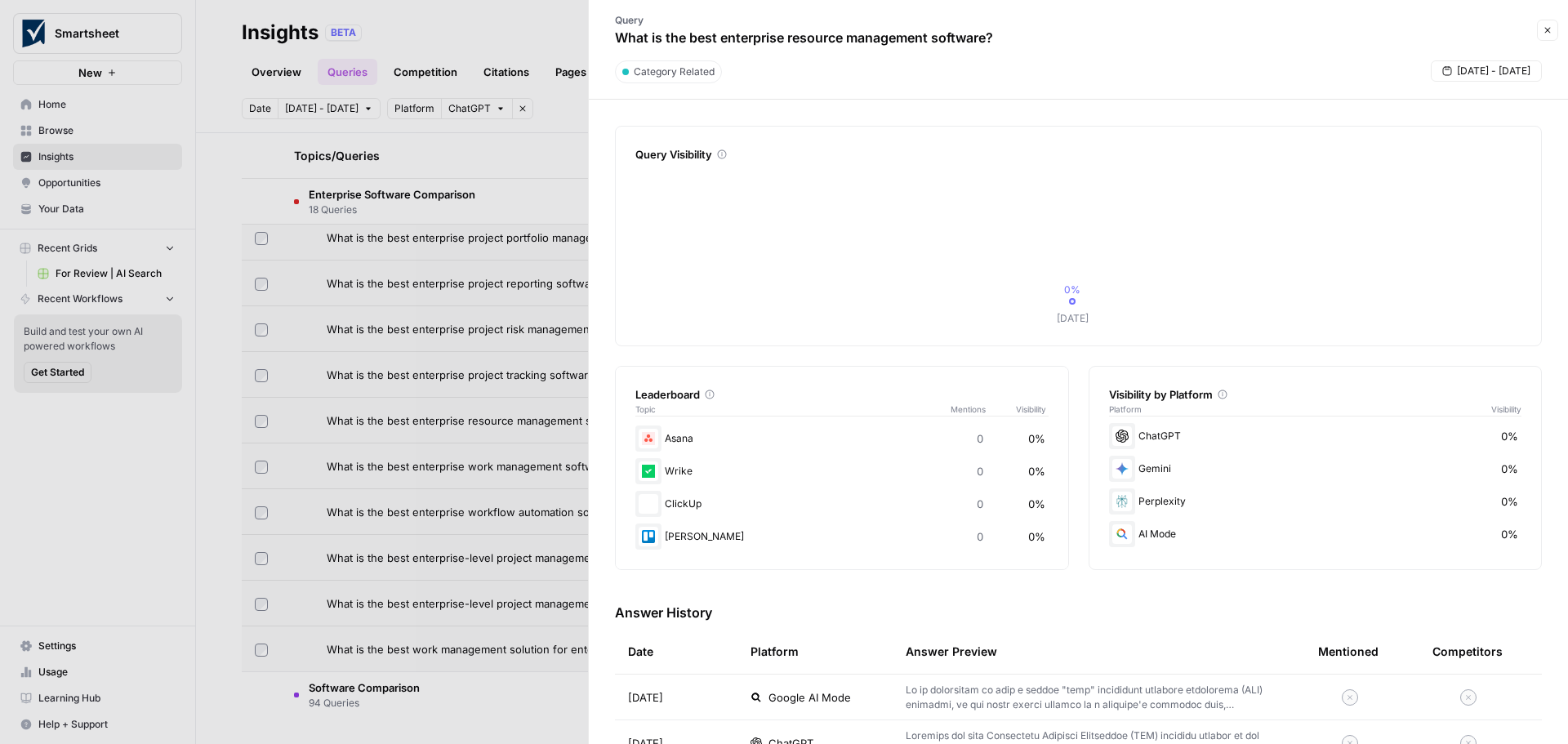
scroll to position [140, 0]
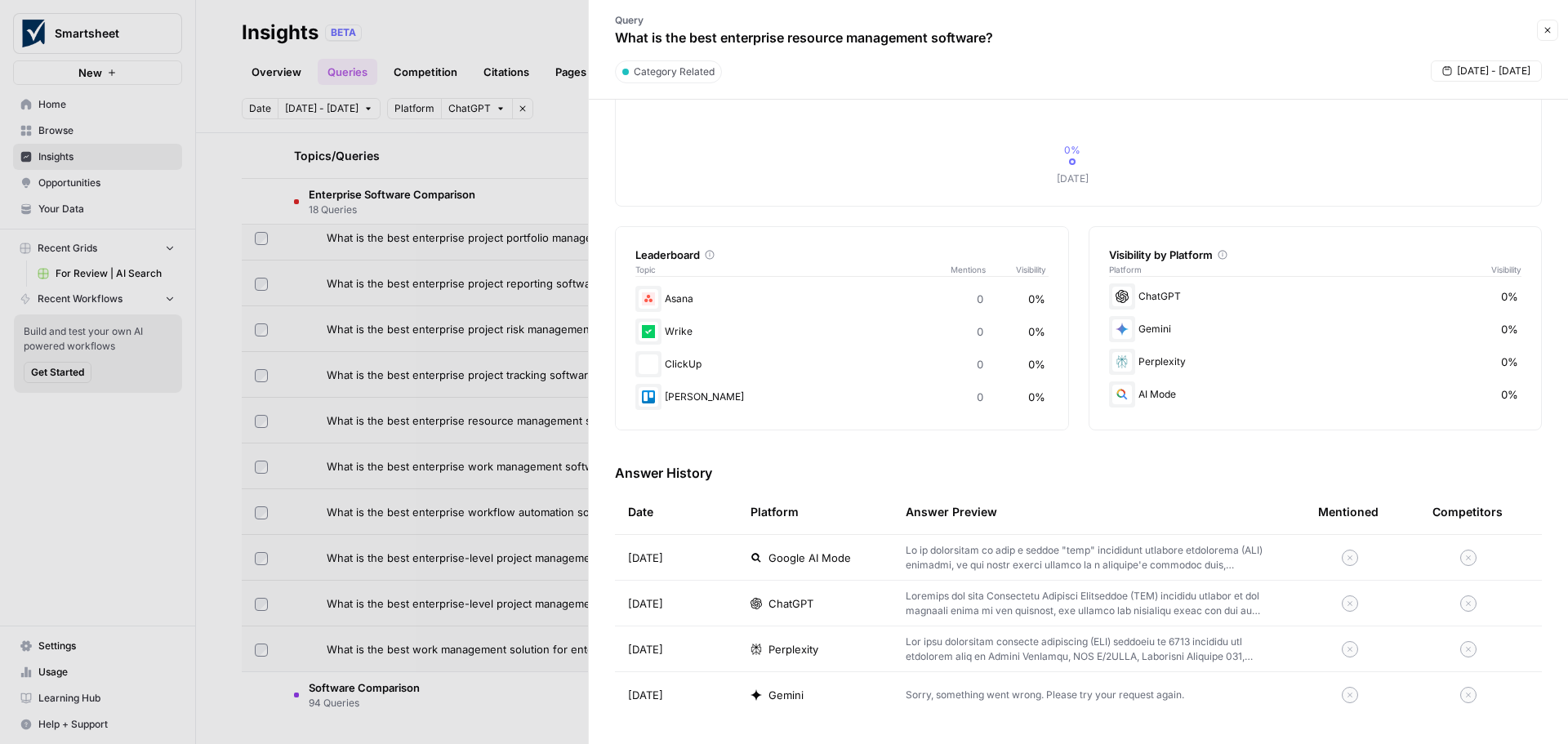
click at [953, 604] on p at bounding box center [1086, 604] width 360 height 30
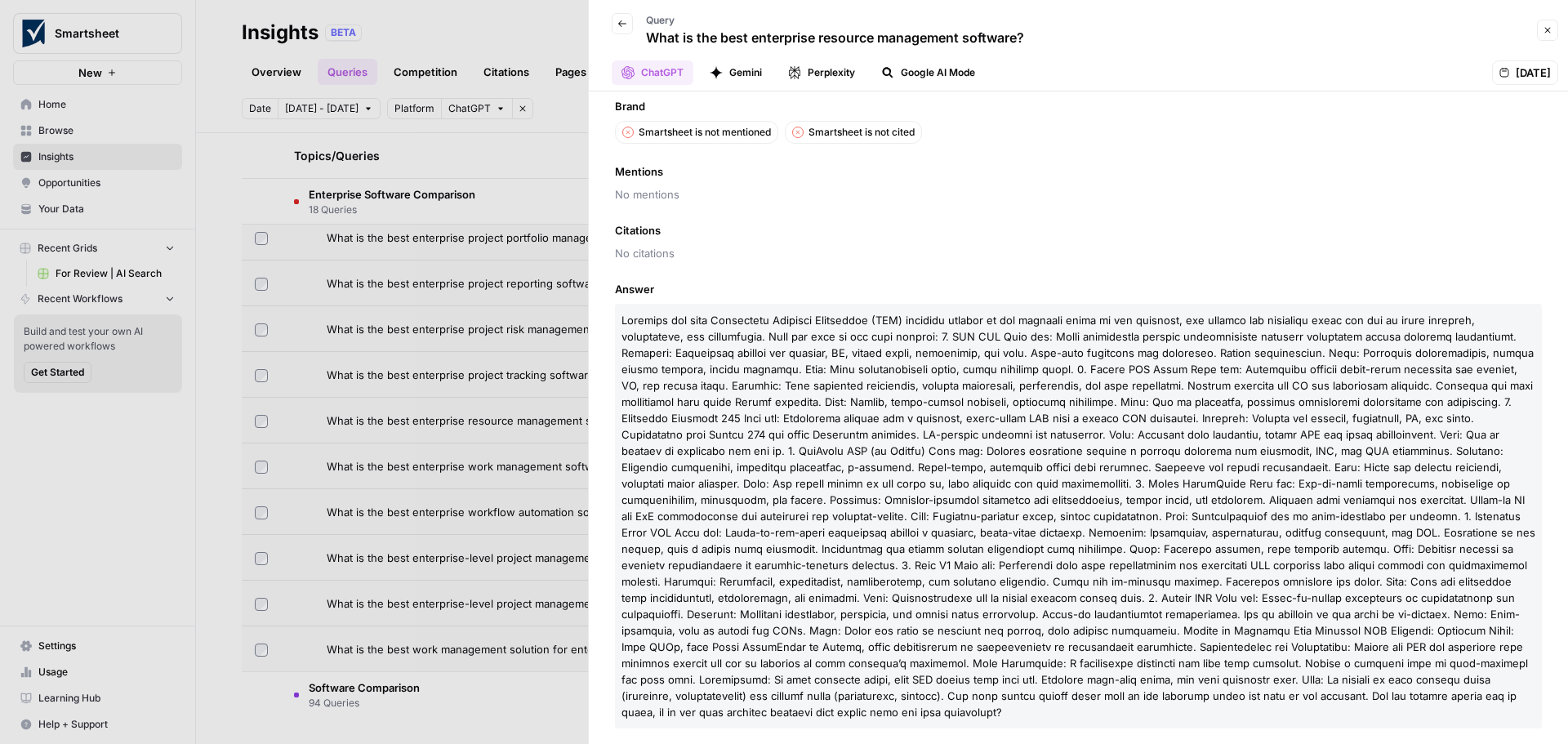
scroll to position [30, 0]
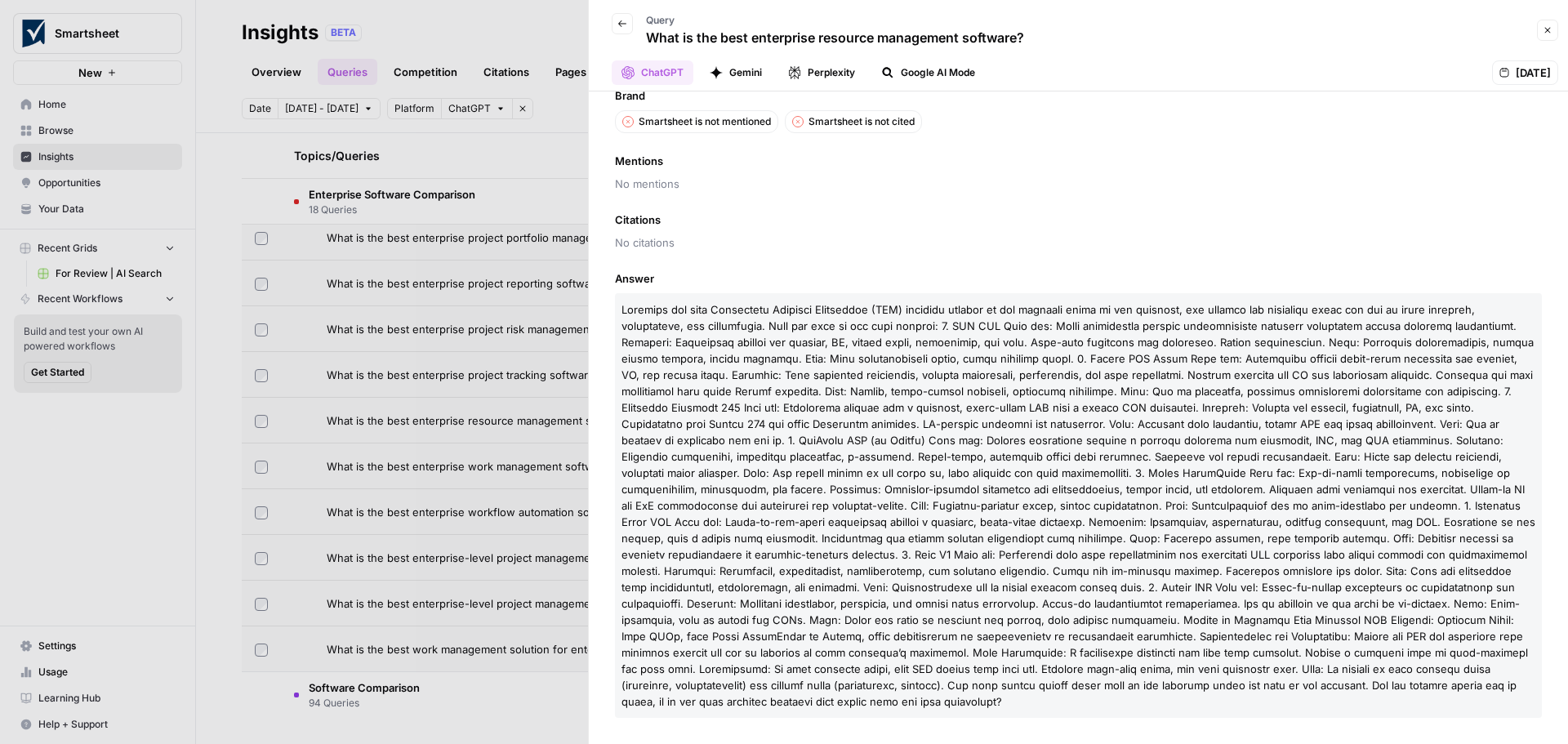
drag, startPoint x: 800, startPoint y: 441, endPoint x: 860, endPoint y: 446, distance: 60.2
click at [860, 446] on span at bounding box center [1078, 506] width 914 height 405
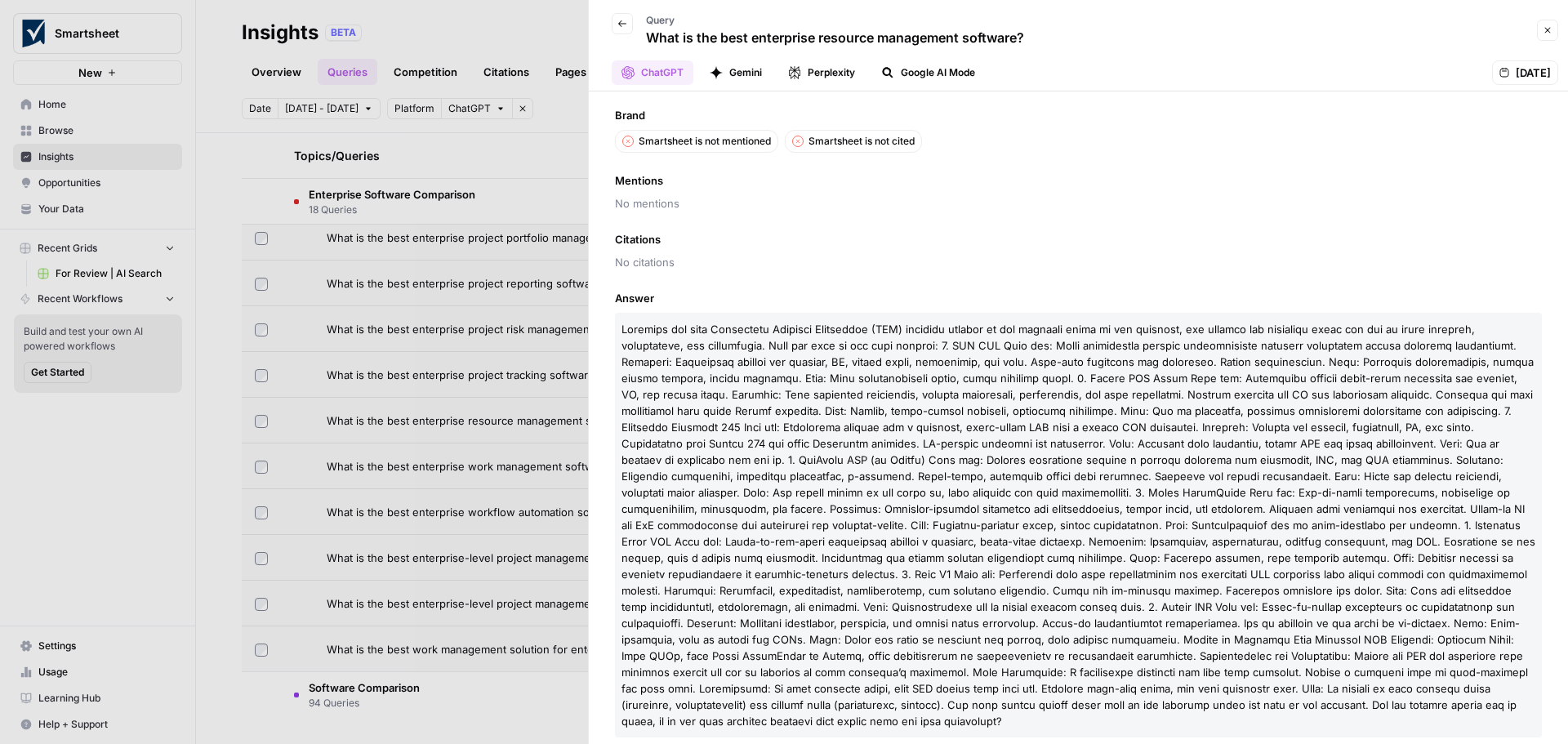
scroll to position [0, 0]
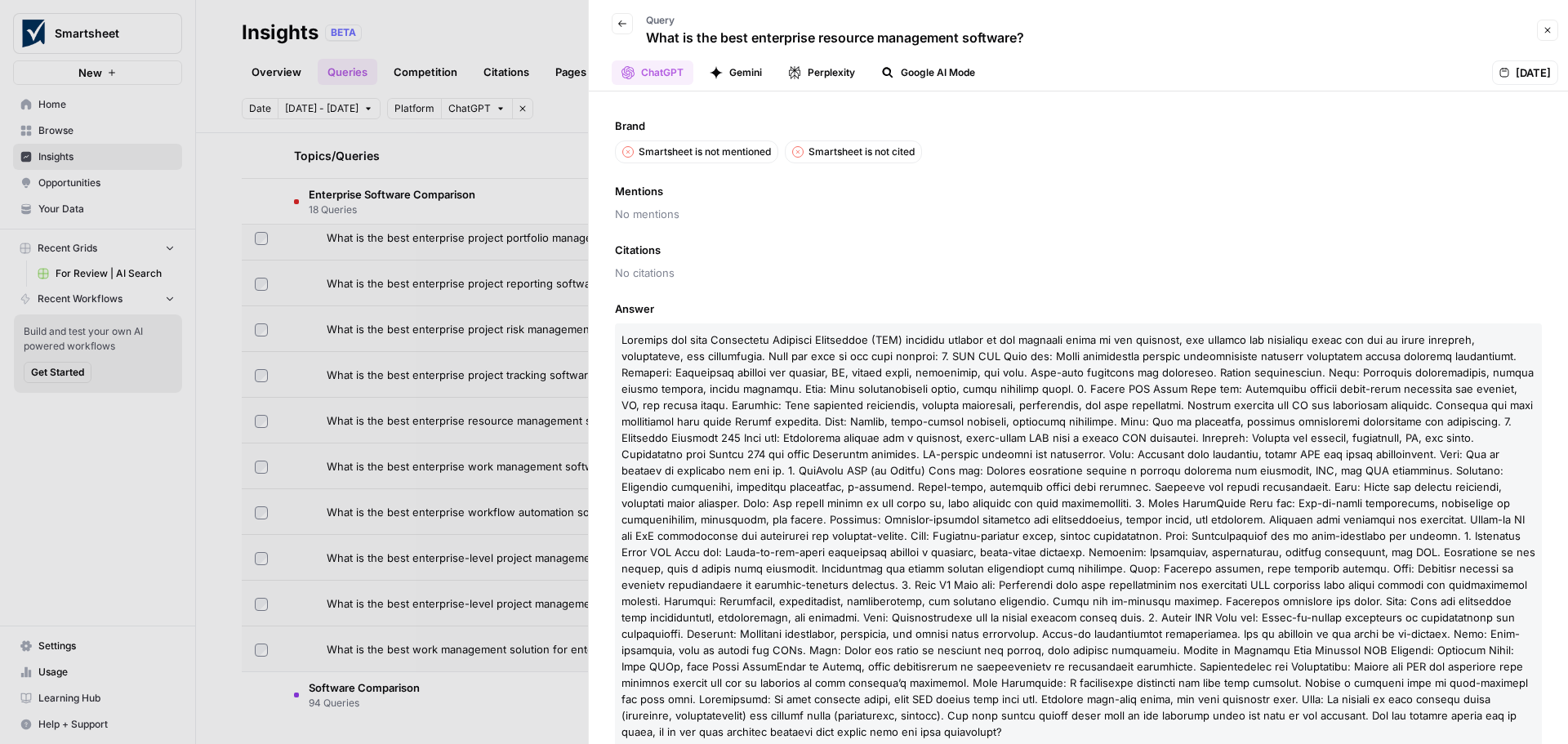
drag, startPoint x: 938, startPoint y: 353, endPoint x: 977, endPoint y: 358, distance: 39.3
click at [977, 358] on span at bounding box center [1078, 535] width 914 height 405
drag, startPoint x: 716, startPoint y: 337, endPoint x: 887, endPoint y: 346, distance: 171.2
click at [887, 346] on p at bounding box center [1078, 536] width 927 height 425
click at [1543, 31] on icon "button" at bounding box center [1547, 30] width 10 height 10
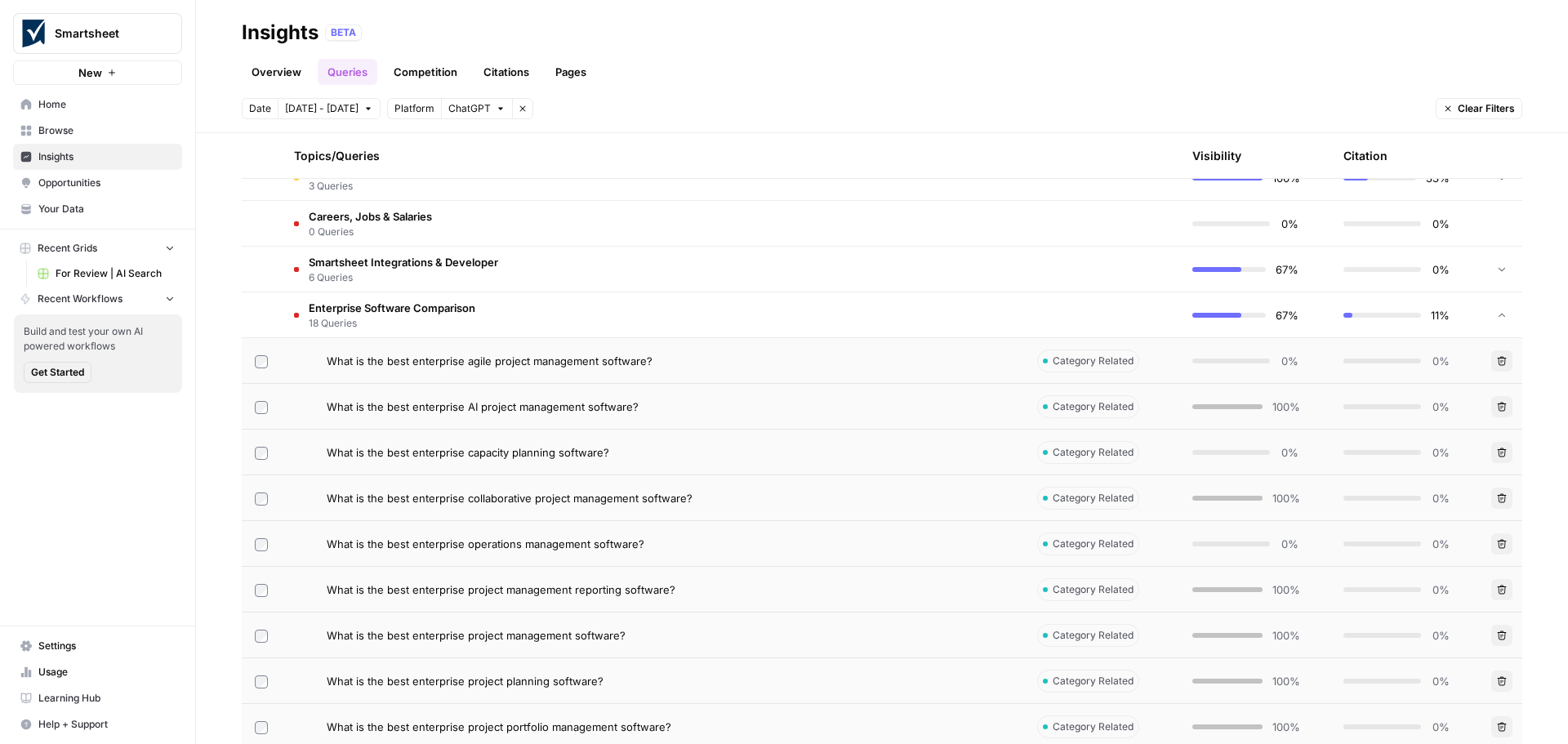
scroll to position [725, 0]
click at [537, 452] on span "What is the best enterprise capacity planning software?" at bounding box center [468, 454] width 283 height 16
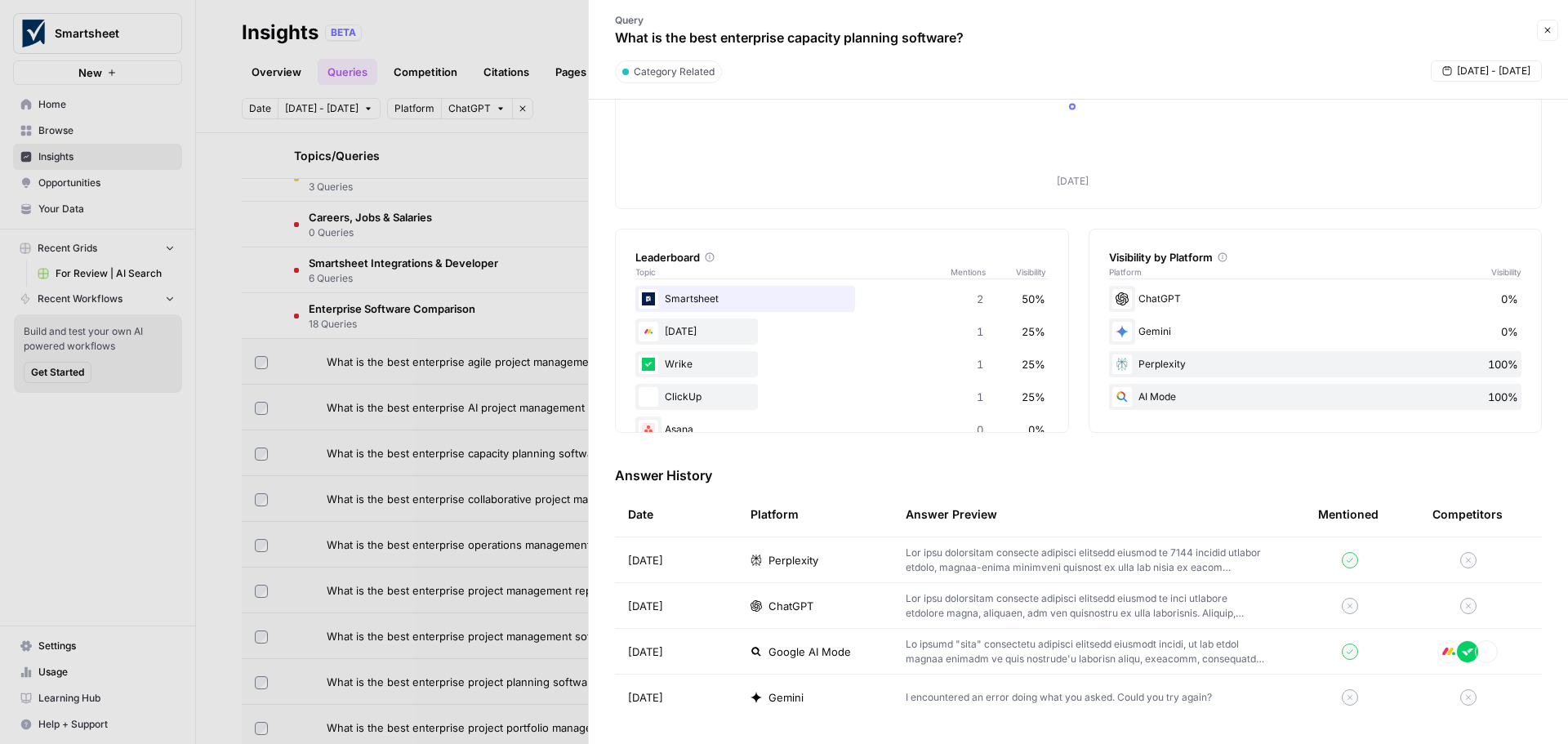
scroll to position [140, 0]
click at [1548, 30] on icon "button" at bounding box center [1547, 30] width 6 height 6
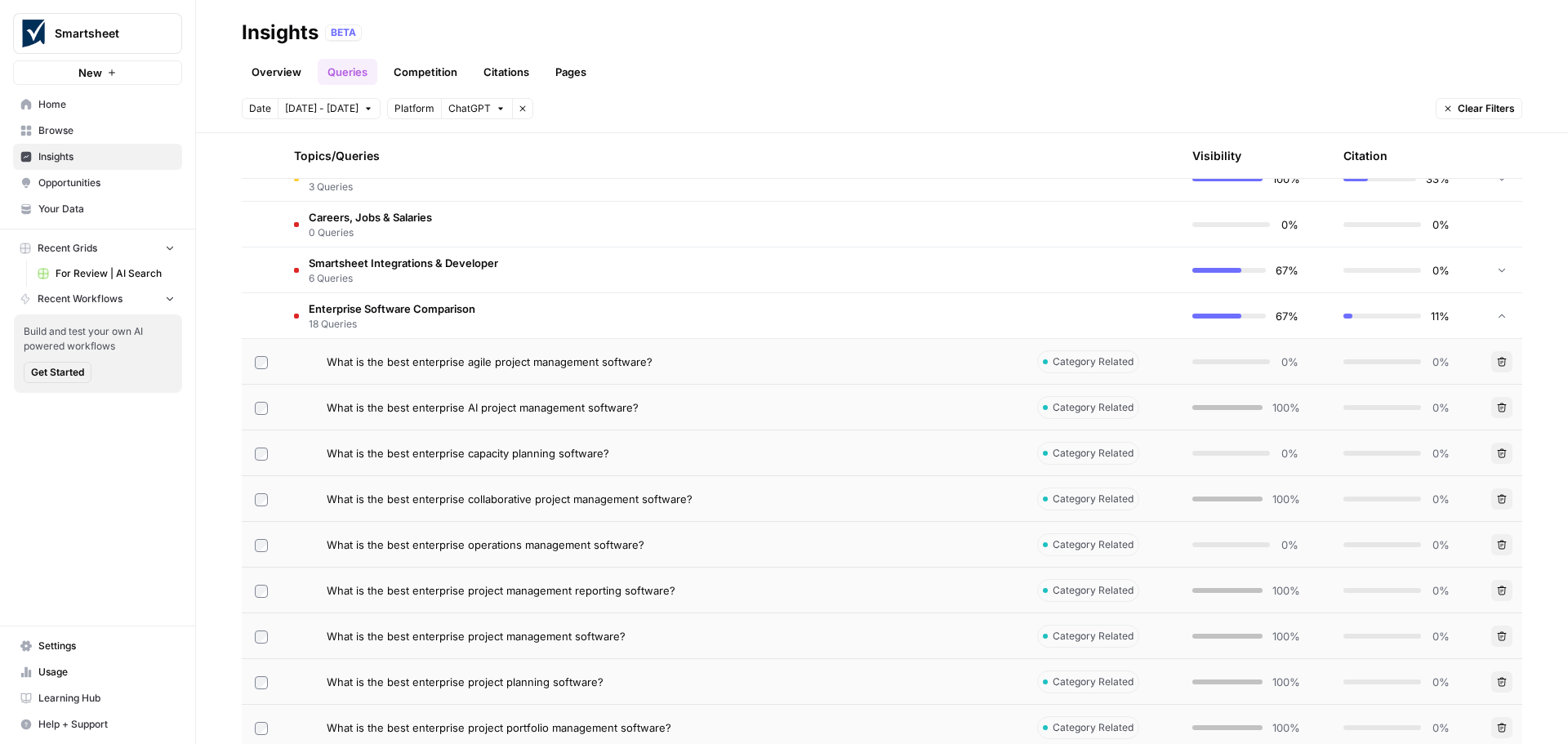
click at [504, 462] on td "What is the best enterprise capacity planning software?" at bounding box center [653, 453] width 743 height 45
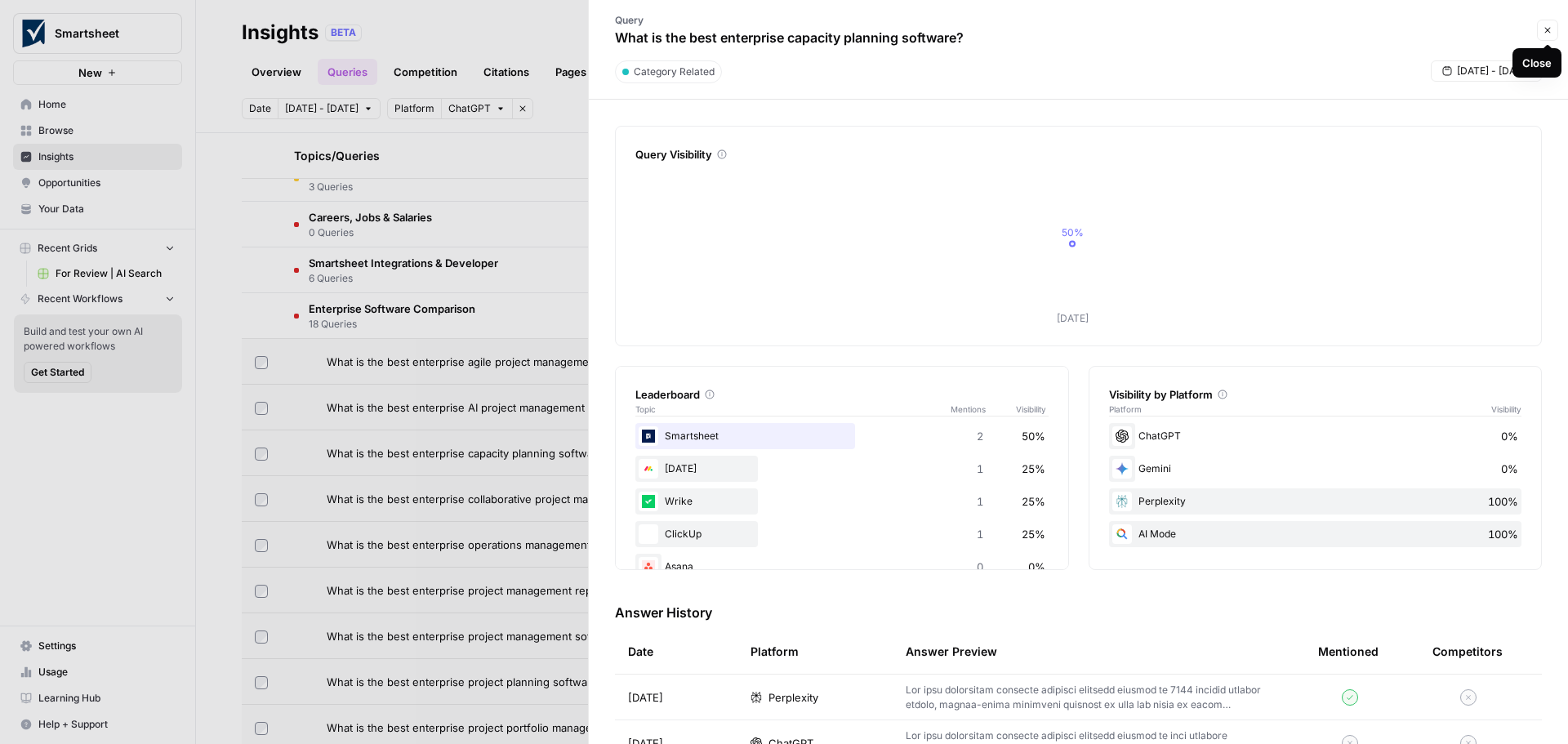
click at [1543, 27] on icon "button" at bounding box center [1547, 30] width 10 height 10
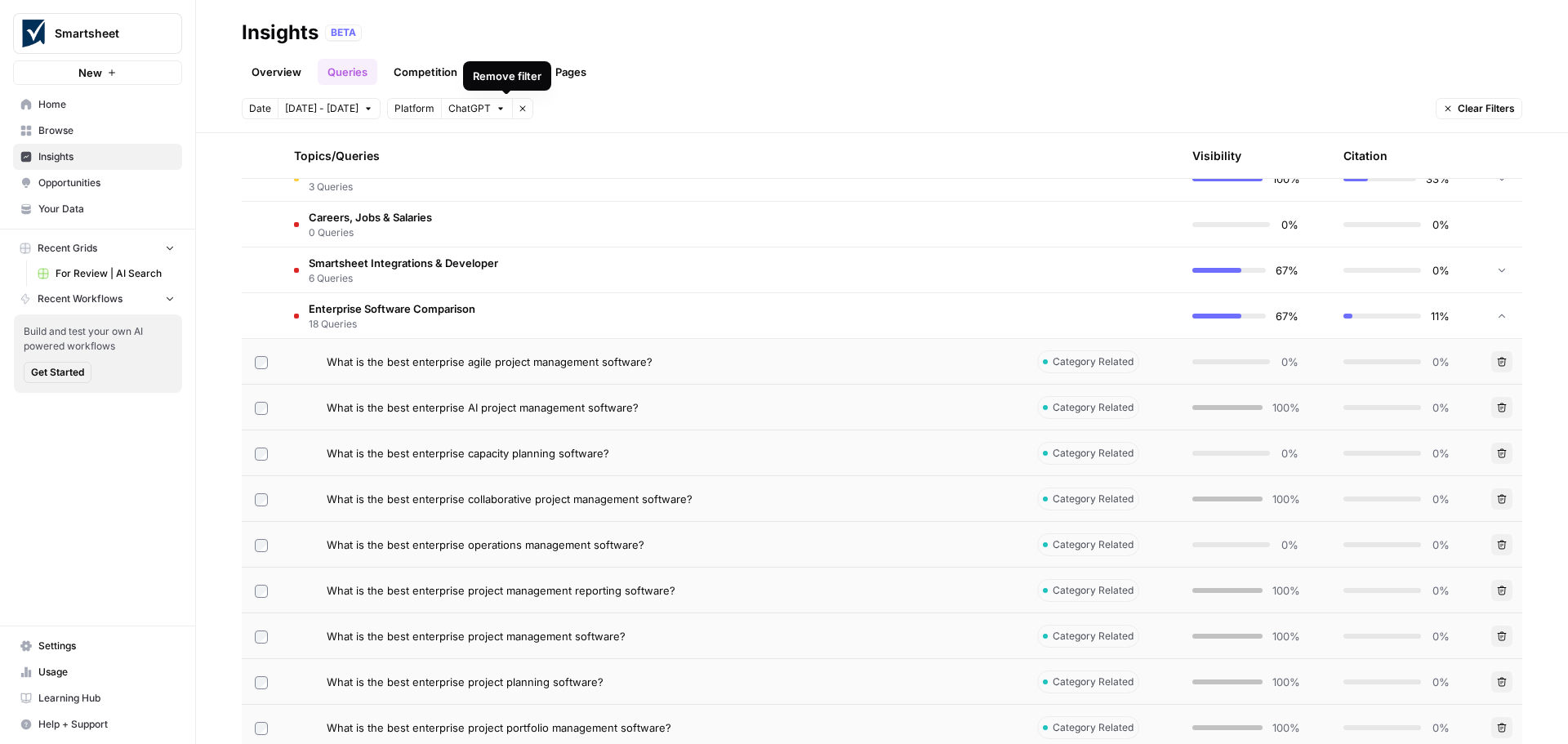
click at [512, 112] on button "Remove filter" at bounding box center [523, 109] width 21 height 21
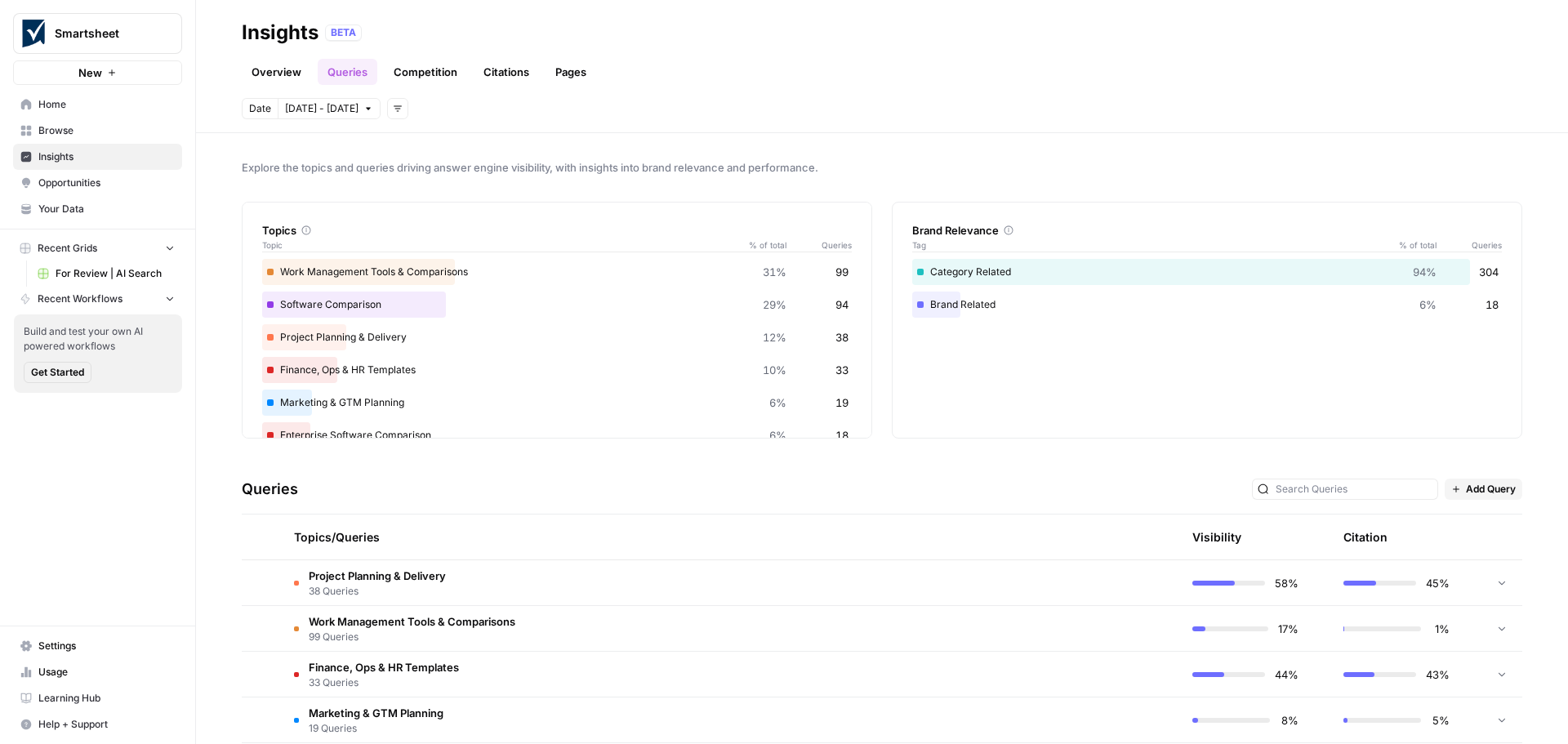
click at [426, 78] on link "Competition" at bounding box center [425, 72] width 83 height 26
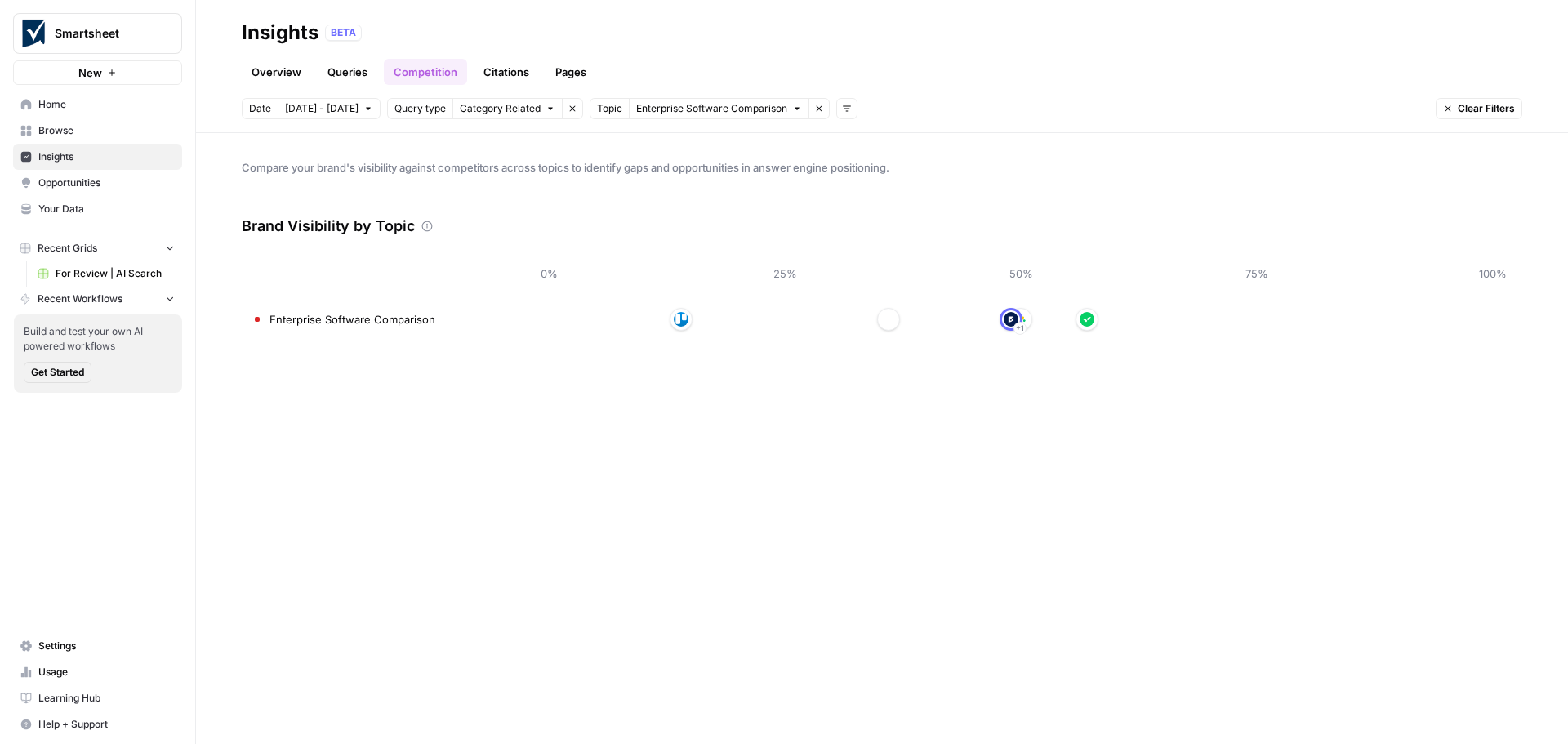
click at [530, 110] on button "Category Related" at bounding box center [508, 109] width 110 height 21
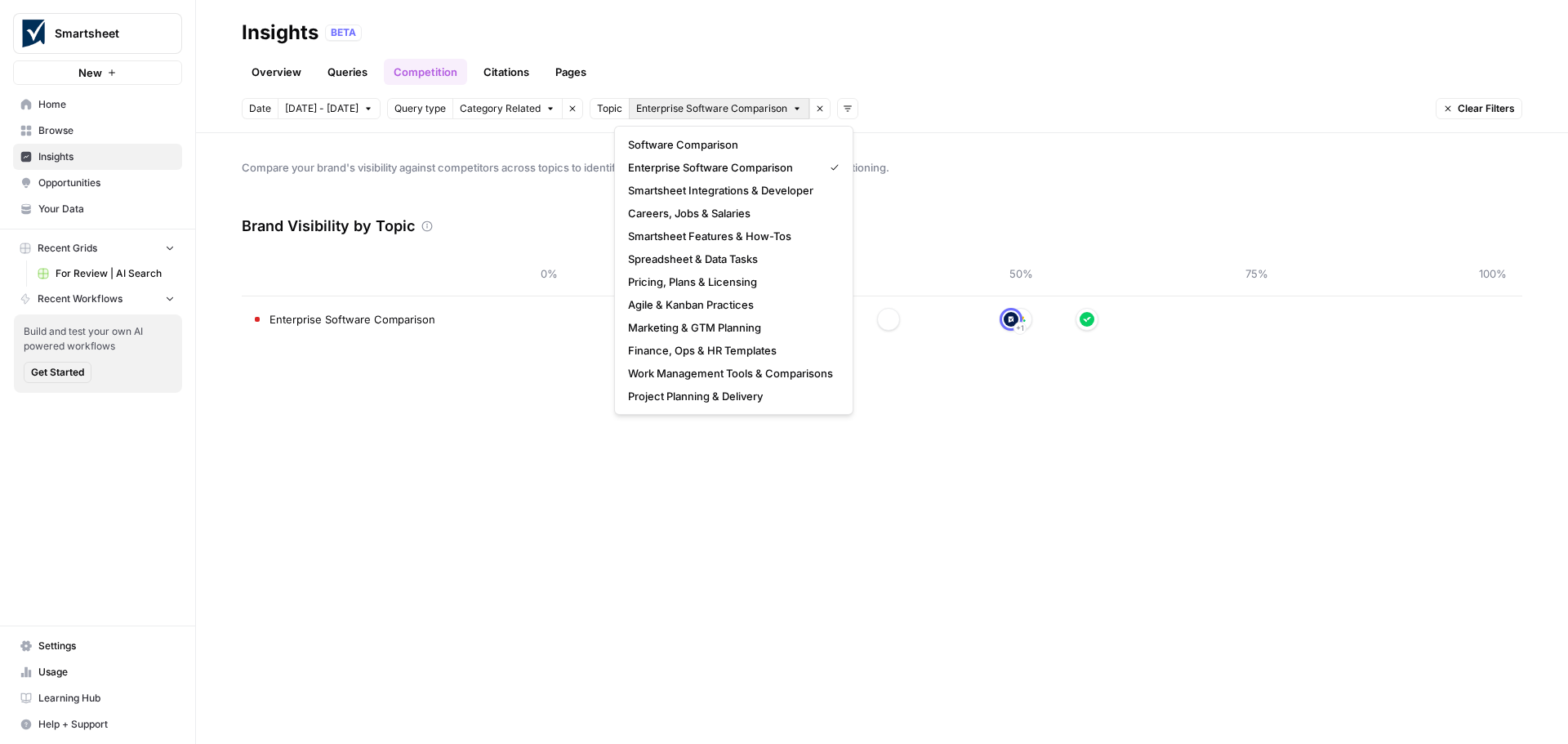
click at [695, 109] on span "Enterprise Software Comparison" at bounding box center [712, 109] width 151 height 15
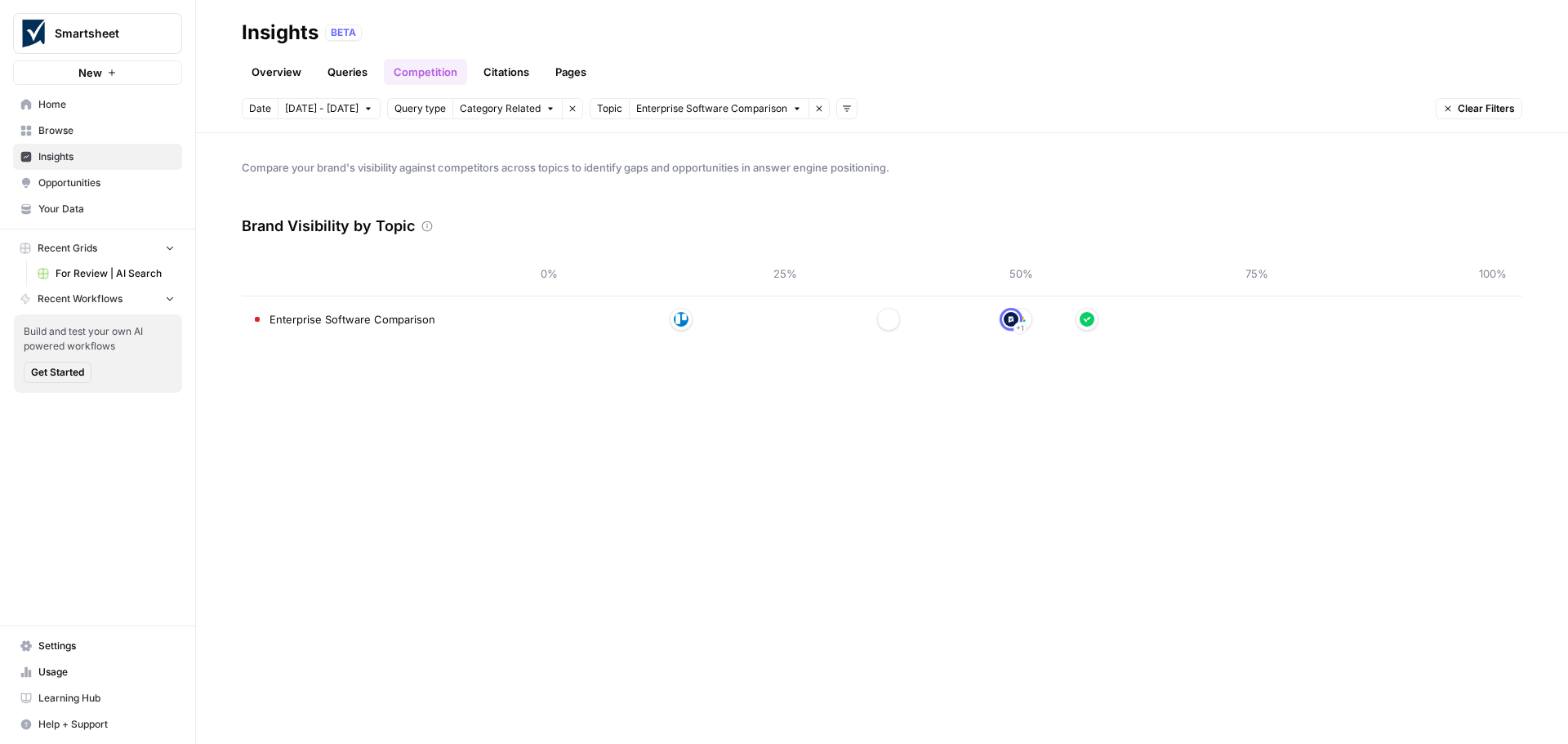
click at [962, 75] on div "Overview Queries Competition Citations Pages" at bounding box center [882, 66] width 1280 height 39
click at [331, 73] on link "Queries" at bounding box center [348, 72] width 60 height 26
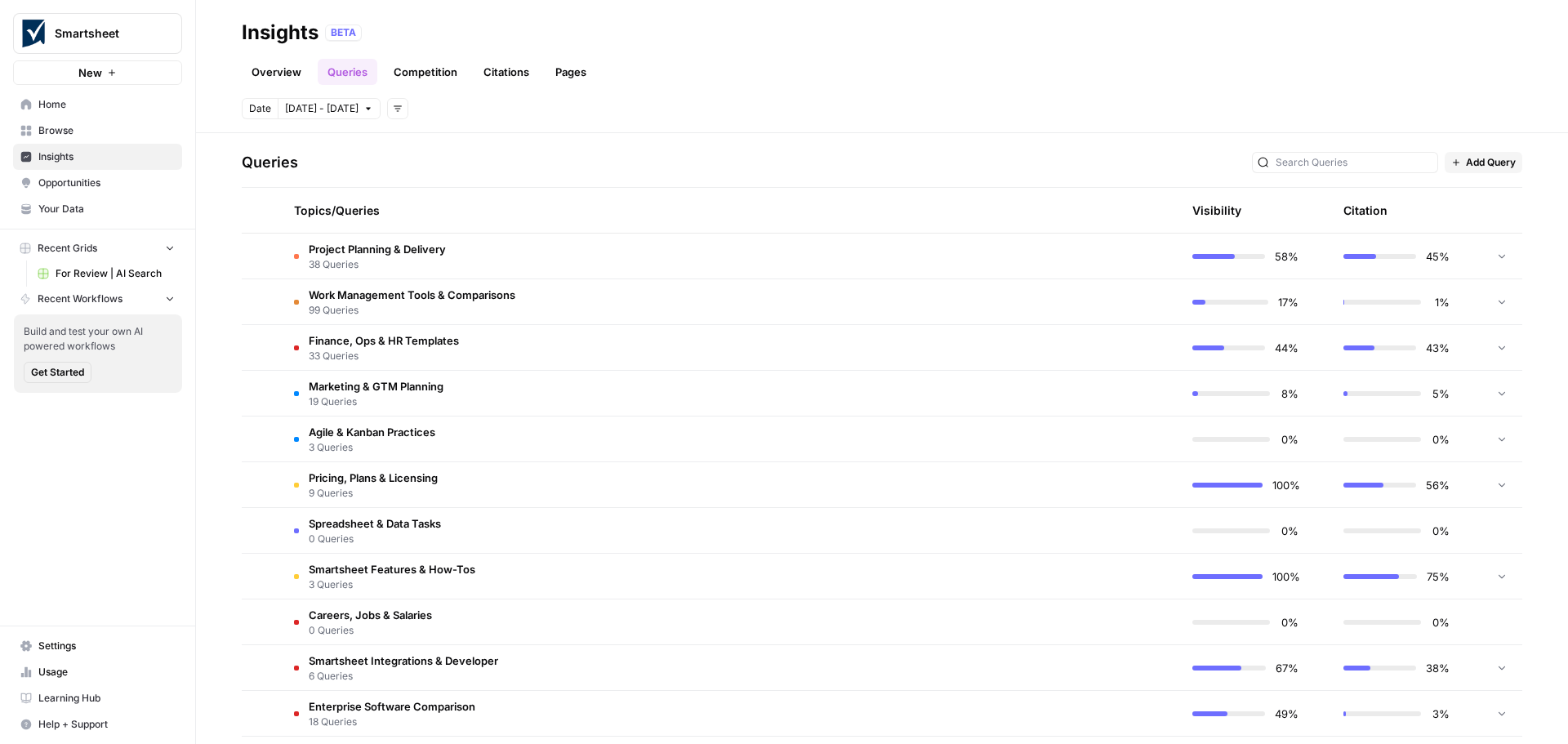
scroll to position [391, 0]
